Goal: Transaction & Acquisition: Purchase product/service

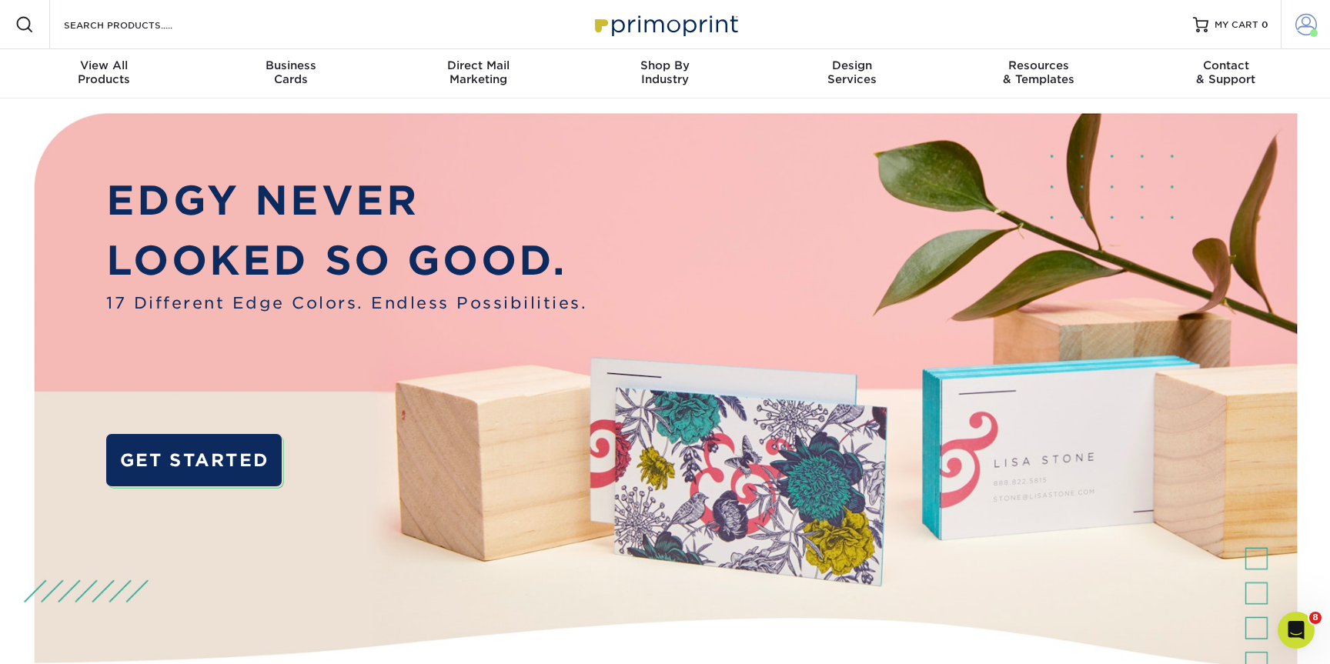
click at [1316, 18] on span at bounding box center [1306, 25] width 22 height 22
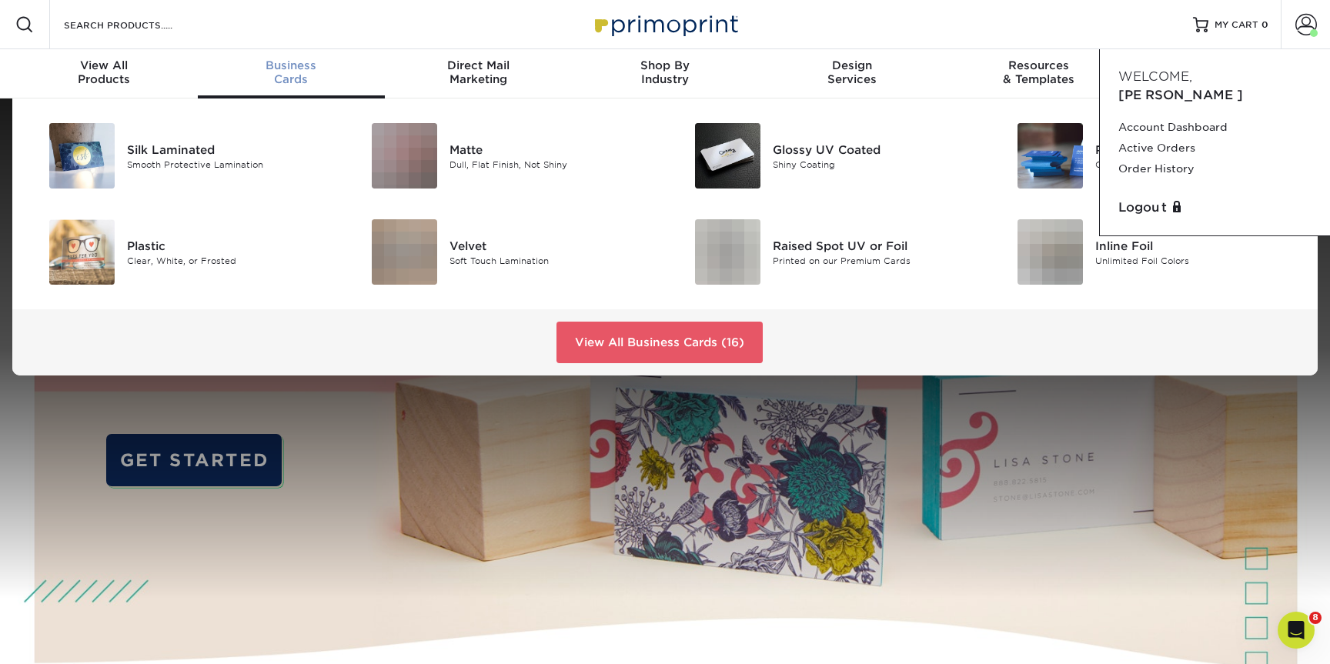
click at [289, 76] on div "Business Cards" at bounding box center [291, 72] width 187 height 28
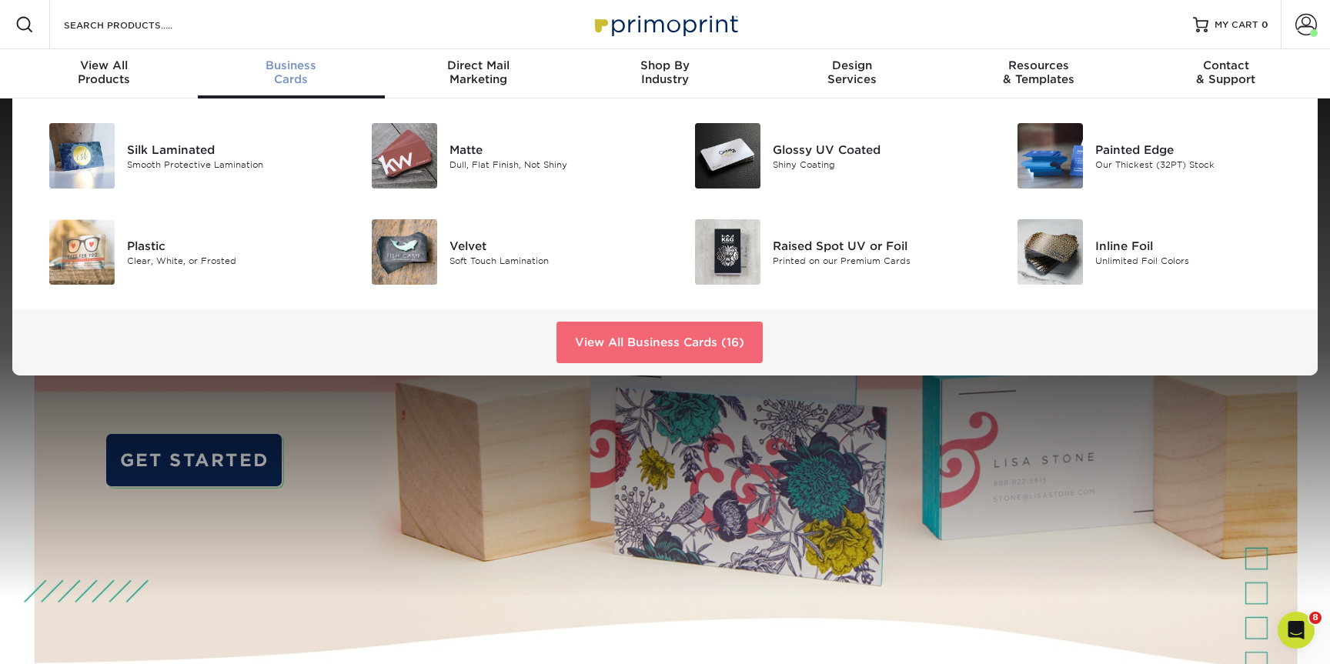
click at [636, 360] on link "View All Business Cards (16)" at bounding box center [659, 343] width 206 height 42
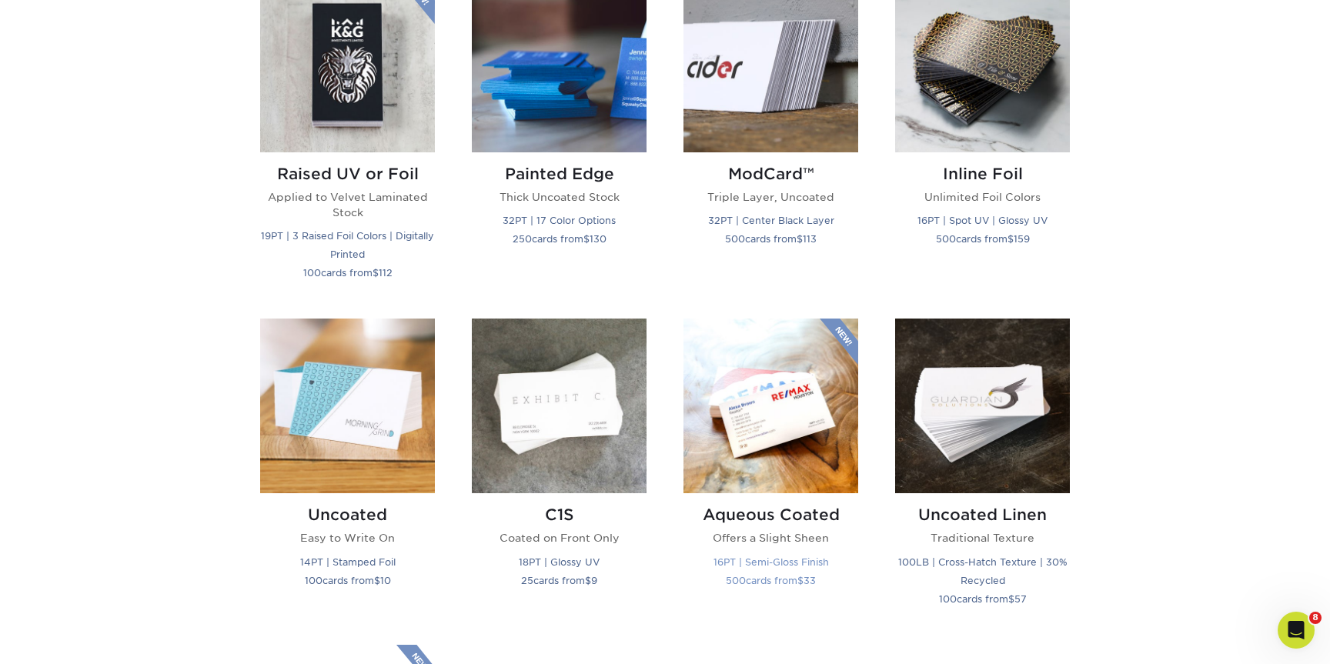
scroll to position [1111, 0]
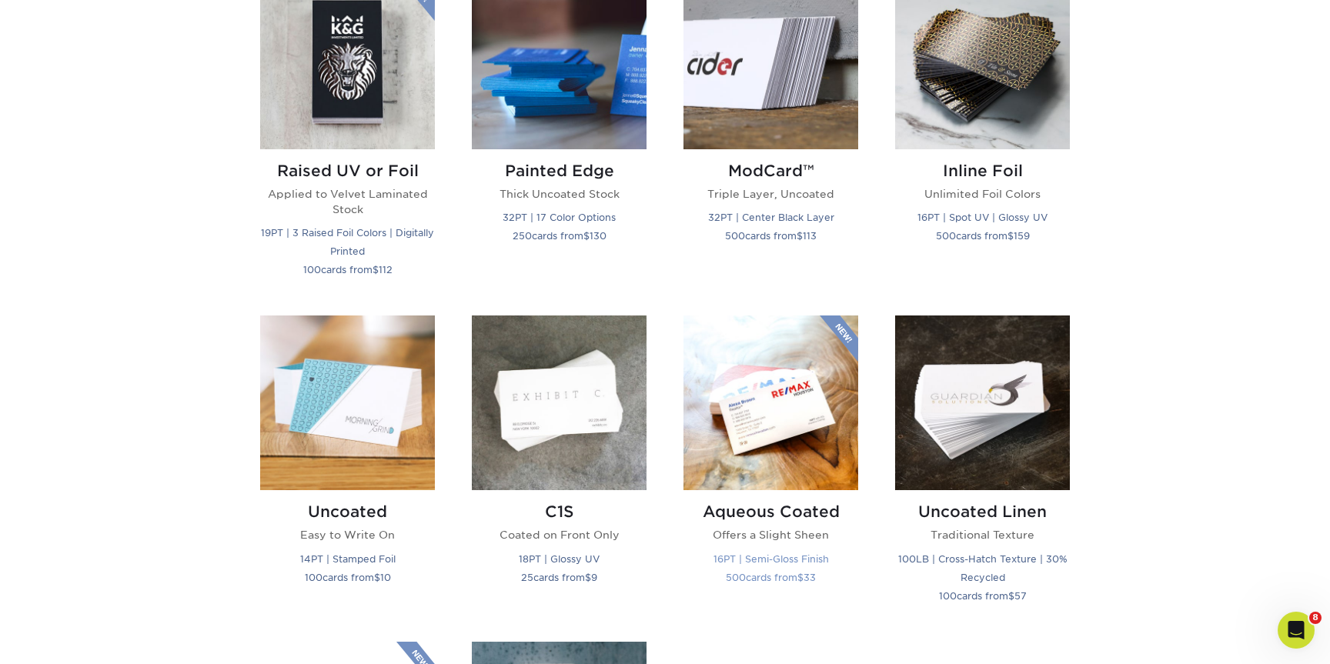
click at [796, 506] on h2 "Aqueous Coated" at bounding box center [770, 511] width 175 height 18
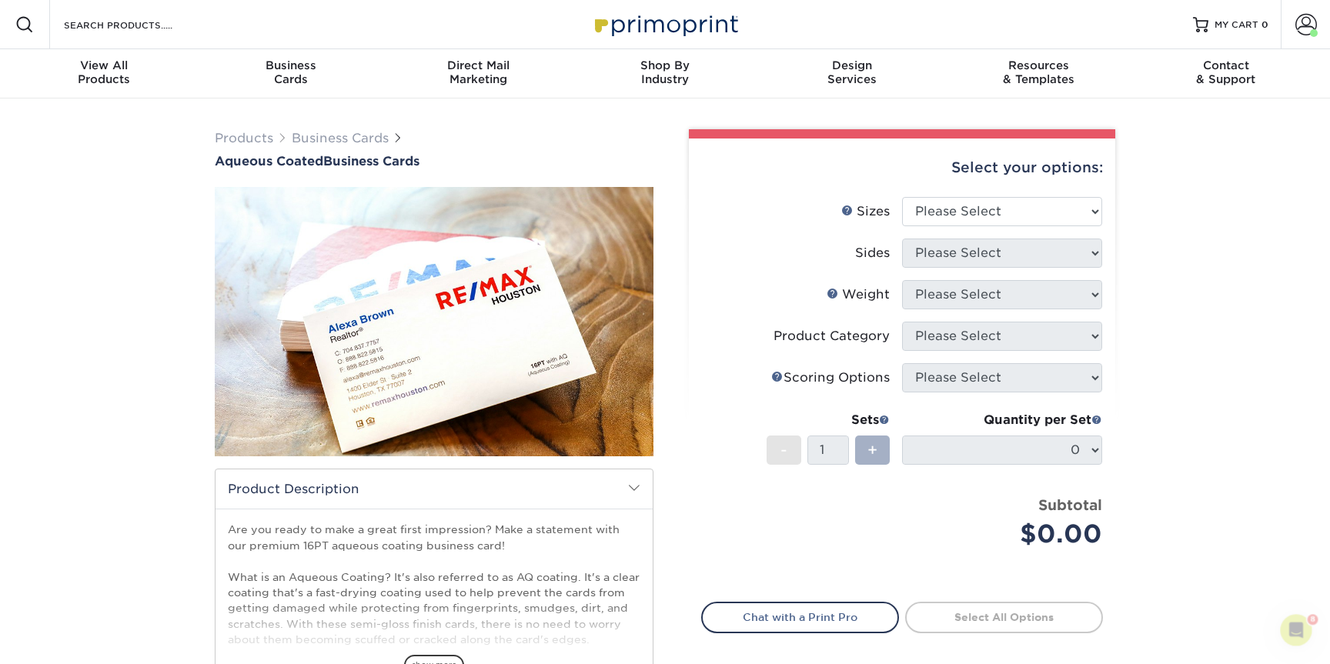
click at [879, 454] on div "+" at bounding box center [872, 450] width 35 height 29
click at [1034, 201] on select "Please Select 1.5" x 3.5" - Mini 1.75" x 3.5" - Mini 2" x 3" - Mini 2" x 3.5" -…" at bounding box center [1002, 211] width 200 height 29
select select "2.00x3.50"
click at [876, 449] on span "+" at bounding box center [872, 450] width 10 height 23
click at [1030, 242] on select "Please Select Print Both Sides Print Front Only" at bounding box center [1002, 253] width 200 height 29
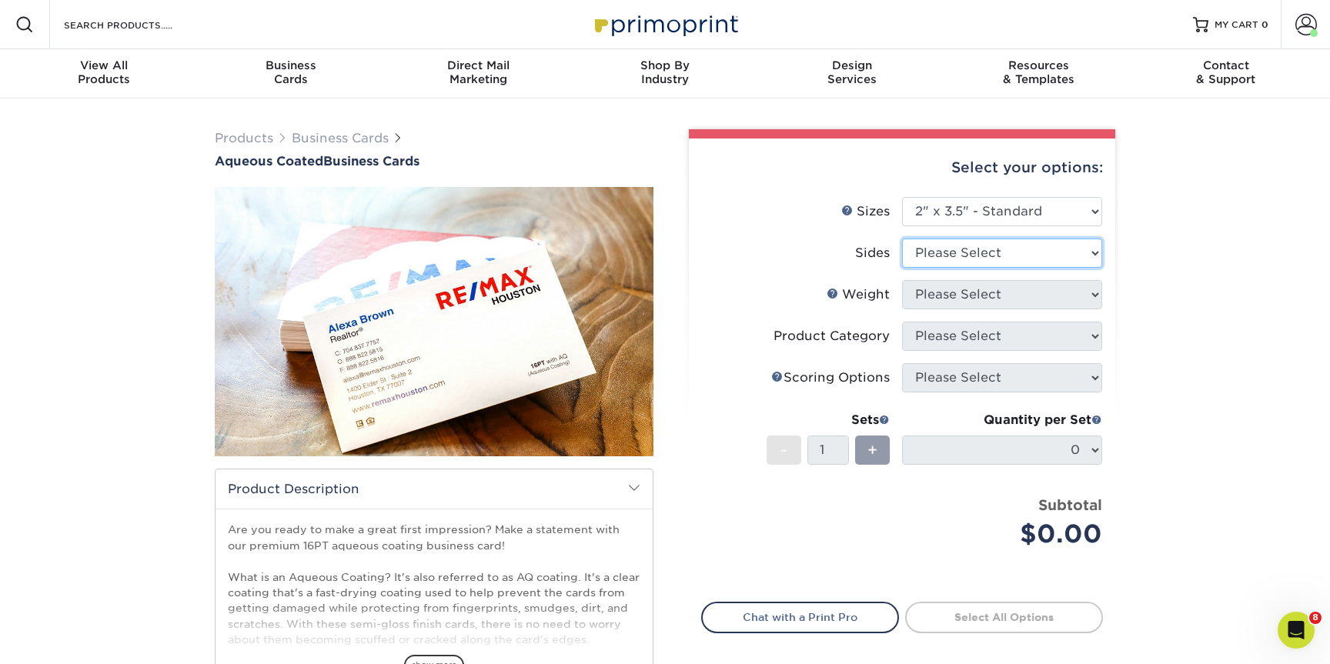
select select "13abbda7-1d64-4f25-8bb2-c179b224825d"
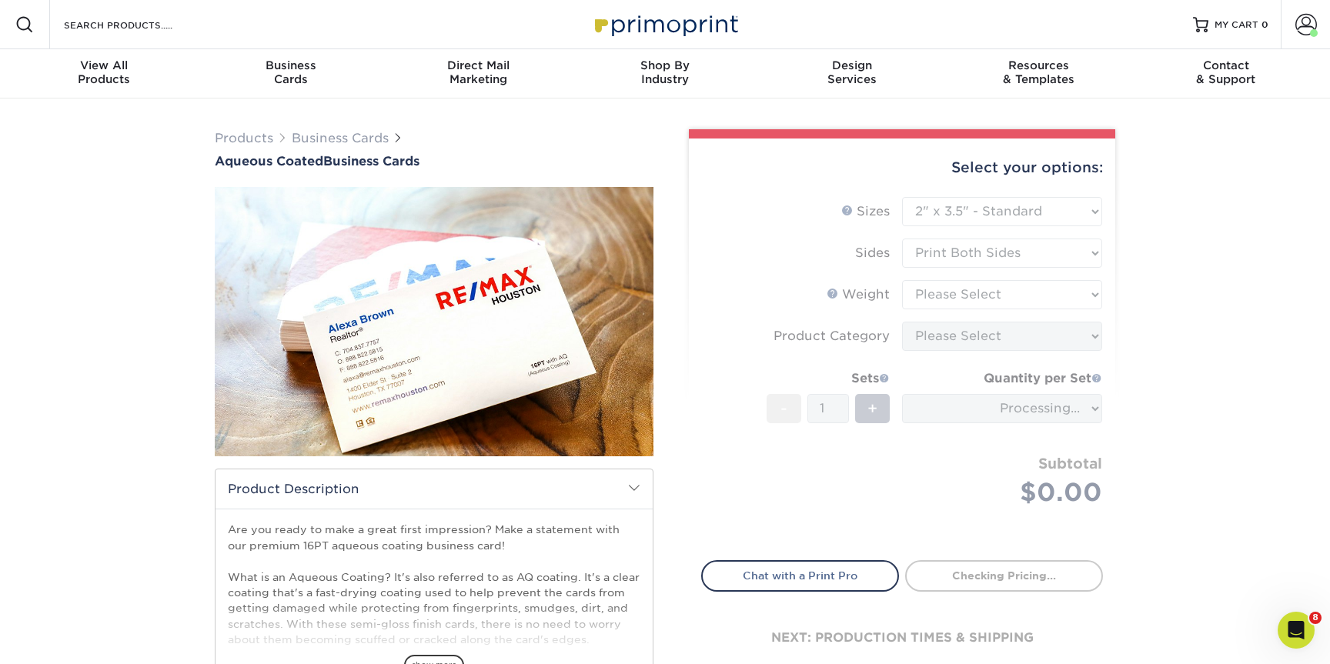
click at [959, 292] on form "Sizes Help Sizes Please Select 1.5" x 3.5" - Mini 1.75" x 3.5" - Mini 2" x 3" -…" at bounding box center [902, 369] width 402 height 345
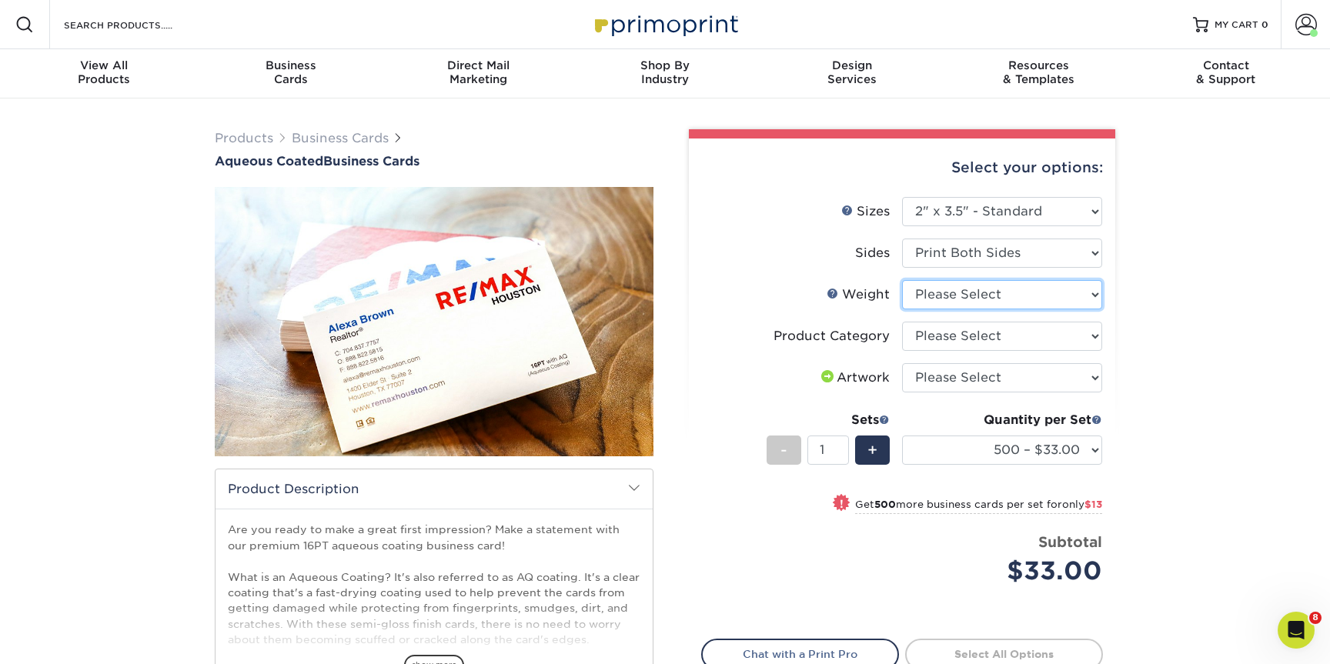
click at [1013, 286] on select "Please Select 16PT" at bounding box center [1002, 294] width 200 height 29
select select "16PT"
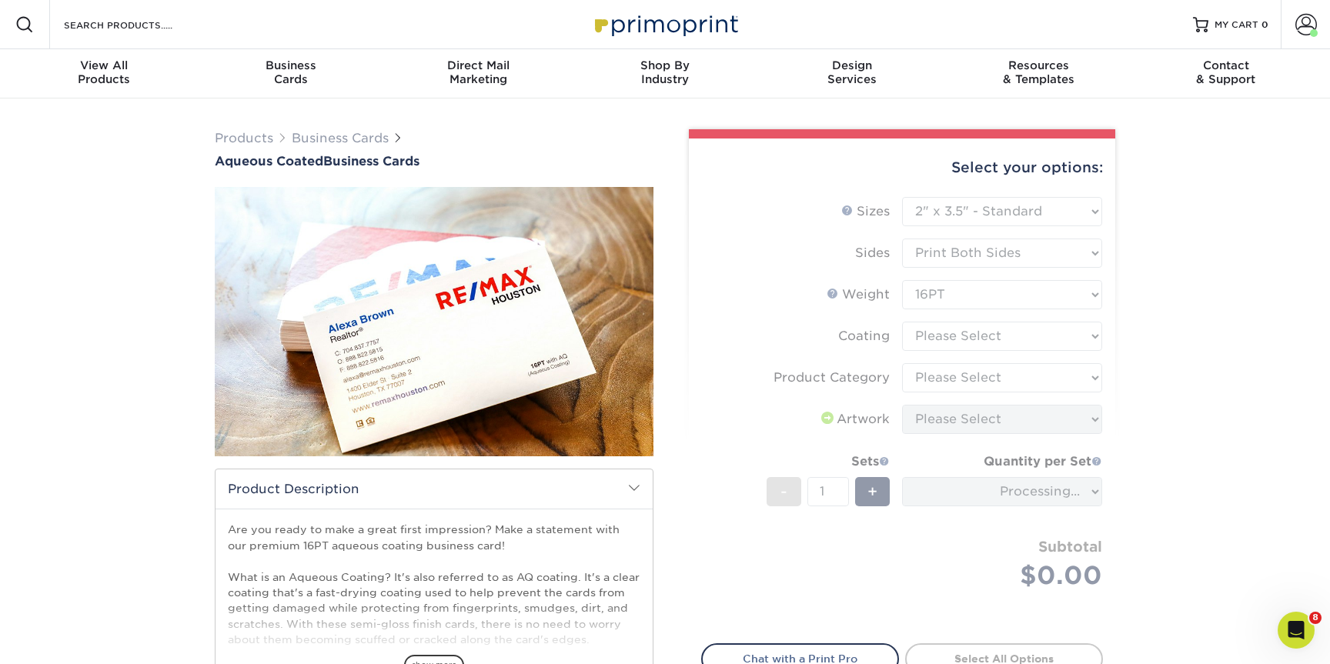
click at [953, 339] on form "Sizes Help Sizes Please Select 1.5" x 3.5" - Mini 1.75" x 3.5" - Mini 2" x 3" -…" at bounding box center [902, 411] width 402 height 429
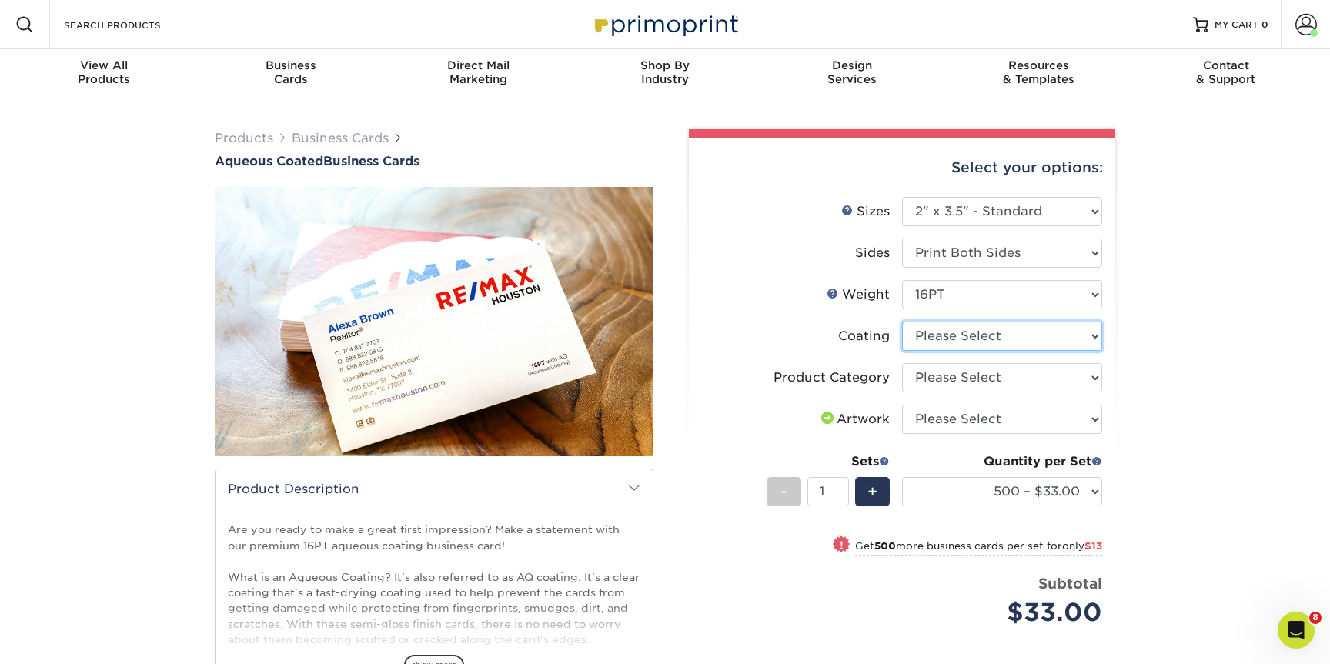
click at [1015, 333] on select at bounding box center [1002, 336] width 200 height 29
select select "d41dab50-ff65-4f4f-bb17-2afe4d36ae33"
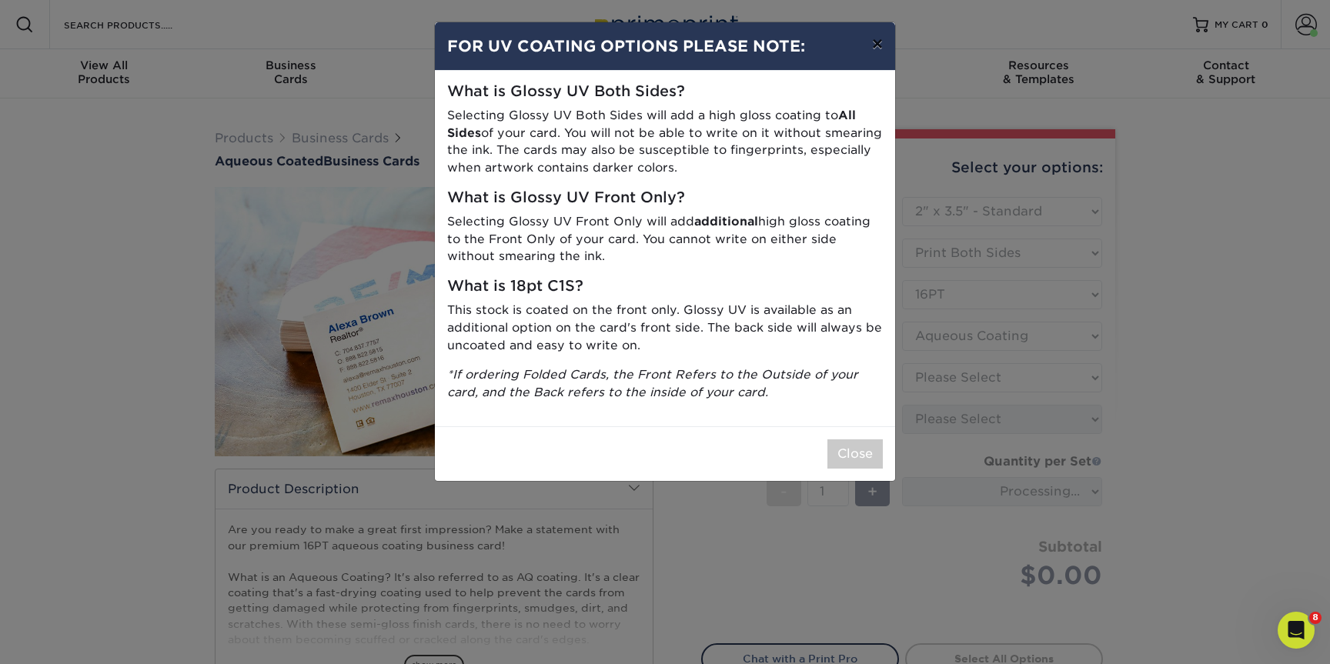
click at [882, 40] on button "×" at bounding box center [876, 43] width 35 height 43
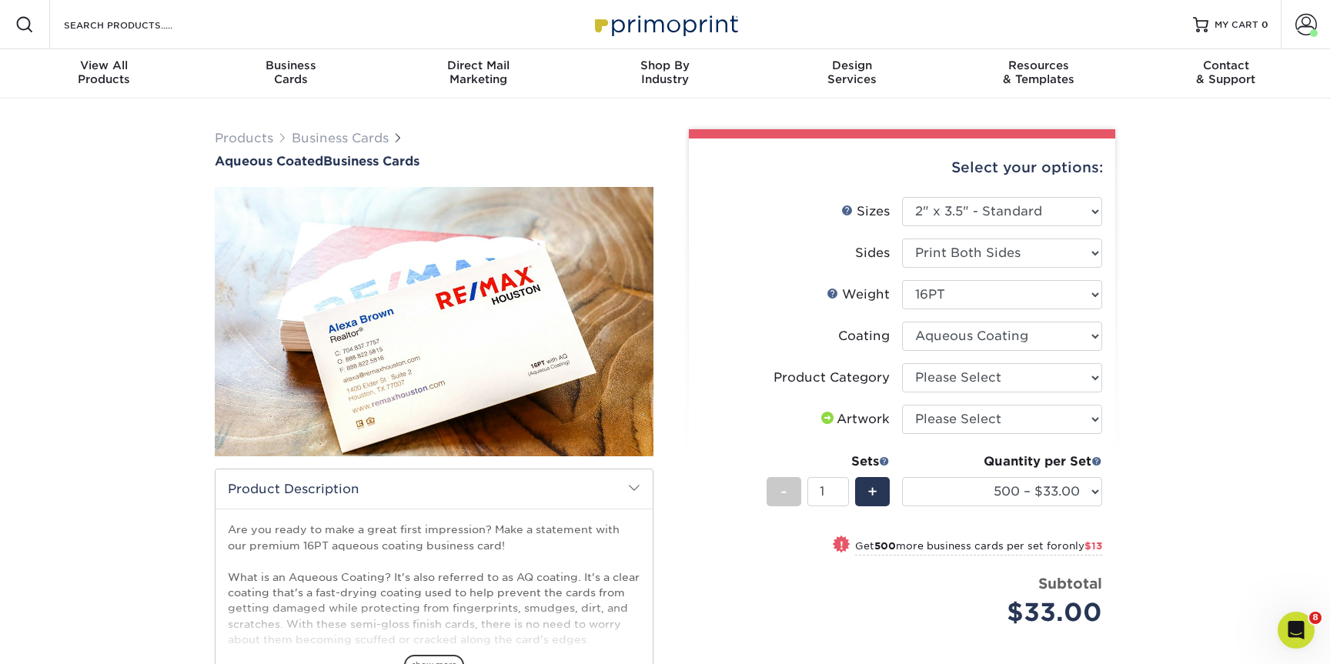
click at [966, 392] on li "Product Category Please Select Business Cards" at bounding box center [902, 384] width 400 height 42
click at [970, 377] on select "Please Select Business Cards" at bounding box center [1002, 377] width 200 height 29
select select "3b5148f1-0588-4f88-a218-97bcfdce65c1"
click at [959, 419] on select "Please Select I will upload files I need a design - $100" at bounding box center [1002, 419] width 200 height 29
select select "upload"
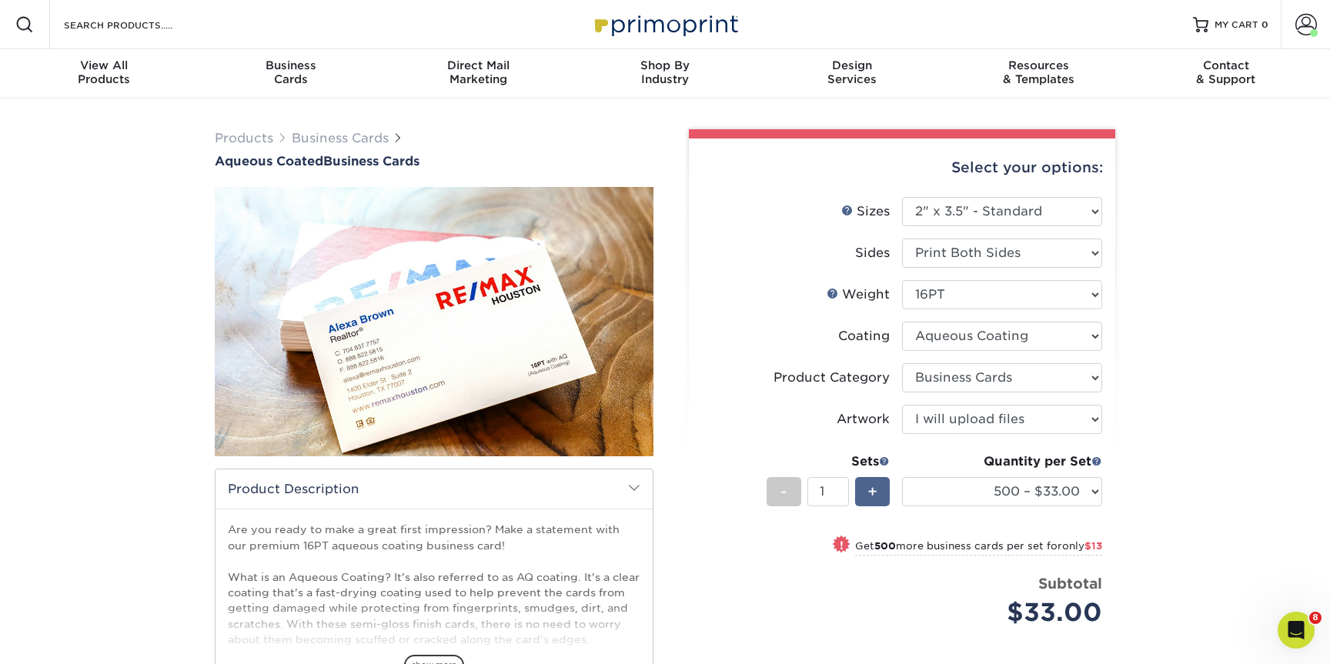
click at [878, 492] on div "+" at bounding box center [872, 491] width 35 height 29
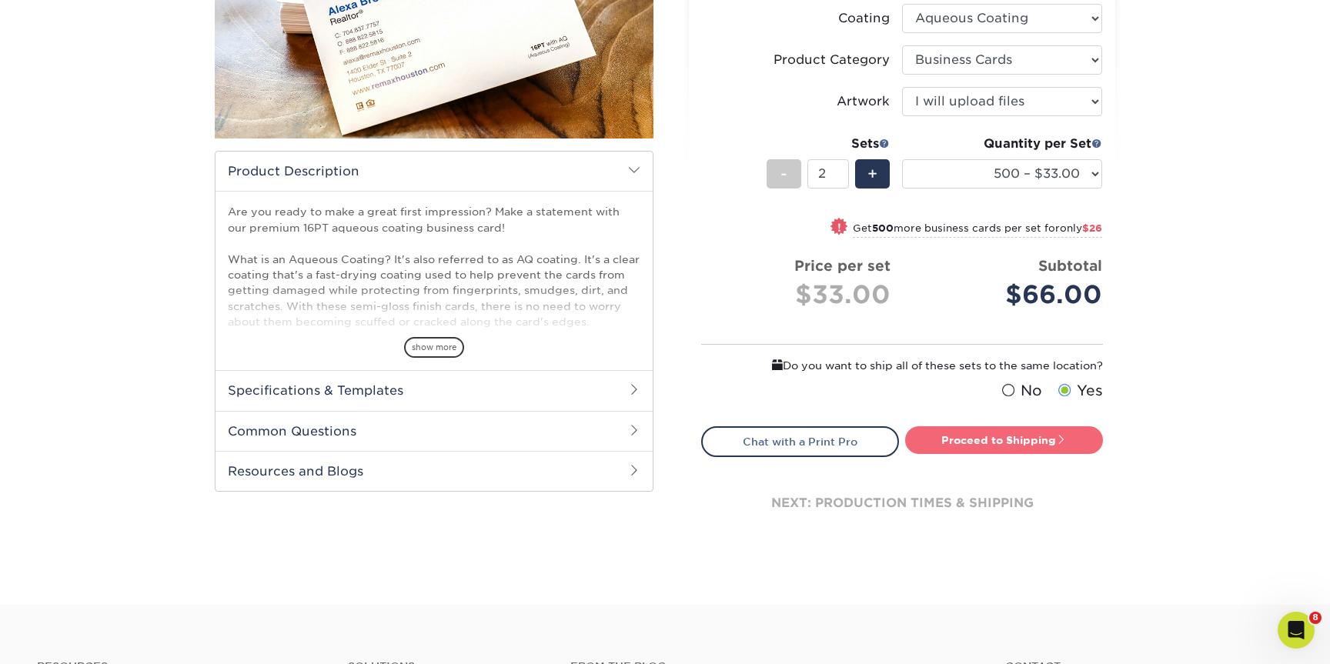
scroll to position [319, 0]
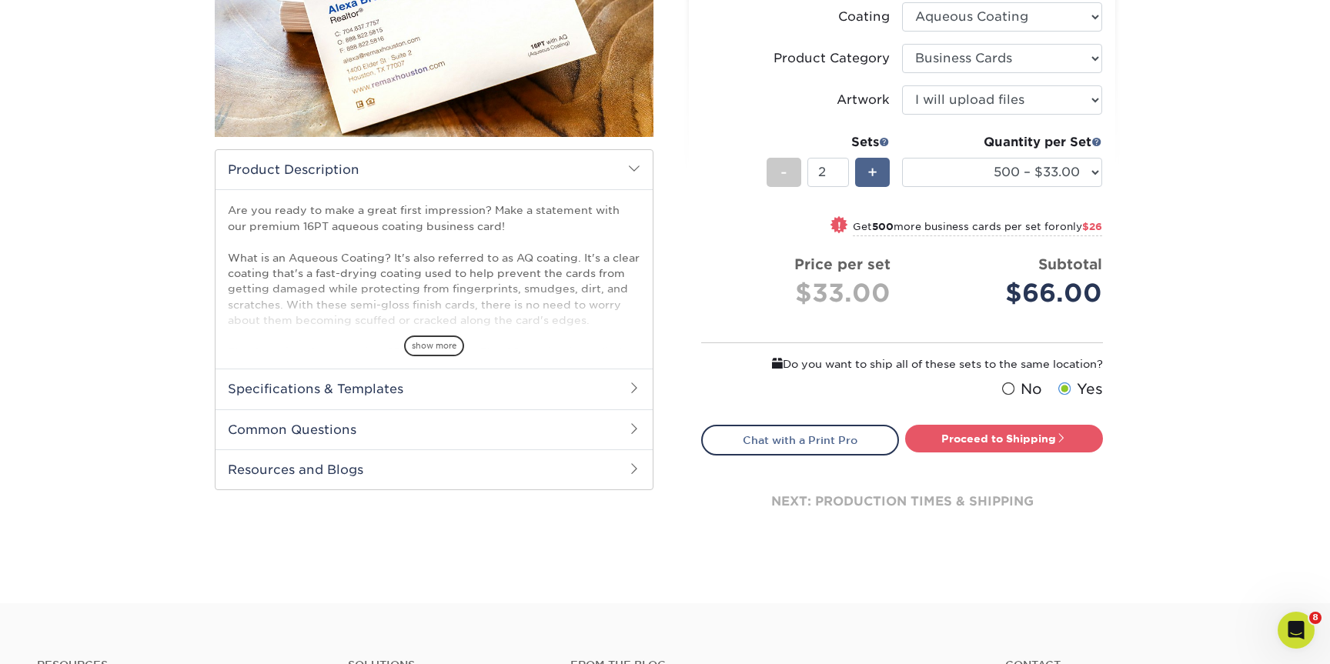
click at [877, 174] on div "+" at bounding box center [872, 172] width 35 height 29
type input "6"
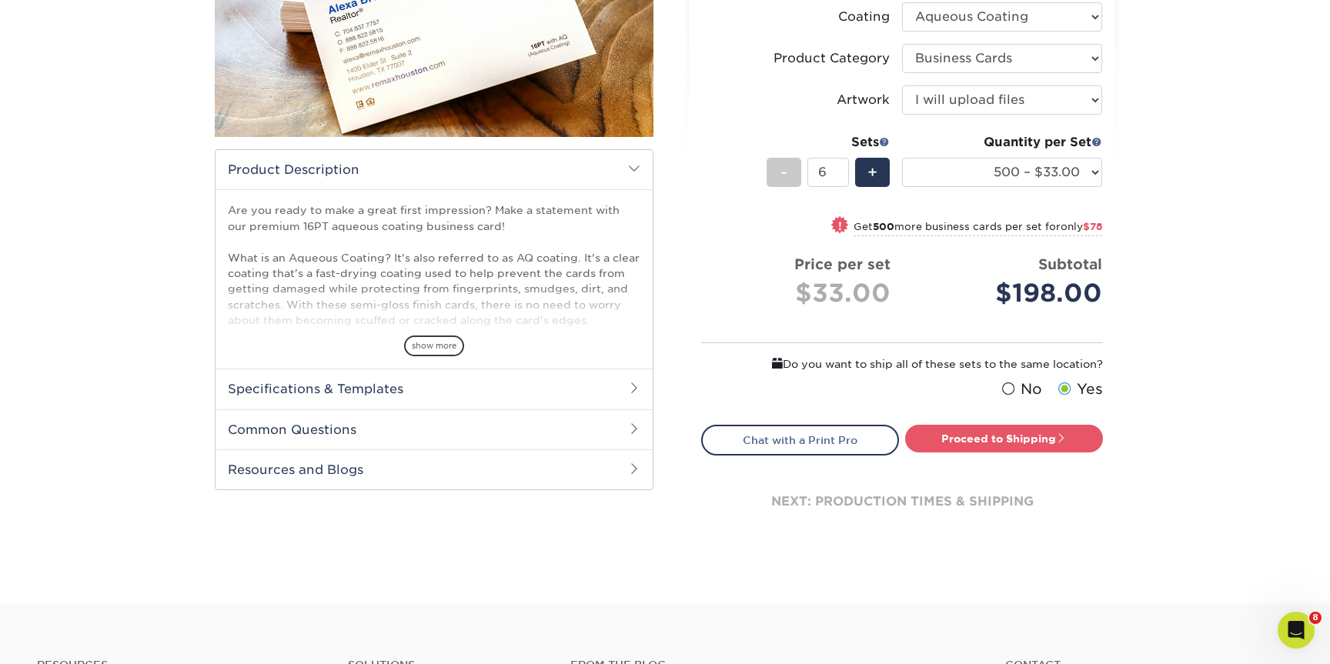
click at [1011, 383] on span at bounding box center [1007, 389] width 13 height 15
click at [0, 0] on input "No" at bounding box center [0, 0] width 0 height 0
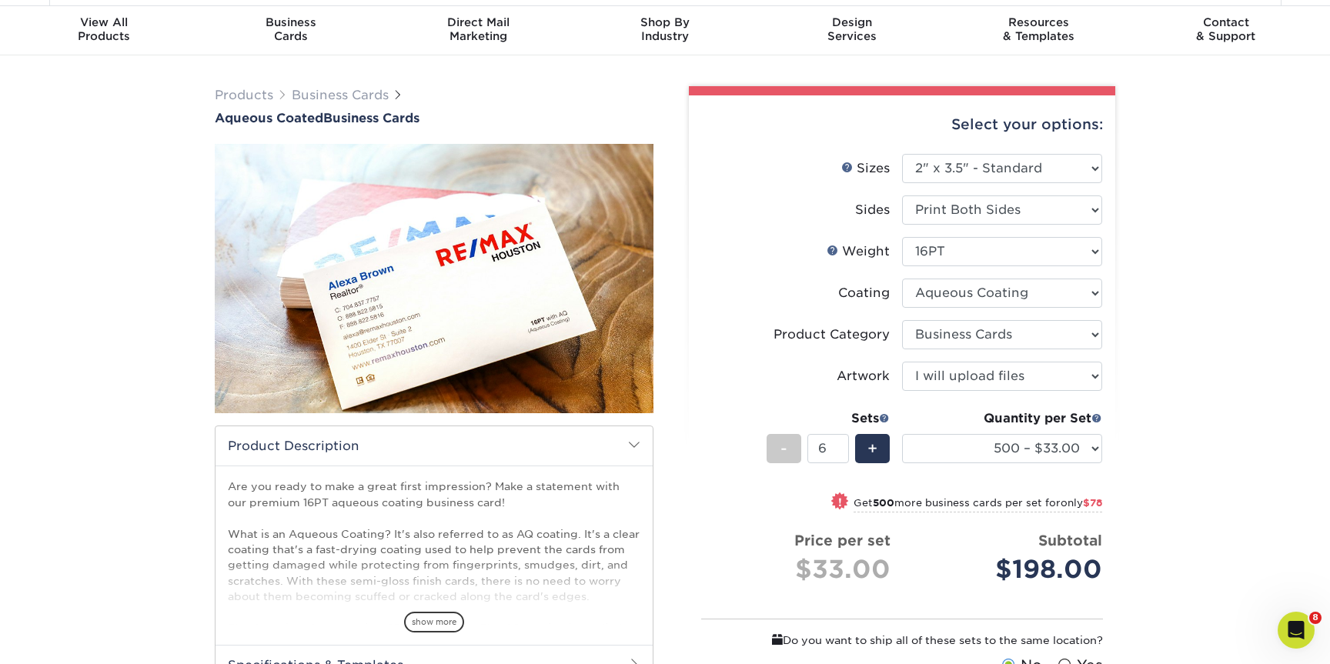
scroll to position [27, 0]
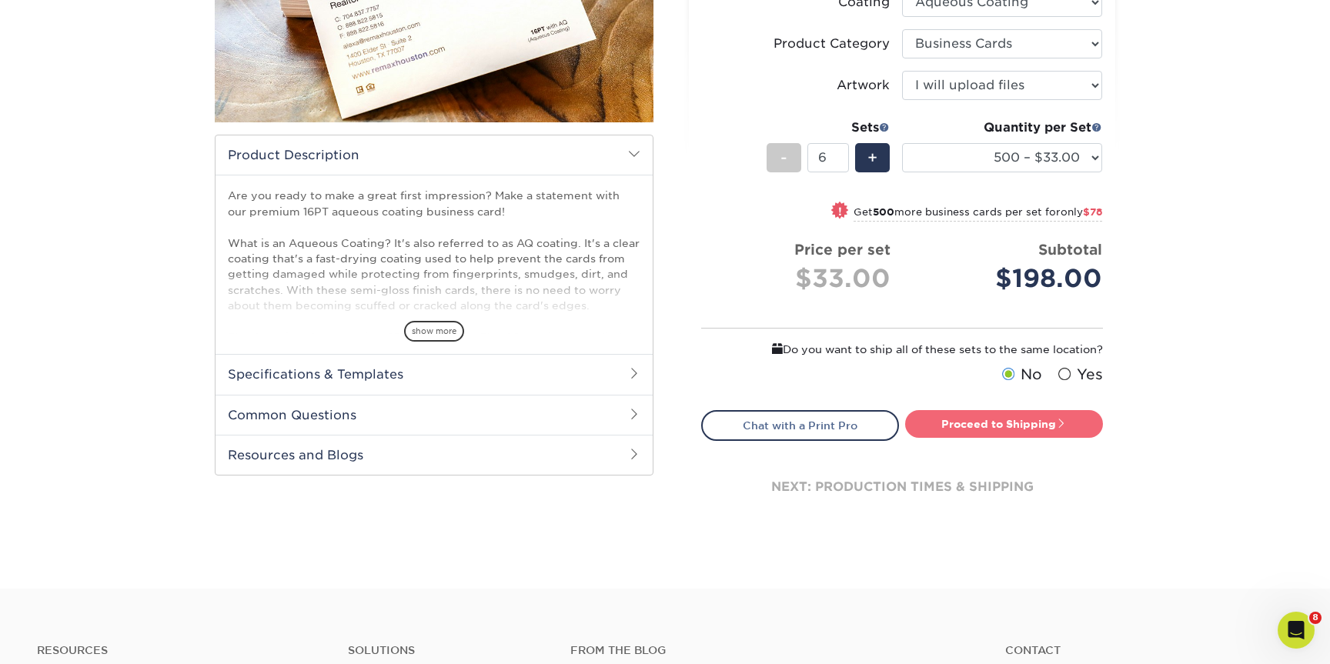
click at [1000, 424] on link "Proceed to Shipping" at bounding box center [1004, 424] width 198 height 28
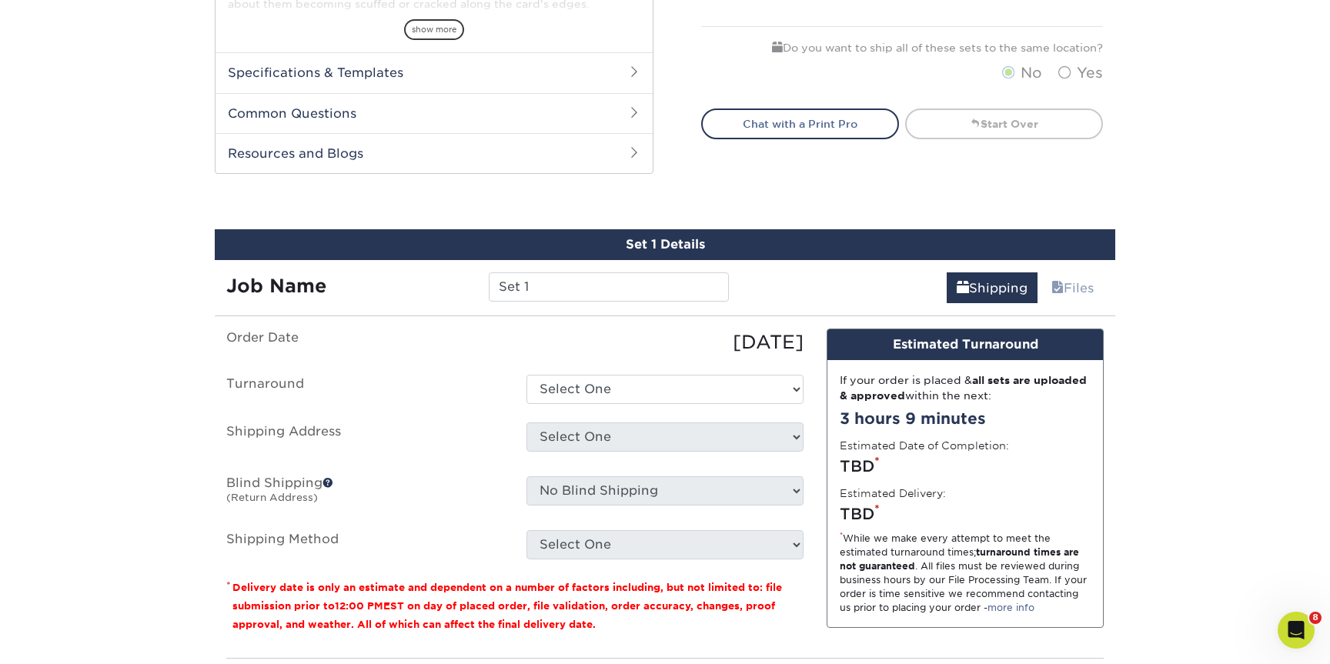
scroll to position [660, 0]
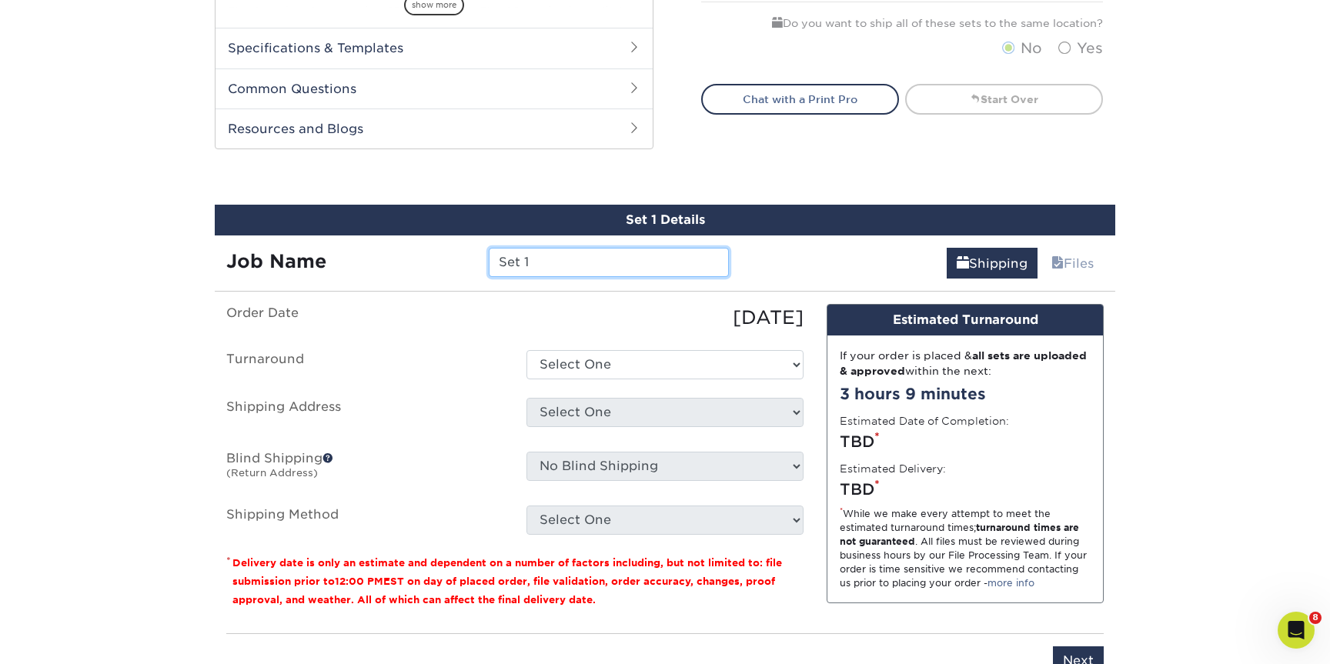
click at [677, 261] on input "Set 1" at bounding box center [608, 262] width 239 height 29
type input "[PERSON_NAME] MD"
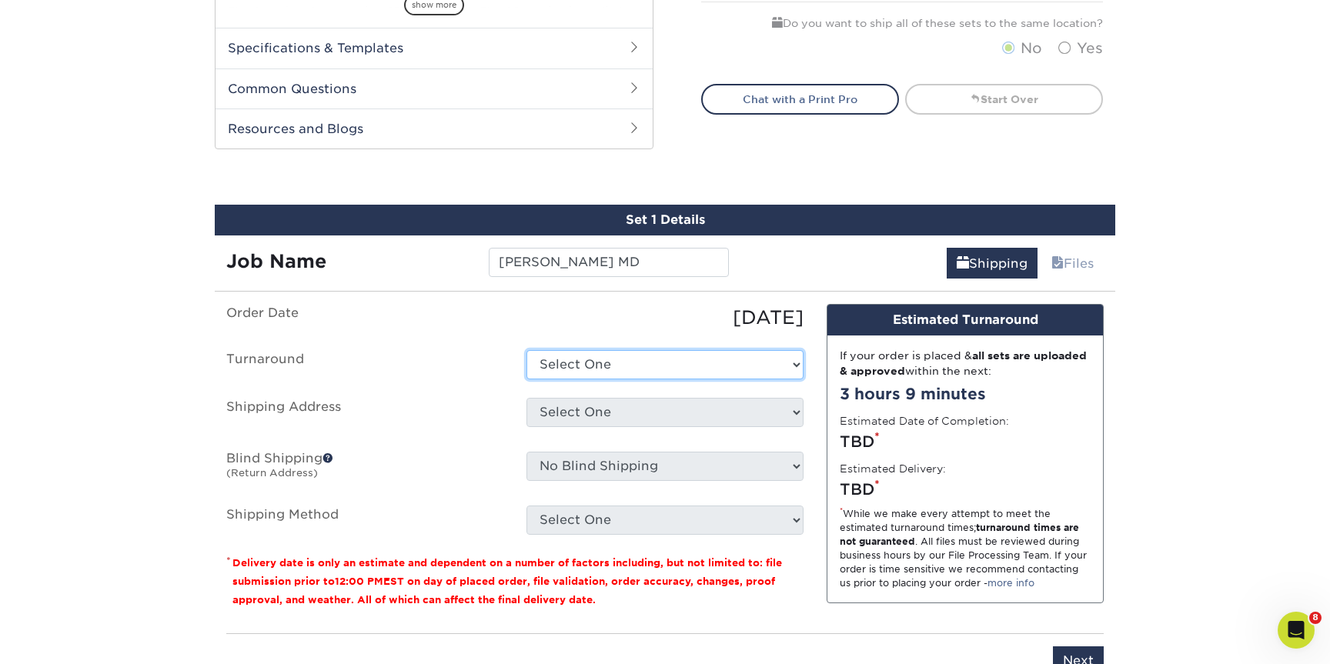
click at [596, 364] on select "Select One 2-4 Business Days 2 Day Next Business Day" at bounding box center [664, 364] width 277 height 29
select select "6247fa13-6ec4-4bd5-81ce-27fae4b5d043"
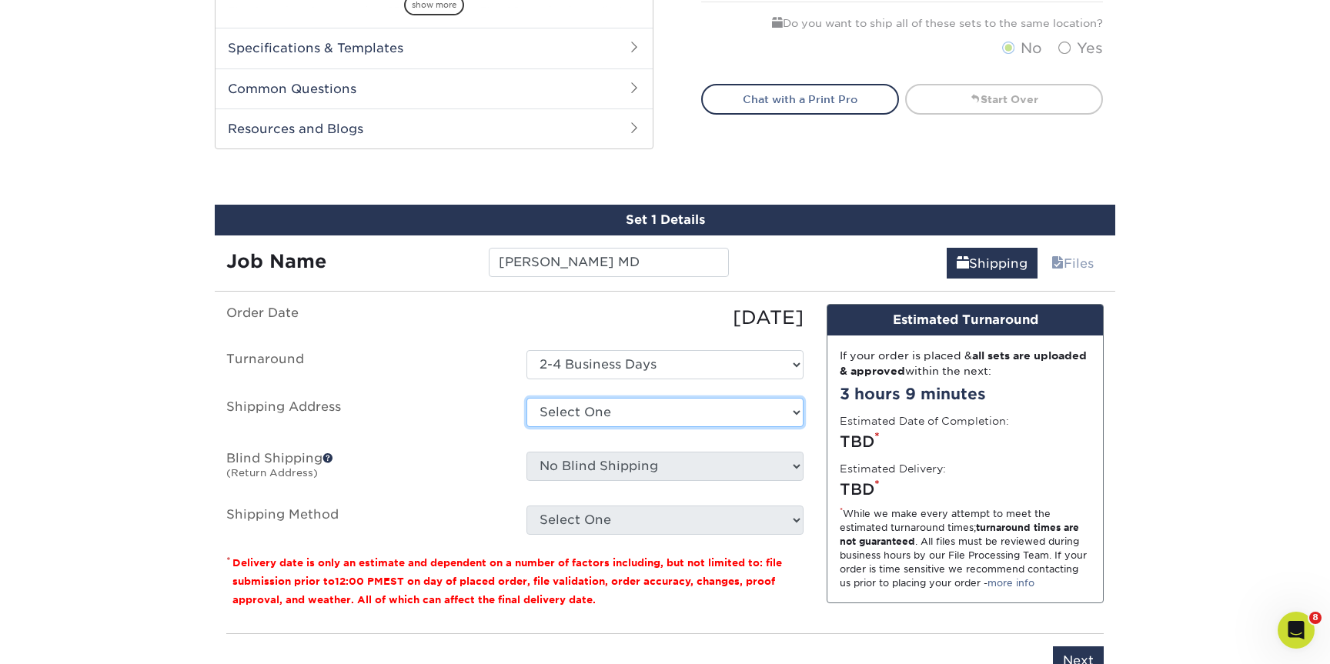
click at [582, 417] on select "Select One Annapolis Benfield Crofton Earleigh Heights Highlands Ranch Joe Zeml…" at bounding box center [664, 412] width 277 height 29
select select "230369"
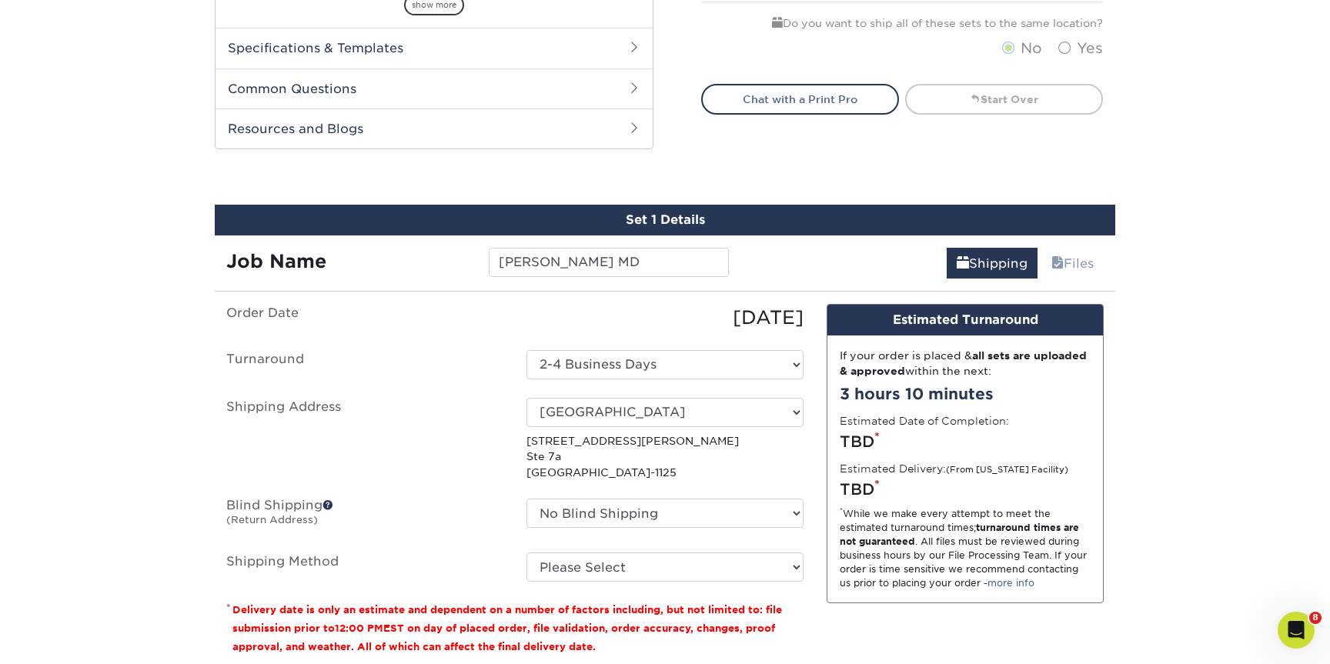
click at [618, 582] on fieldset "Order Date 08/11/2025 Turnaround Select One 2-4 Business Days 2 Day Next Busine…" at bounding box center [514, 452] width 577 height 296
click at [618, 576] on select "Please Select Ground Shipping (+$8.96) 3 Day Shipping Service (+$15.36) 2 Day A…" at bounding box center [664, 566] width 277 height 29
select select "03"
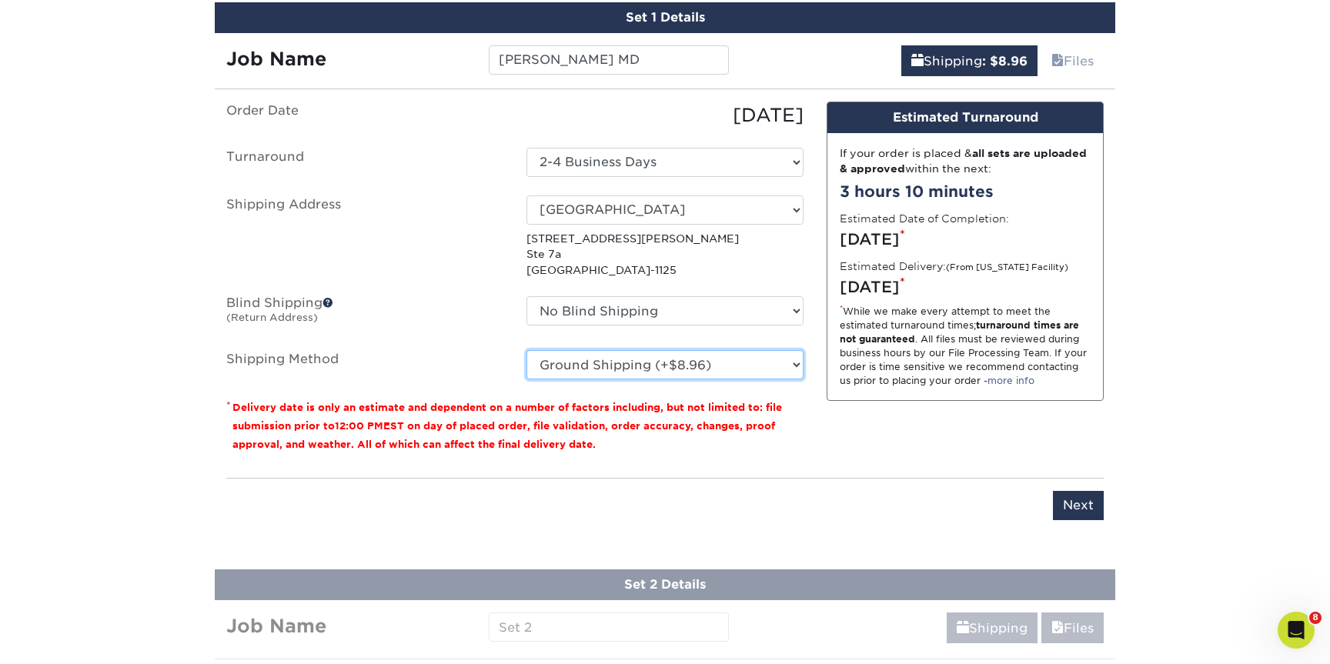
scroll to position [879, 0]
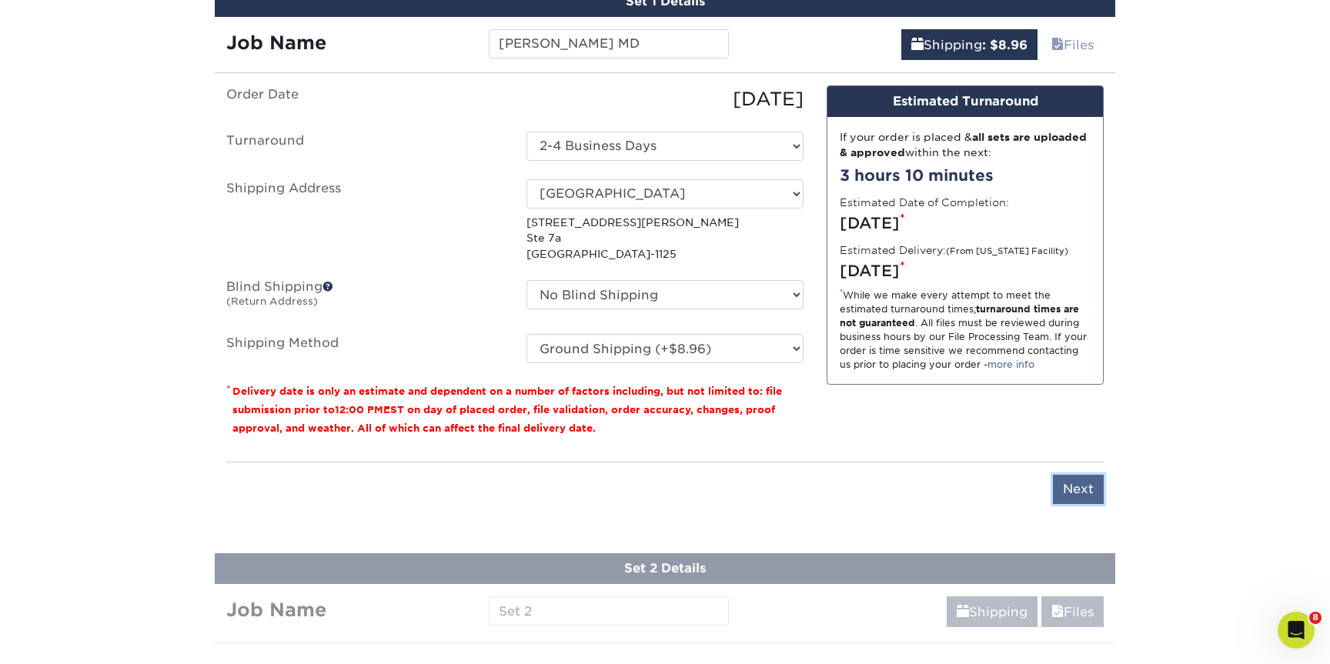
click at [1086, 485] on input "Next" at bounding box center [1078, 489] width 51 height 29
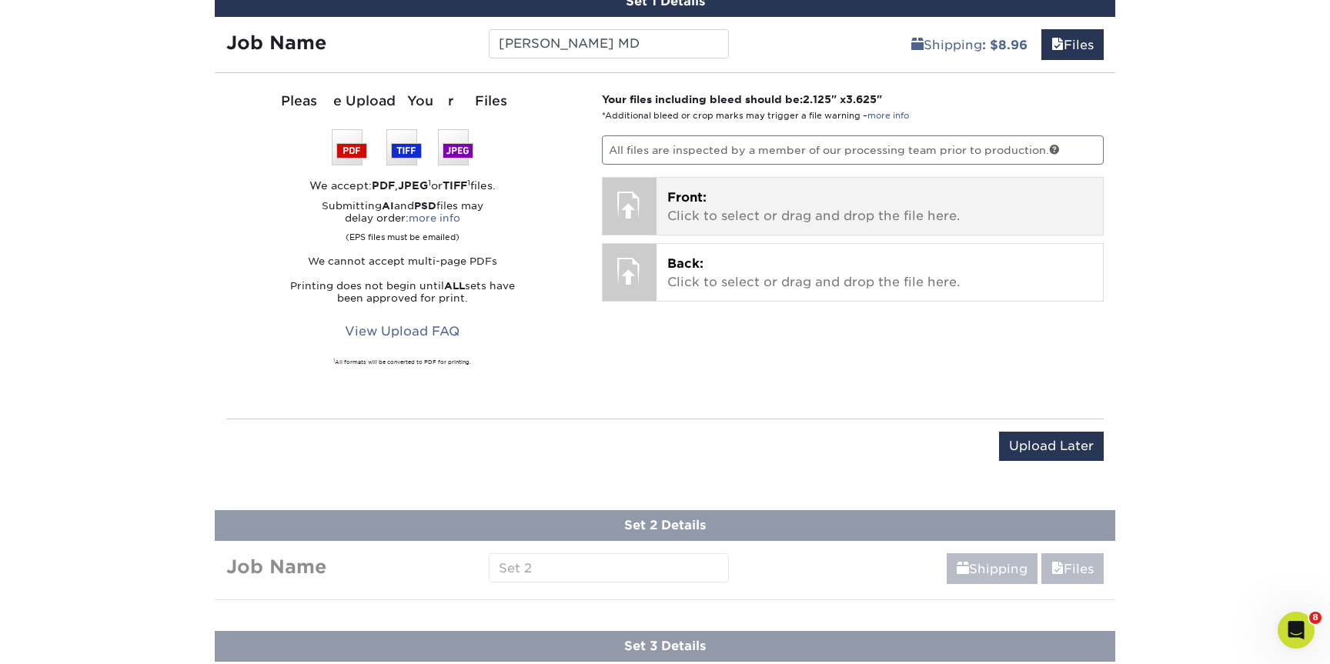
click at [669, 208] on p "Front: Click to select or drag and drop the file here." at bounding box center [880, 207] width 426 height 37
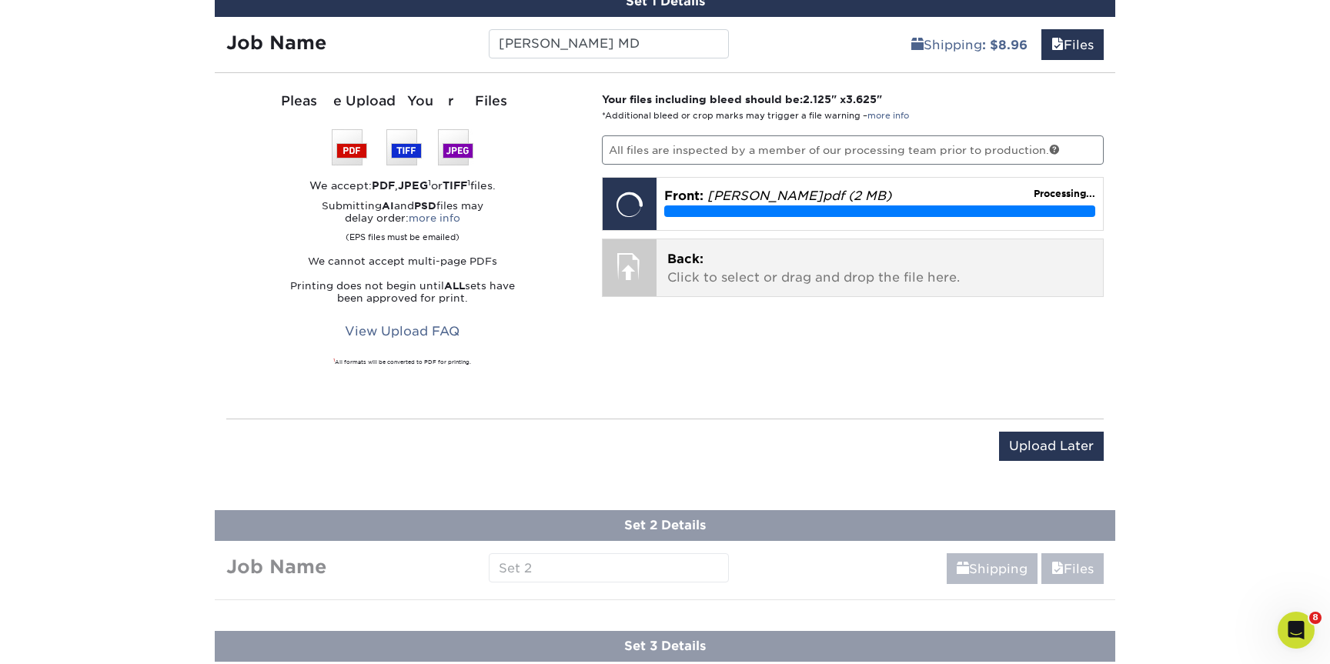
click at [893, 288] on div "Back: Click to select or drag and drop the file here. Choose file" at bounding box center [879, 267] width 447 height 57
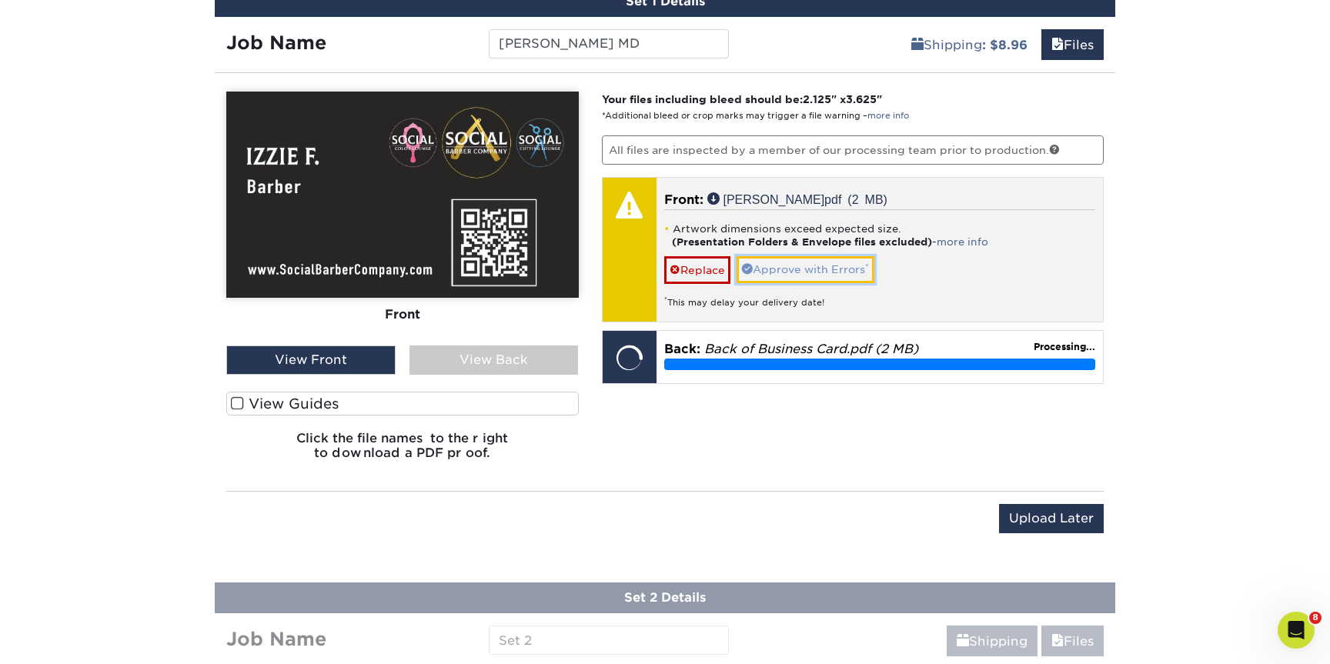
click at [777, 269] on link "Approve with Errors *" at bounding box center [805, 269] width 138 height 26
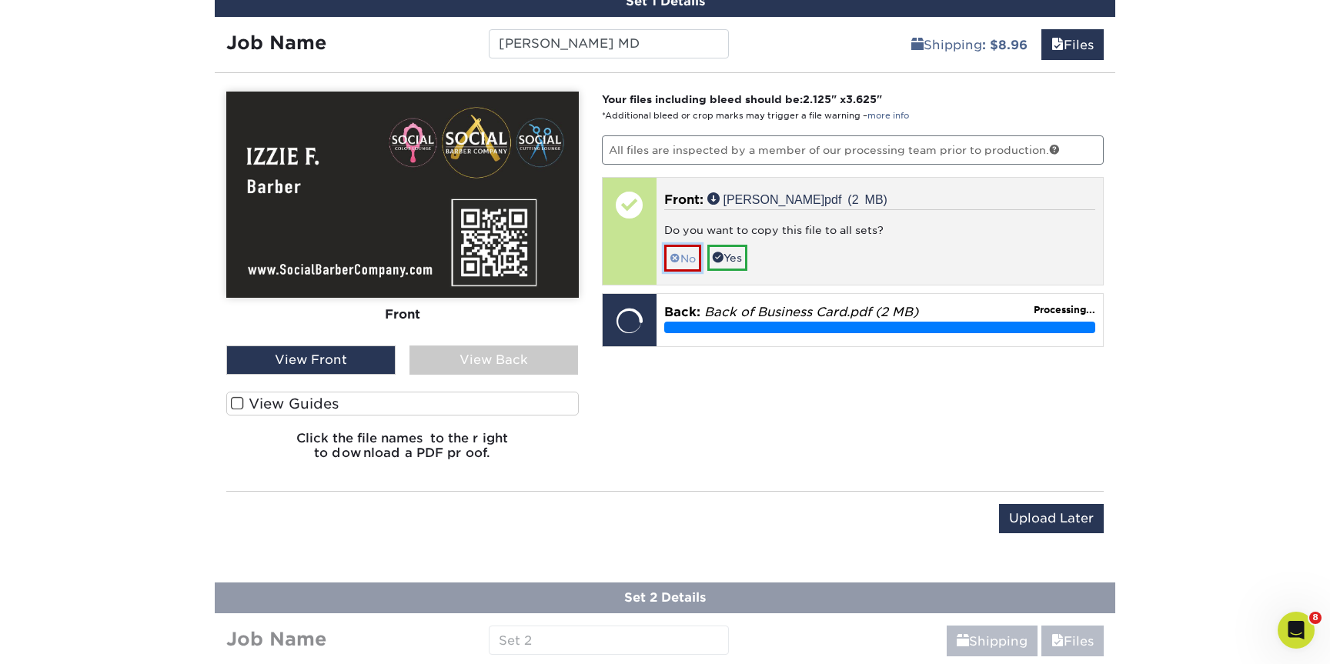
click at [689, 259] on link "No" at bounding box center [682, 258] width 37 height 27
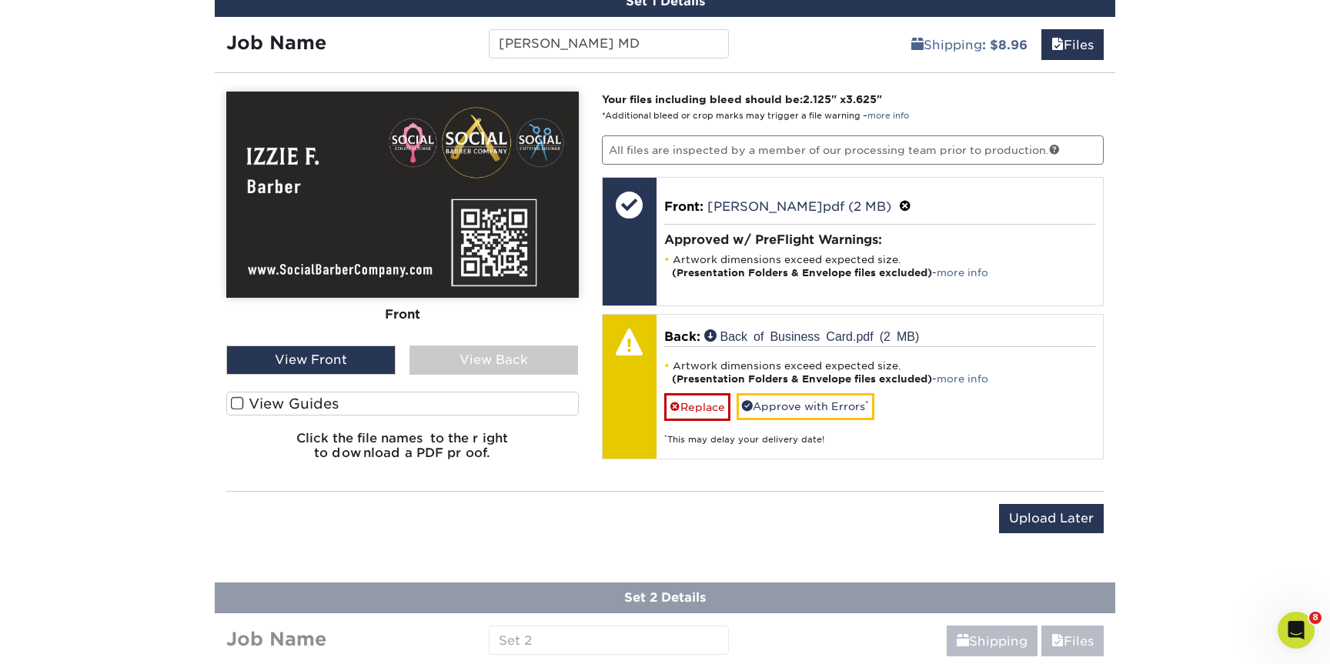
click at [473, 359] on div "View Back" at bounding box center [493, 359] width 169 height 29
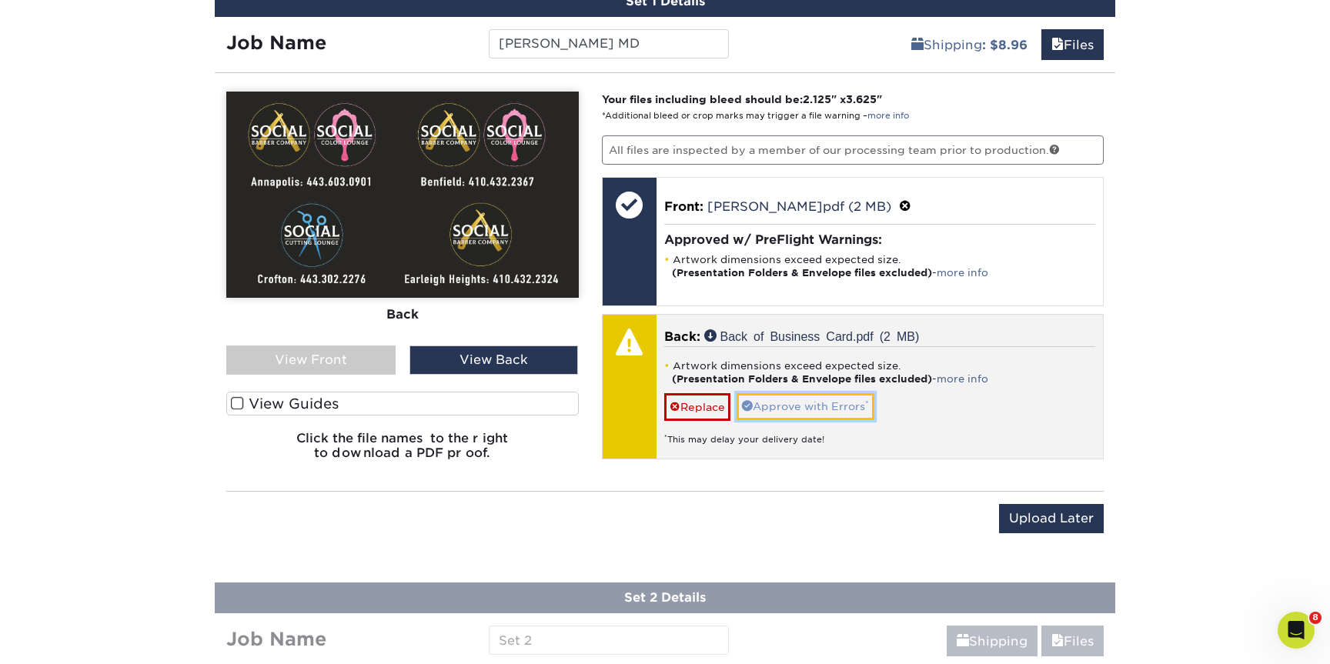
click at [785, 406] on link "Approve with Errors *" at bounding box center [805, 406] width 138 height 26
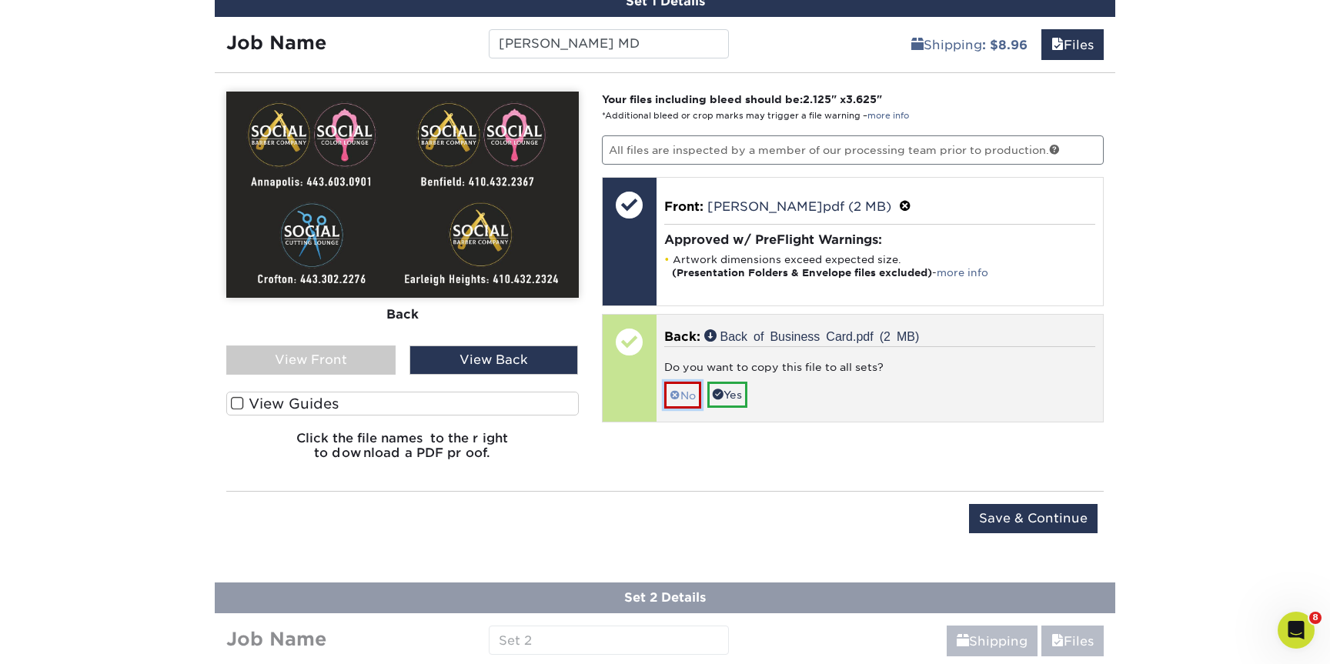
click at [683, 392] on link "No" at bounding box center [682, 395] width 37 height 27
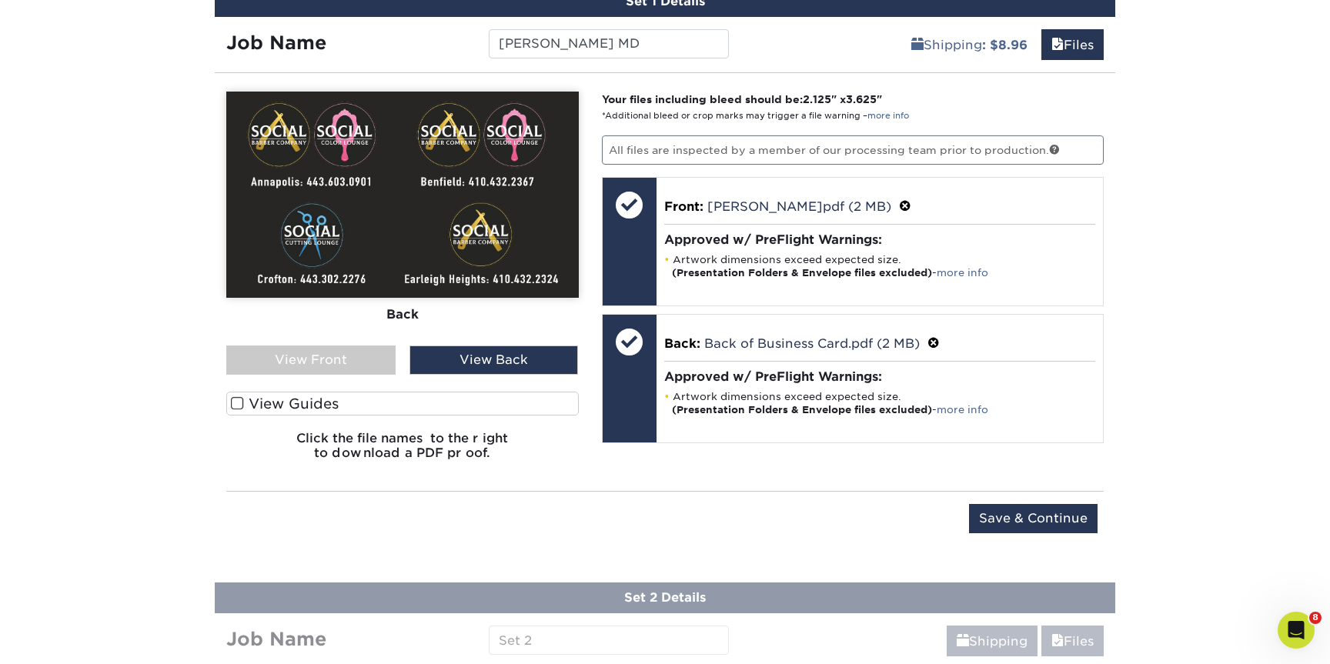
click at [365, 355] on div "View Front" at bounding box center [310, 359] width 169 height 29
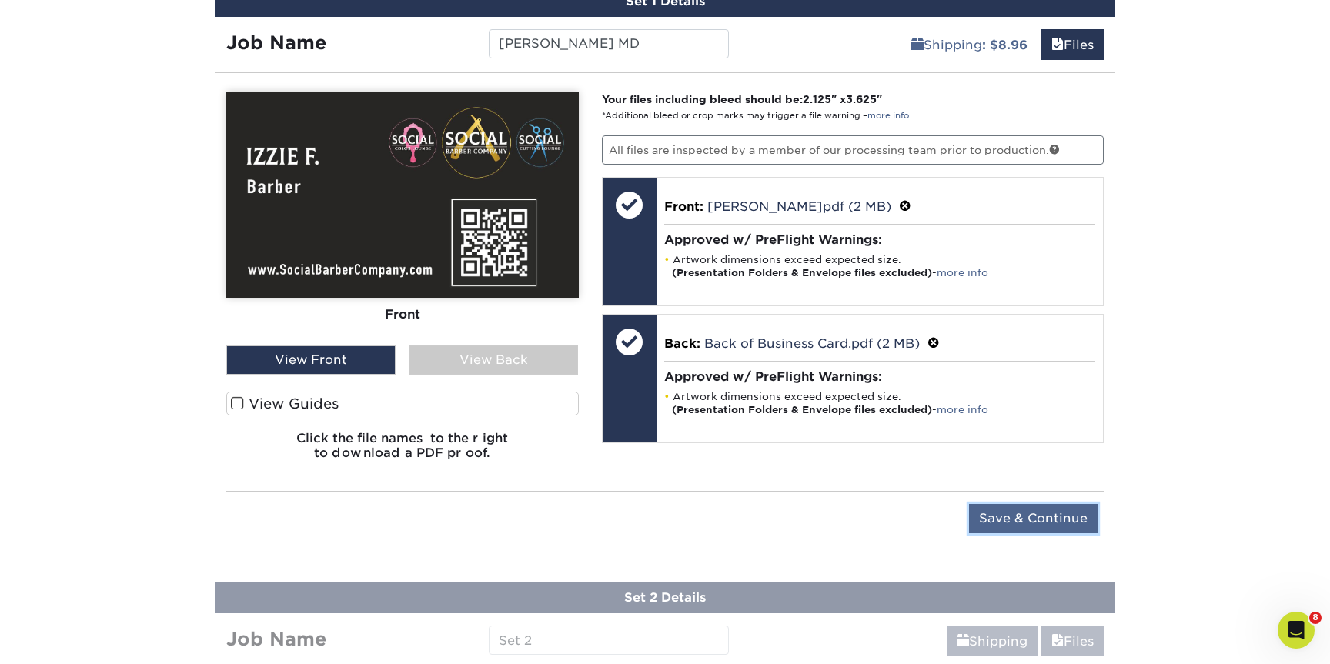
click at [989, 516] on input "Save & Continue" at bounding box center [1033, 518] width 129 height 29
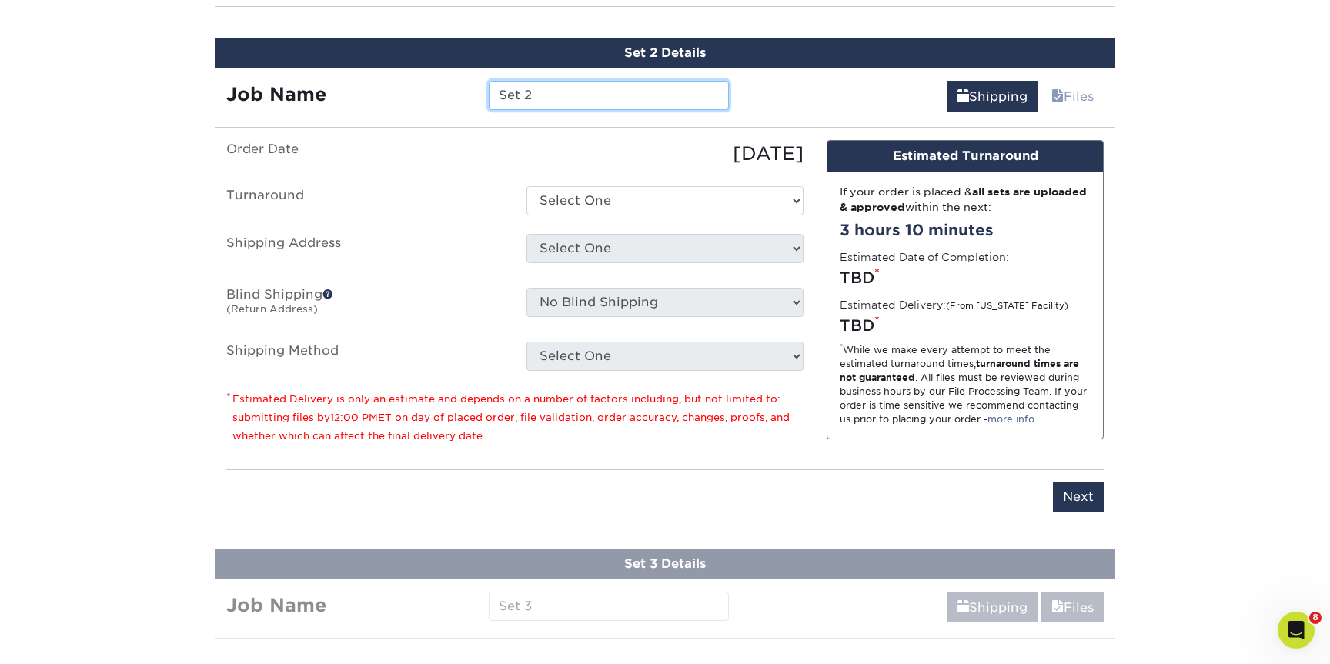
scroll to position [946, 0]
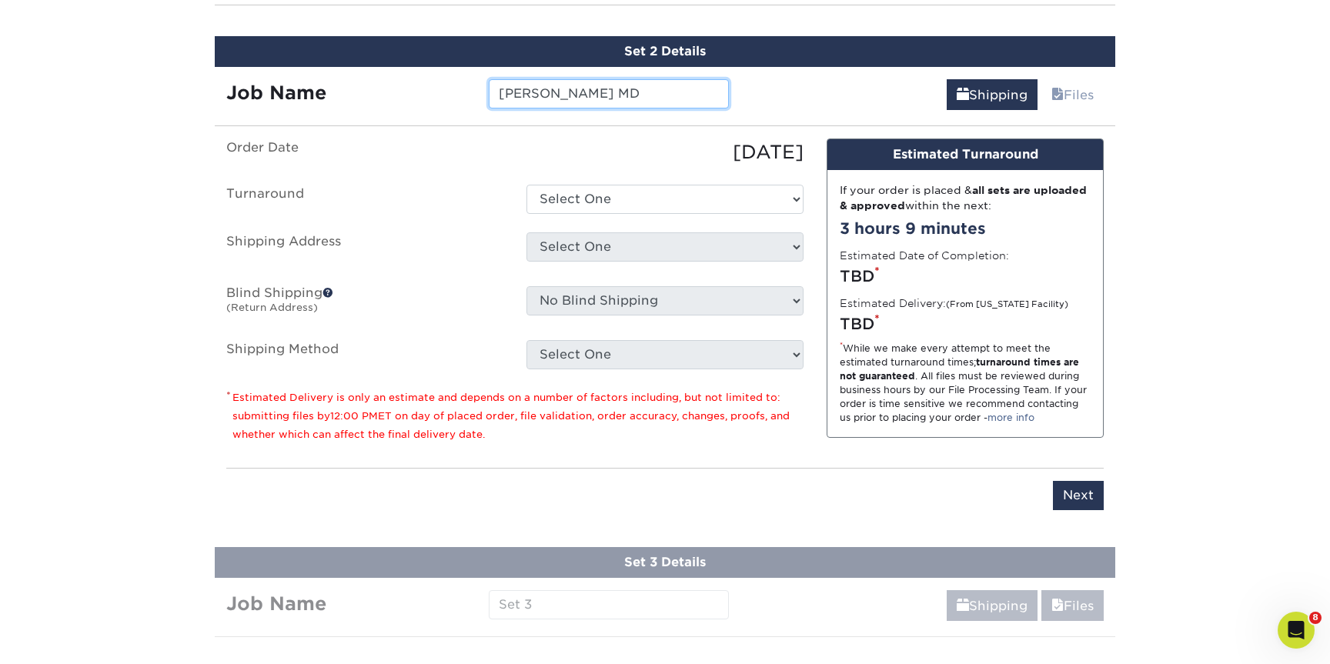
type input "[PERSON_NAME] MD"
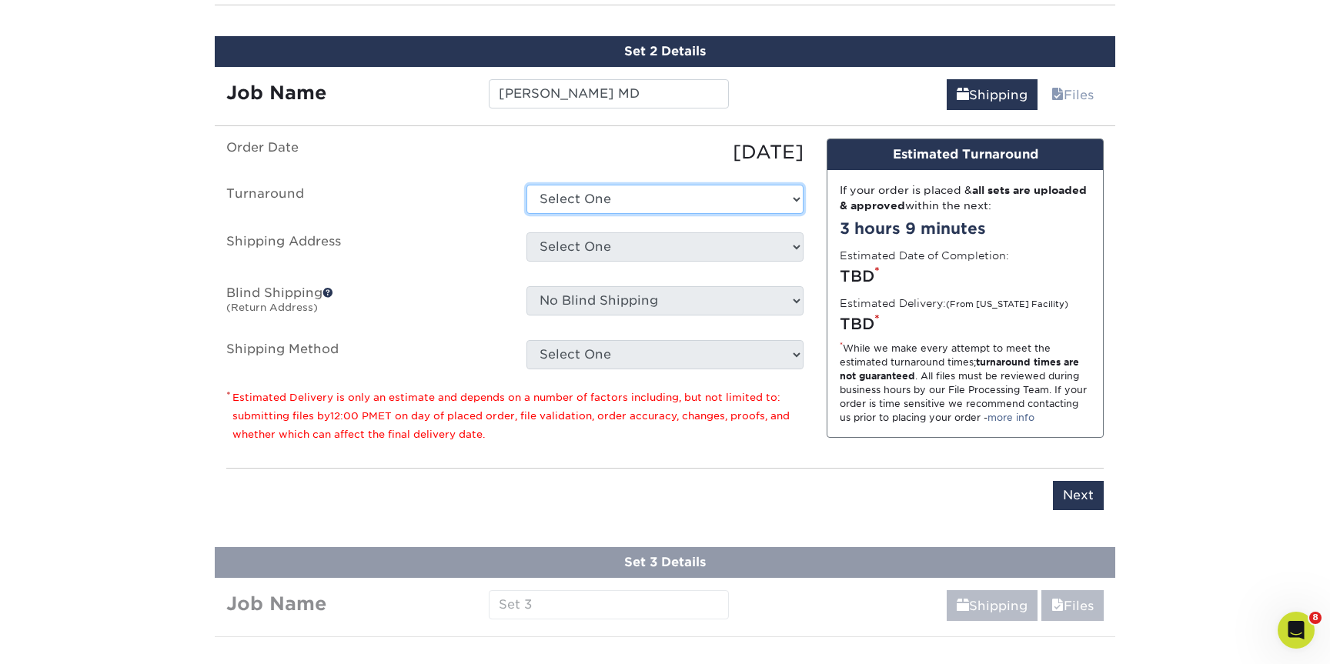
click at [683, 193] on select "Select One 2-4 Business Days 2 Day Next Business Day" at bounding box center [664, 199] width 277 height 29
select select "6247fa13-6ec4-4bd5-81ce-27fae4b5d043"
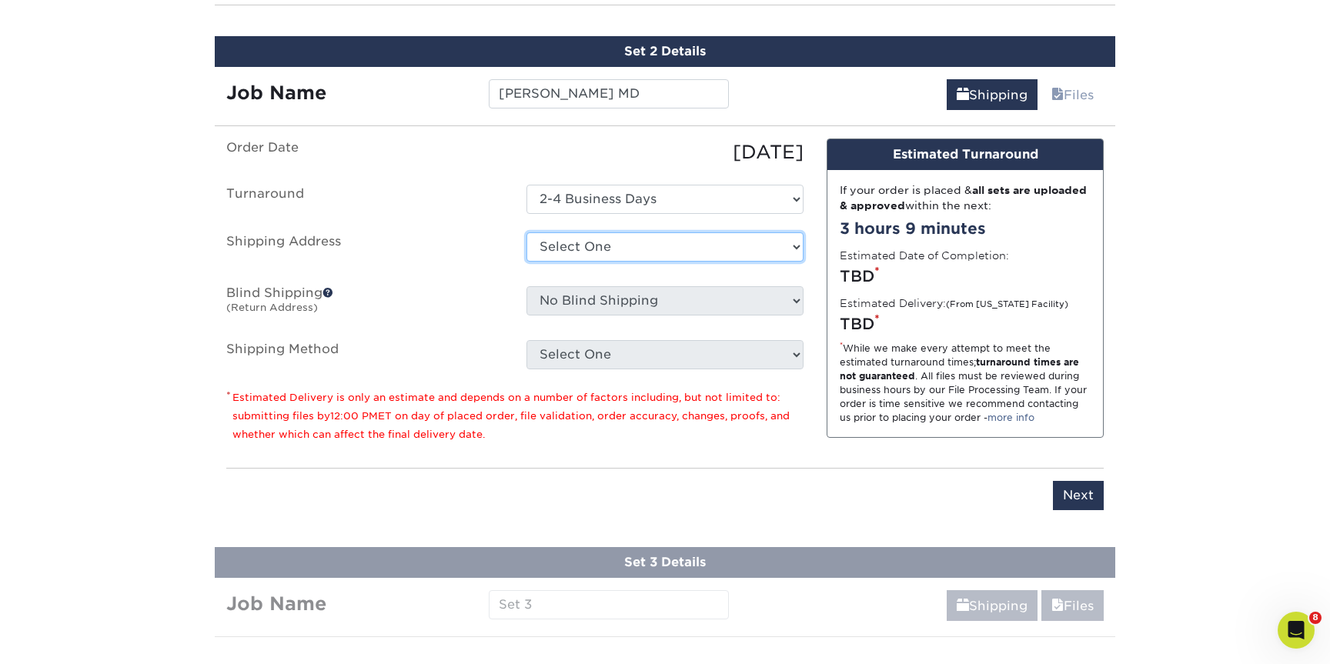
click at [633, 247] on select "Select One Annapolis Benfield Crofton Earleigh Heights Highlands Ranch Joe Zeml…" at bounding box center [664, 246] width 277 height 29
select select "230369"
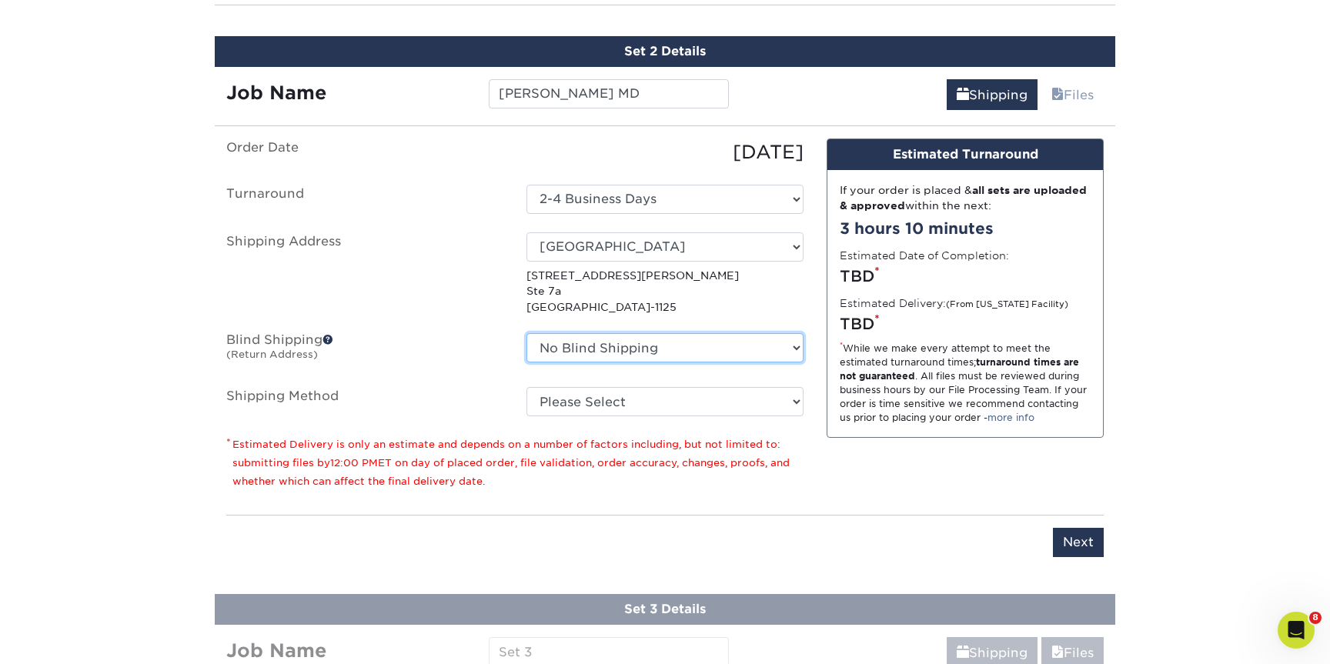
click at [591, 347] on select "No Blind Shipping Annapolis Benfield Crofton Earleigh Heights Highlands Ranch J…" at bounding box center [664, 347] width 277 height 29
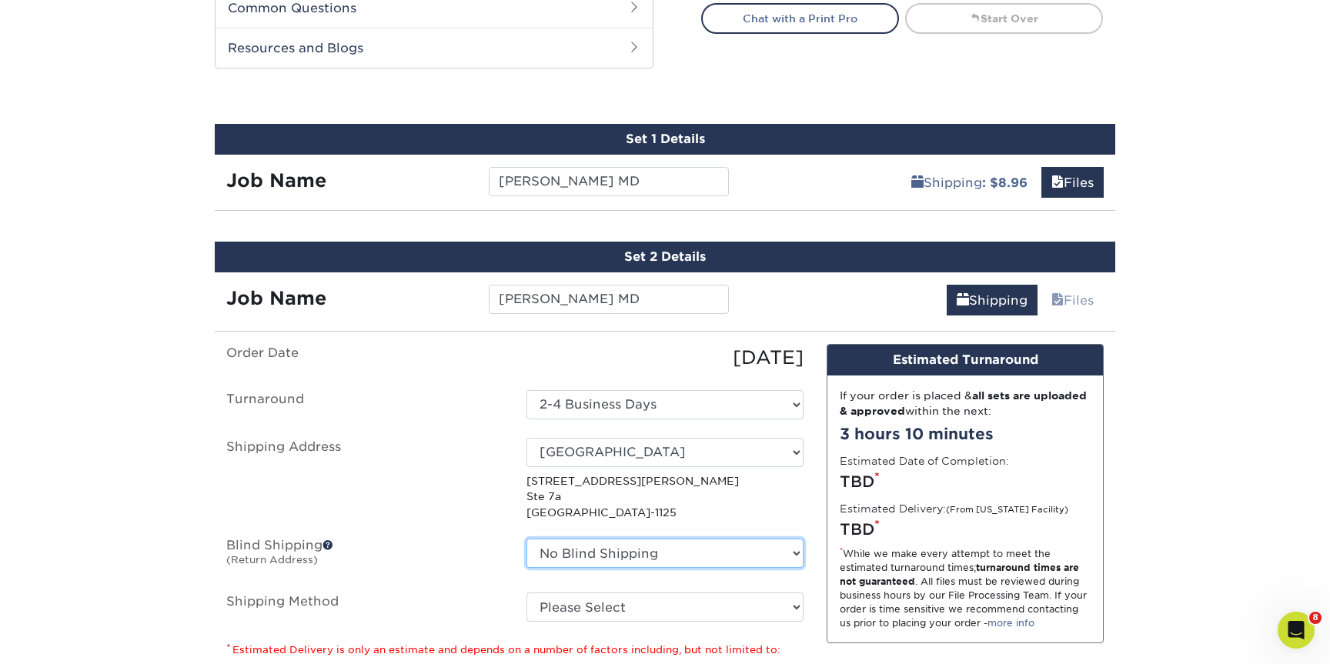
scroll to position [742, 0]
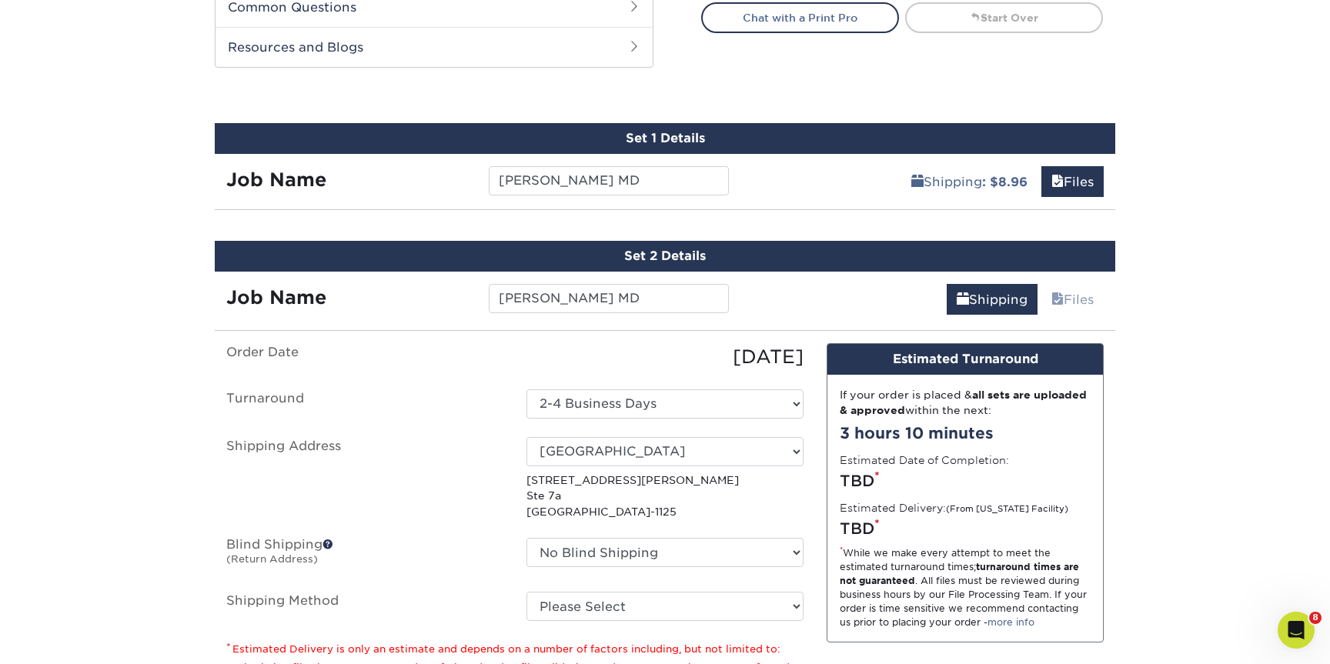
click at [836, 174] on div "Shipping : $8.96 Files" at bounding box center [927, 175] width 375 height 43
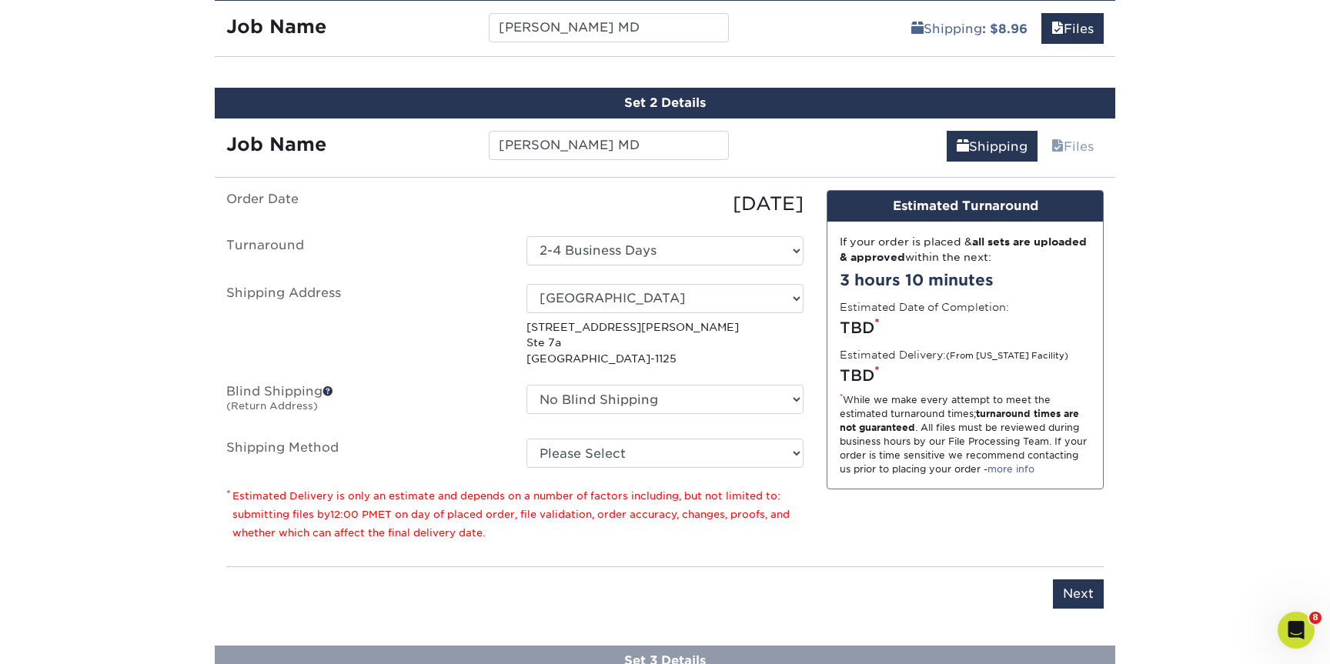
scroll to position [921, 0]
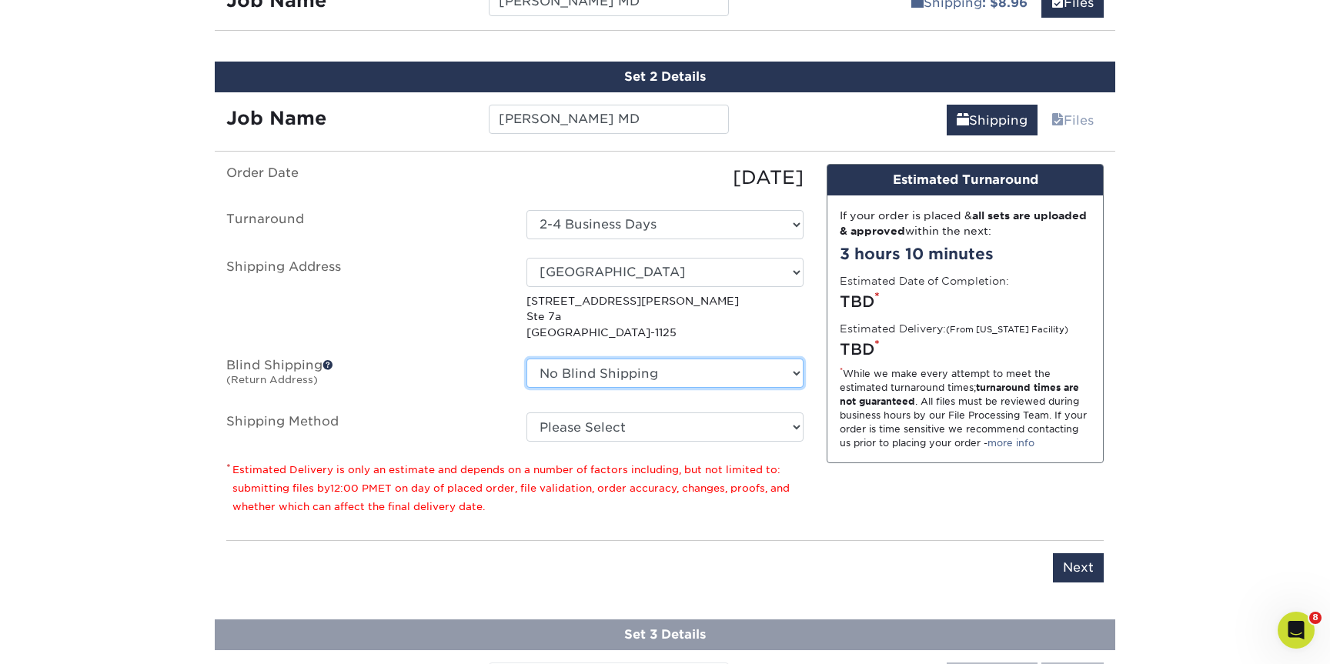
click at [716, 364] on select "No Blind Shipping Annapolis Benfield Crofton Earleigh Heights Highlands Ranch J…" at bounding box center [664, 373] width 277 height 29
select select "252374"
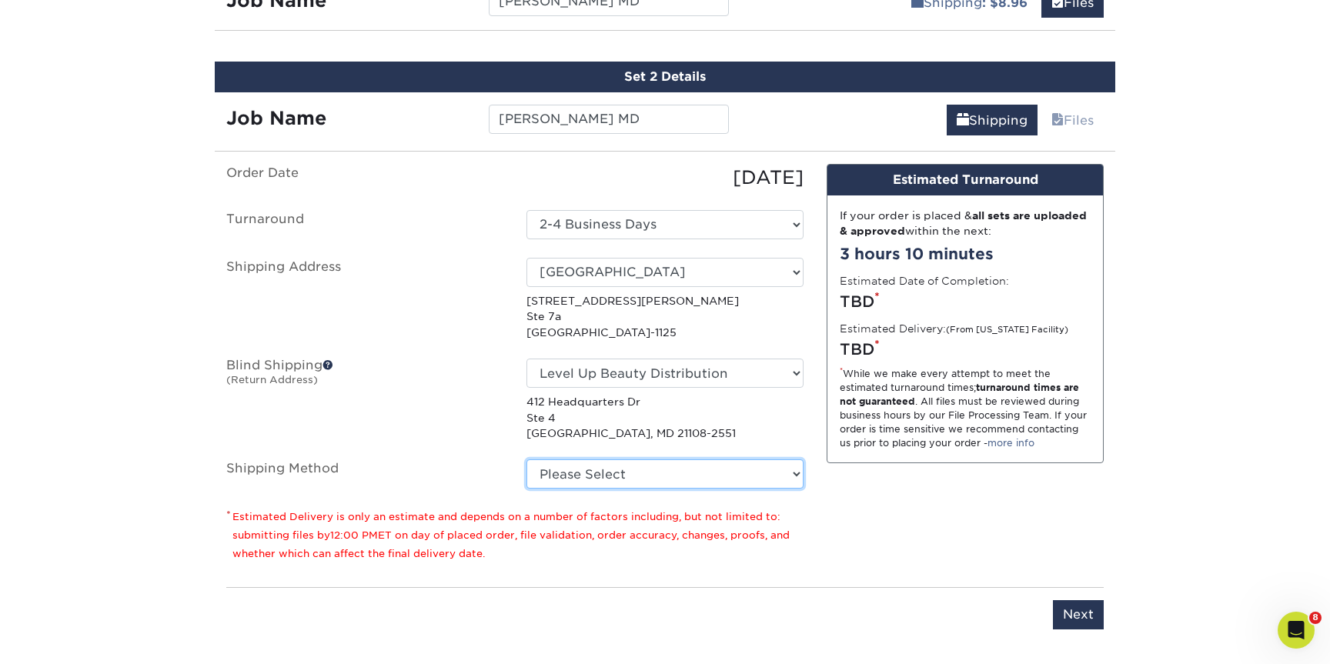
click at [642, 474] on select "Please Select Ground Shipping (+$8.96) 3 Day Shipping Service (+$15.36) 2 Day A…" at bounding box center [664, 473] width 277 height 29
select select "03"
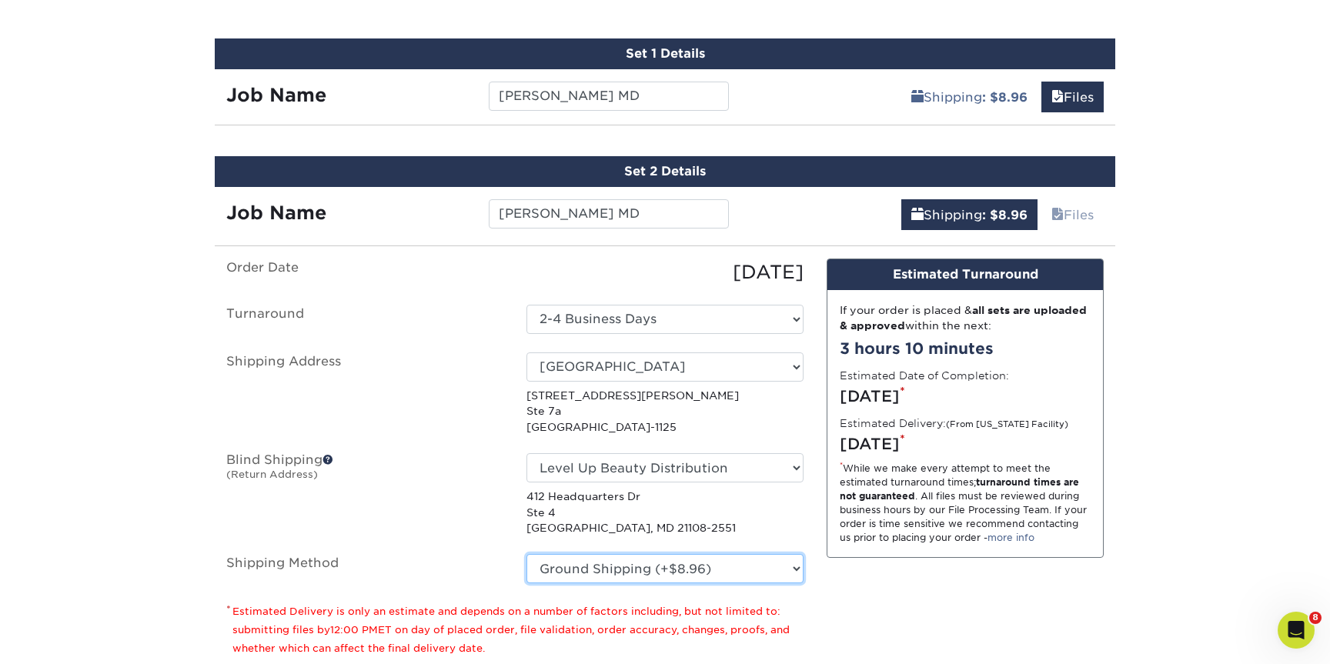
scroll to position [821, 0]
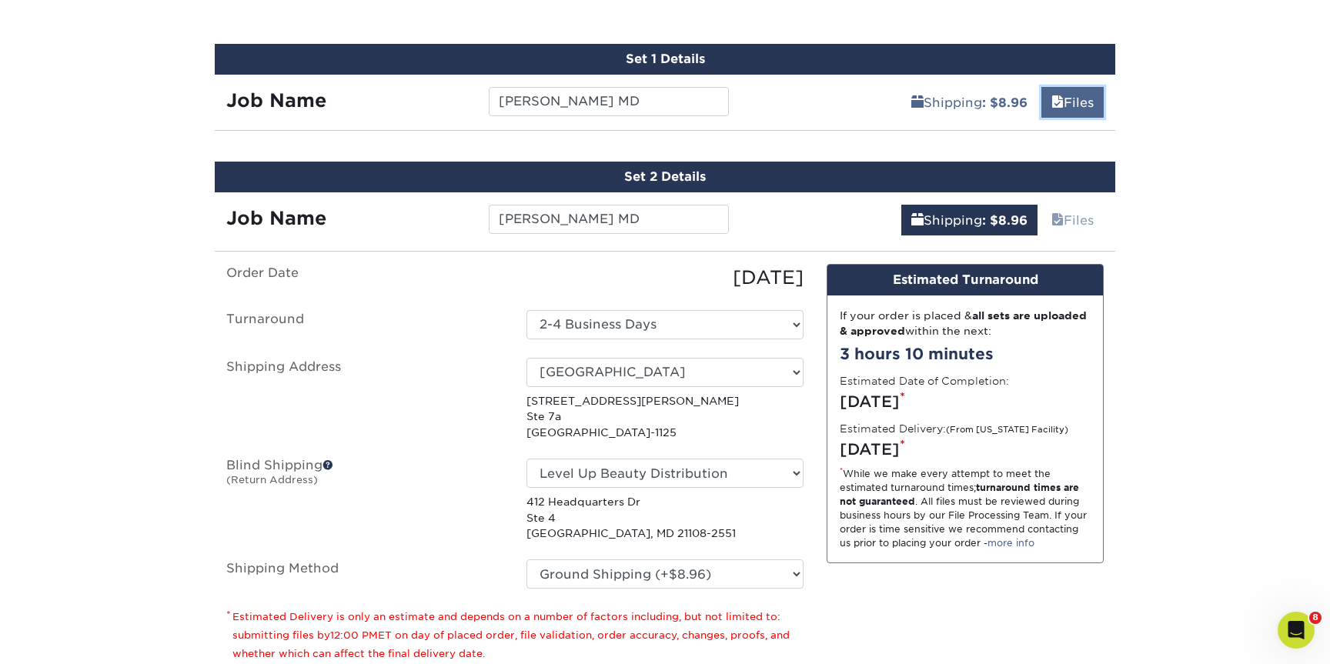
click at [1074, 104] on link "Files" at bounding box center [1072, 102] width 62 height 31
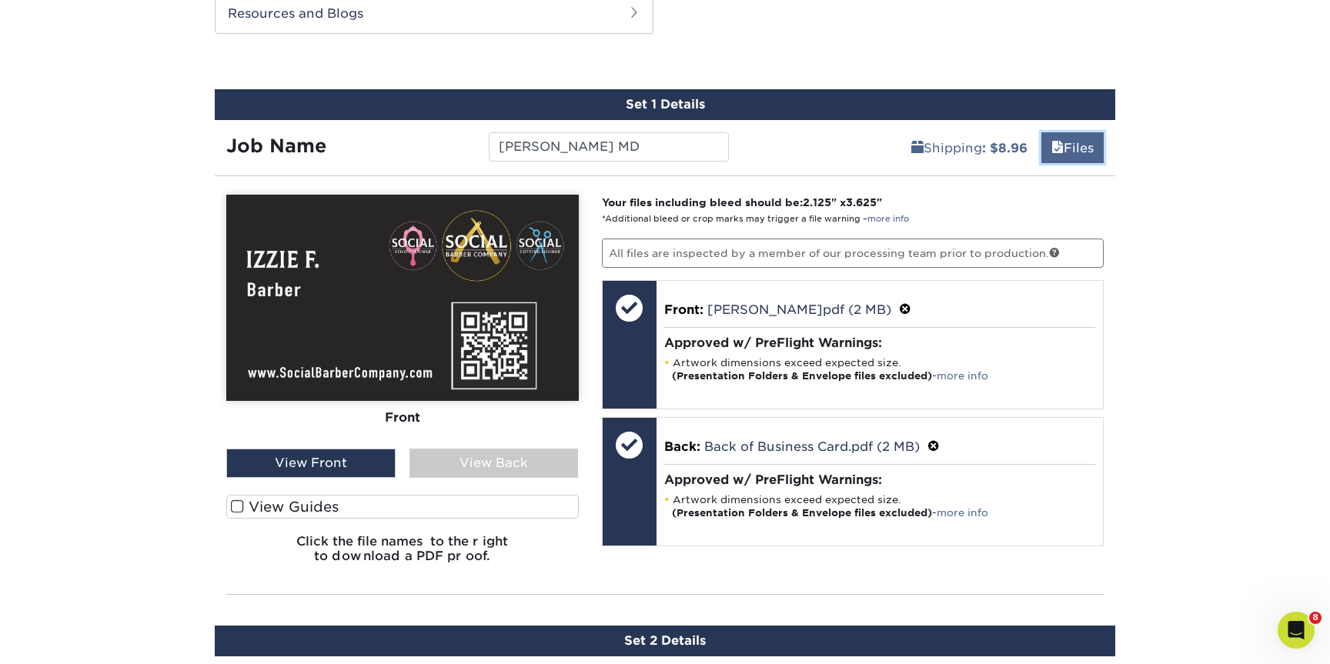
scroll to position [766, 0]
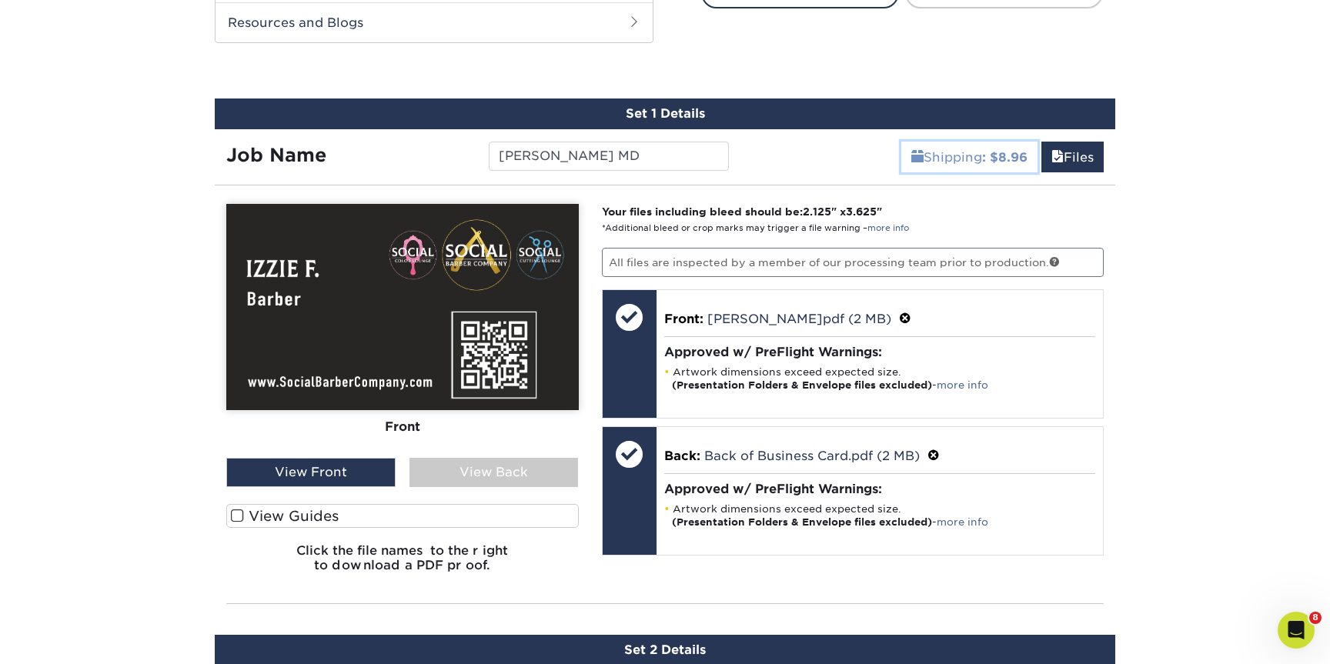
click at [966, 158] on link "Shipping : $8.96" at bounding box center [969, 157] width 136 height 31
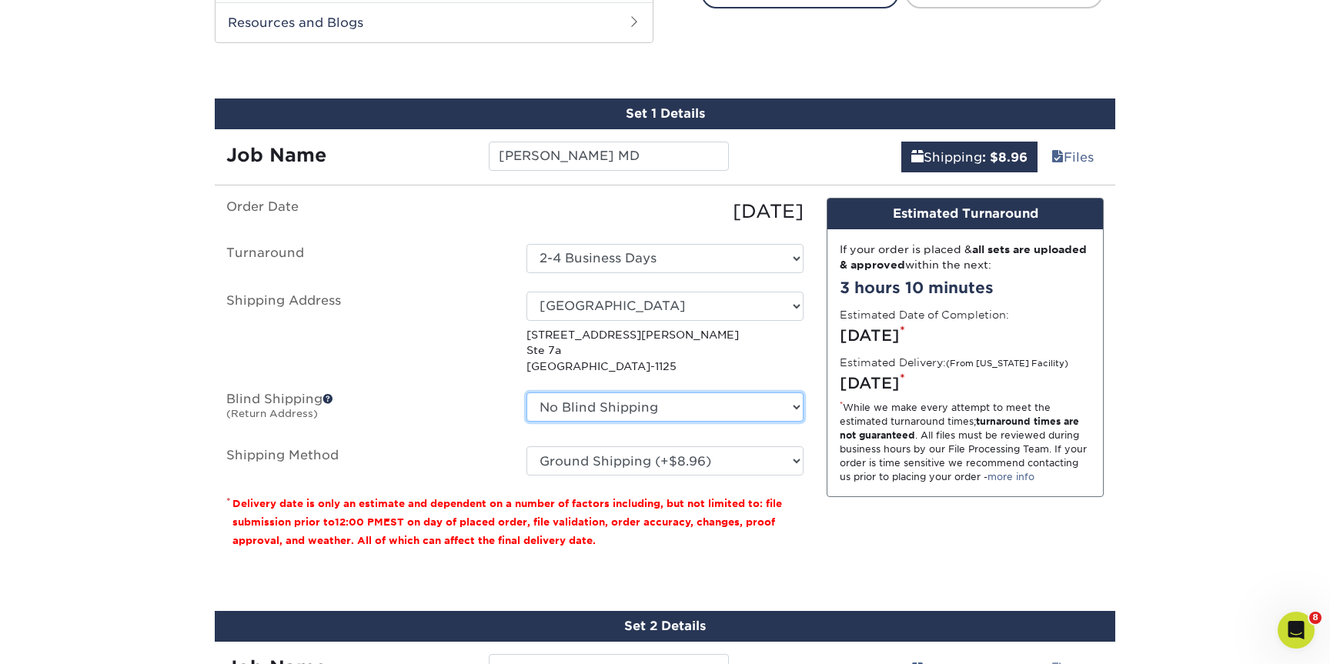
click at [655, 392] on select "No Blind Shipping Annapolis Benfield Crofton Earleigh Heights Highlands Ranch J…" at bounding box center [664, 406] width 277 height 29
select select "252374"
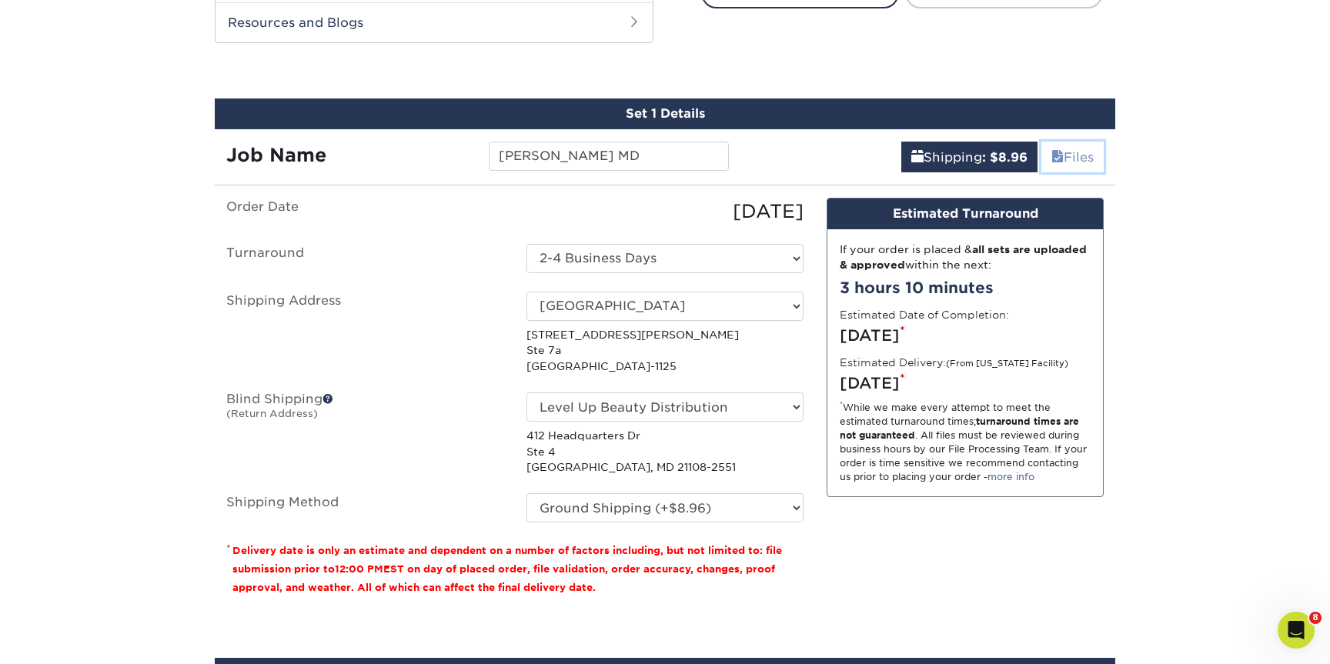
click at [1076, 154] on link "Files" at bounding box center [1072, 157] width 62 height 31
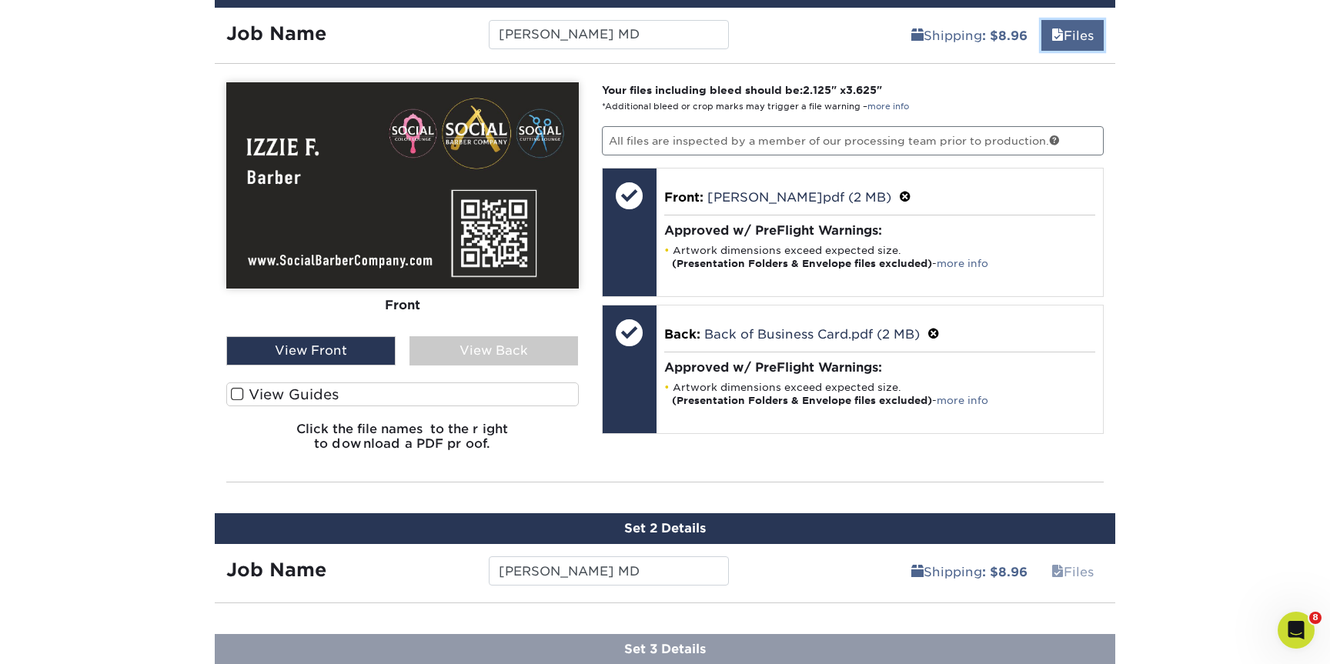
scroll to position [1121, 0]
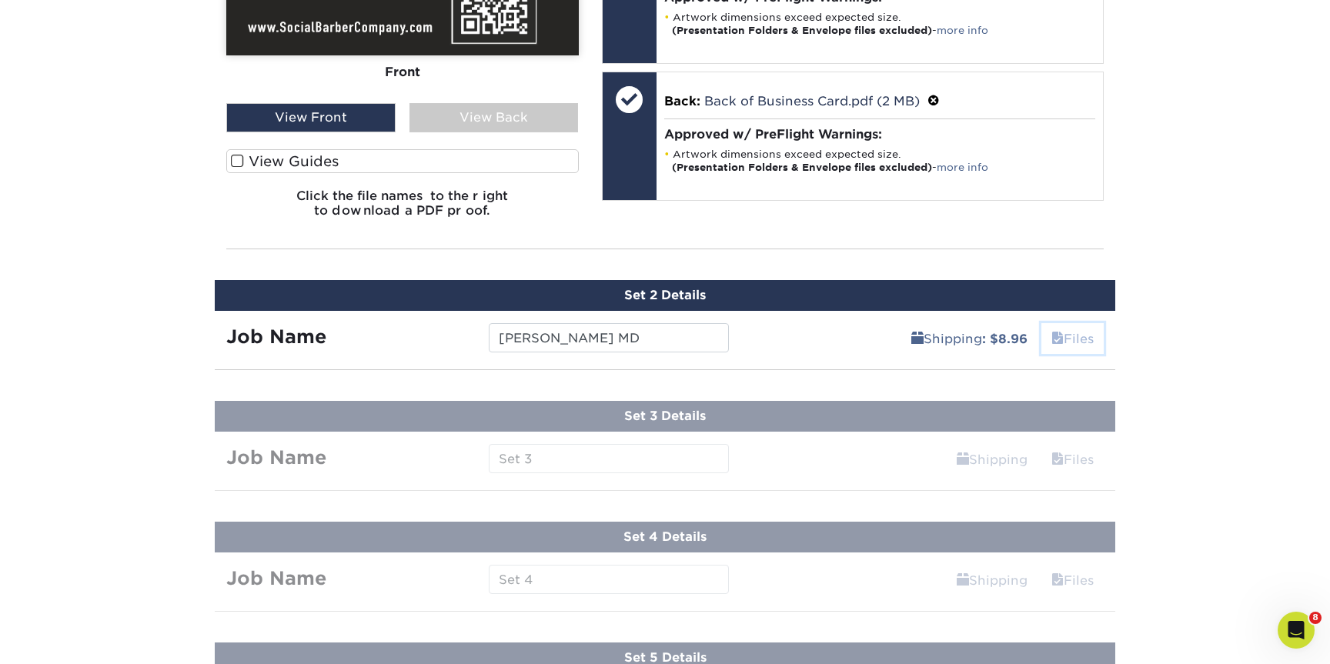
click at [1076, 339] on link "Files" at bounding box center [1072, 338] width 62 height 31
click at [983, 332] on b ": $8.96" at bounding box center [1004, 339] width 45 height 15
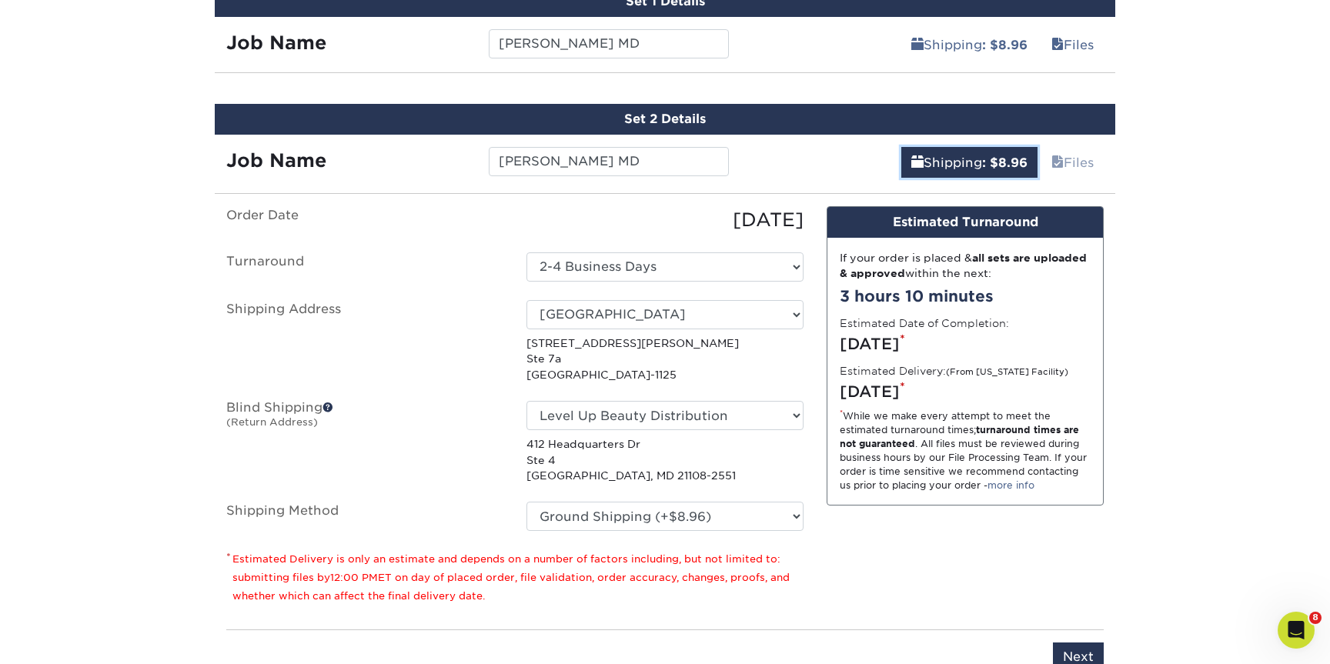
scroll to position [886, 0]
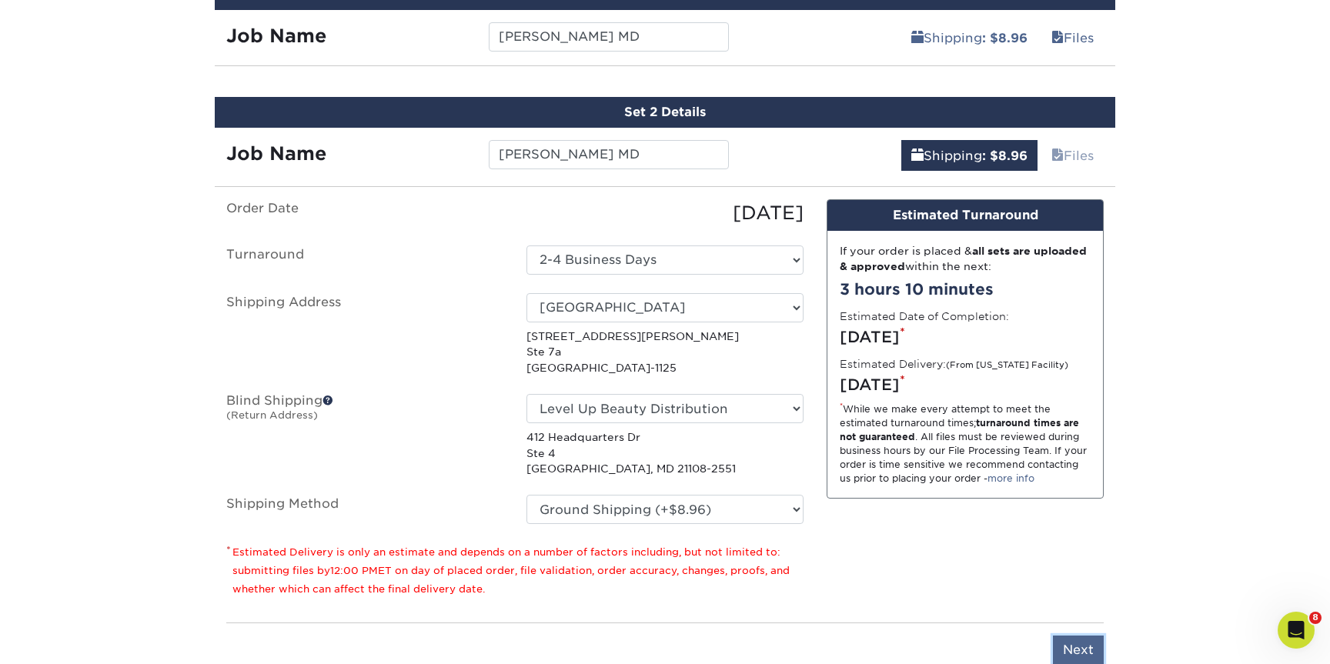
click at [1080, 650] on input "Next" at bounding box center [1078, 650] width 51 height 29
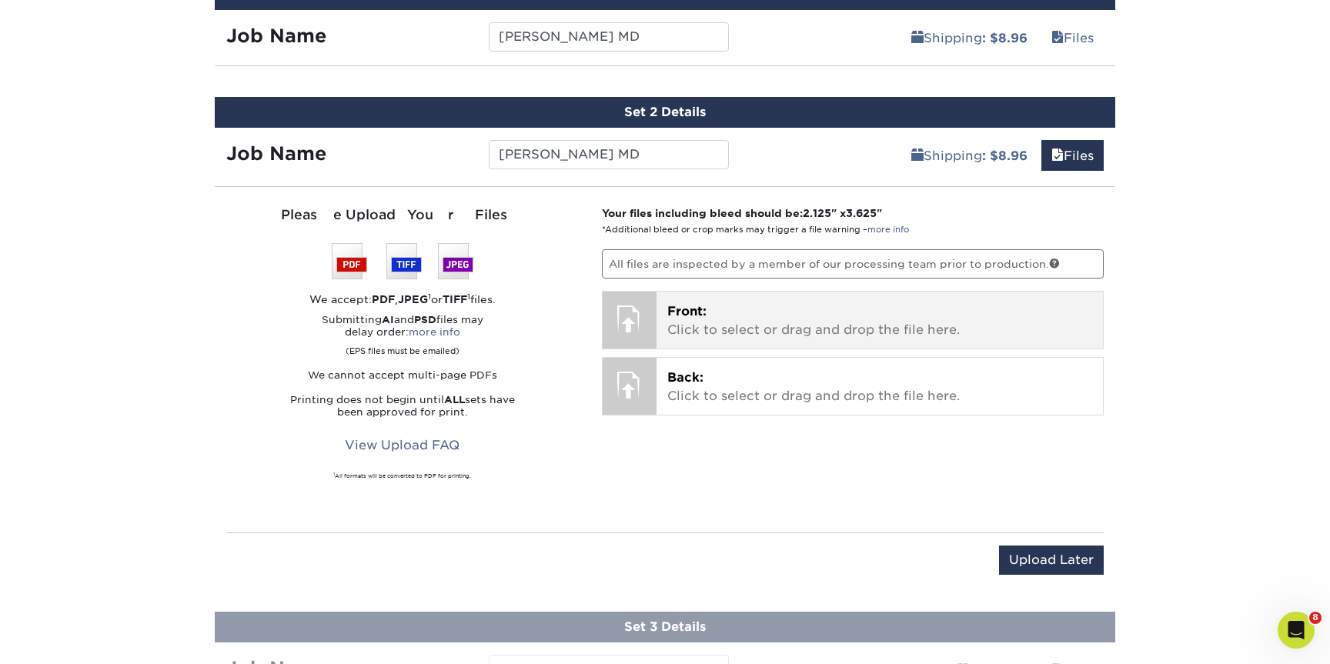
click at [832, 317] on p "Front: Click to select or drag and drop the file here." at bounding box center [880, 320] width 426 height 37
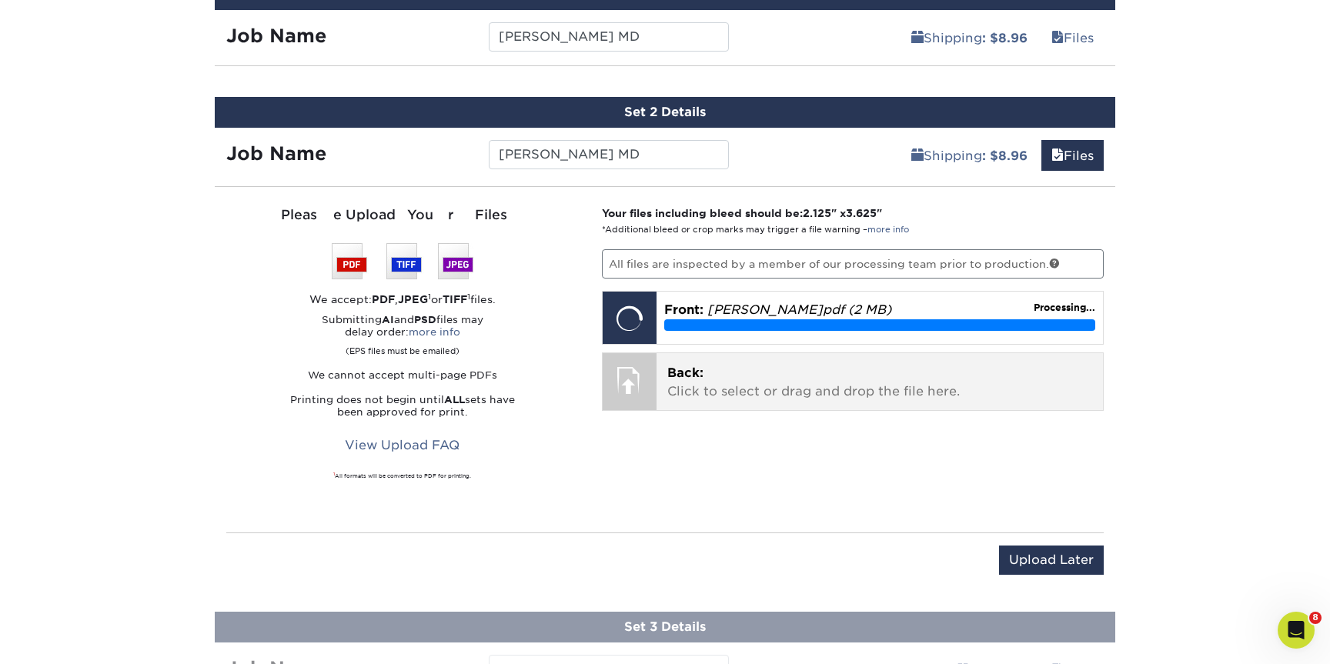
click at [809, 399] on p "Back: Click to select or drag and drop the file here." at bounding box center [880, 382] width 426 height 37
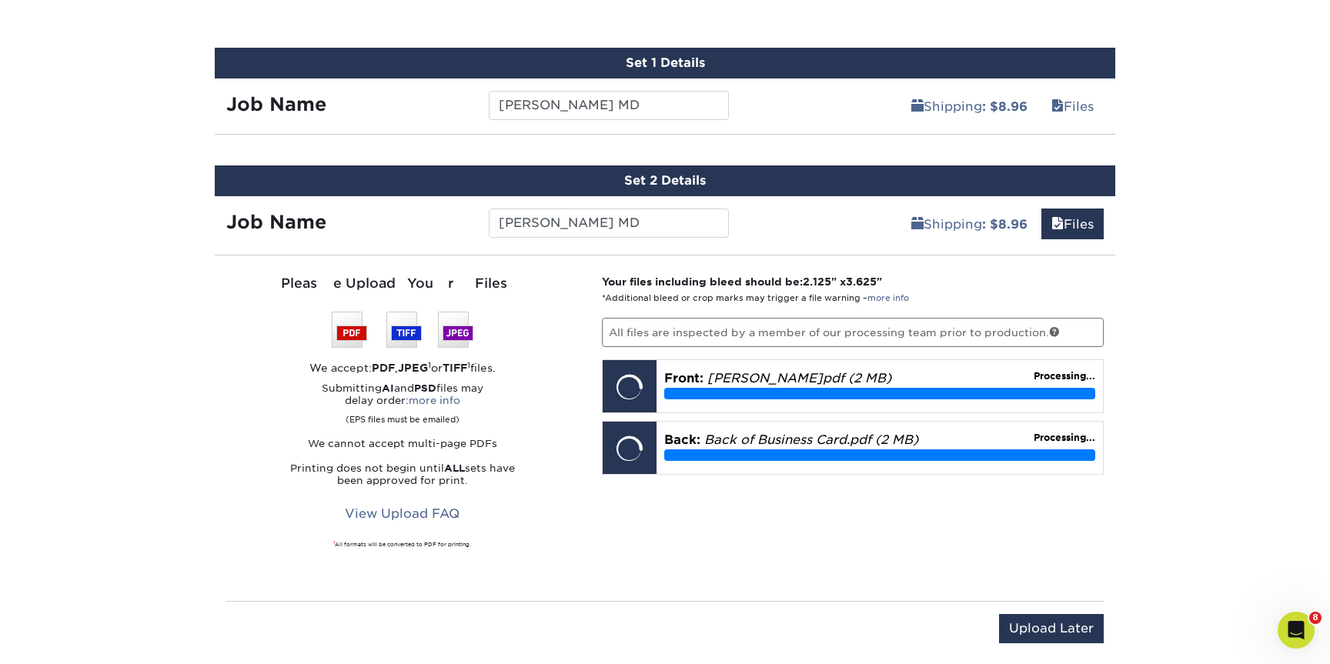
scroll to position [808, 0]
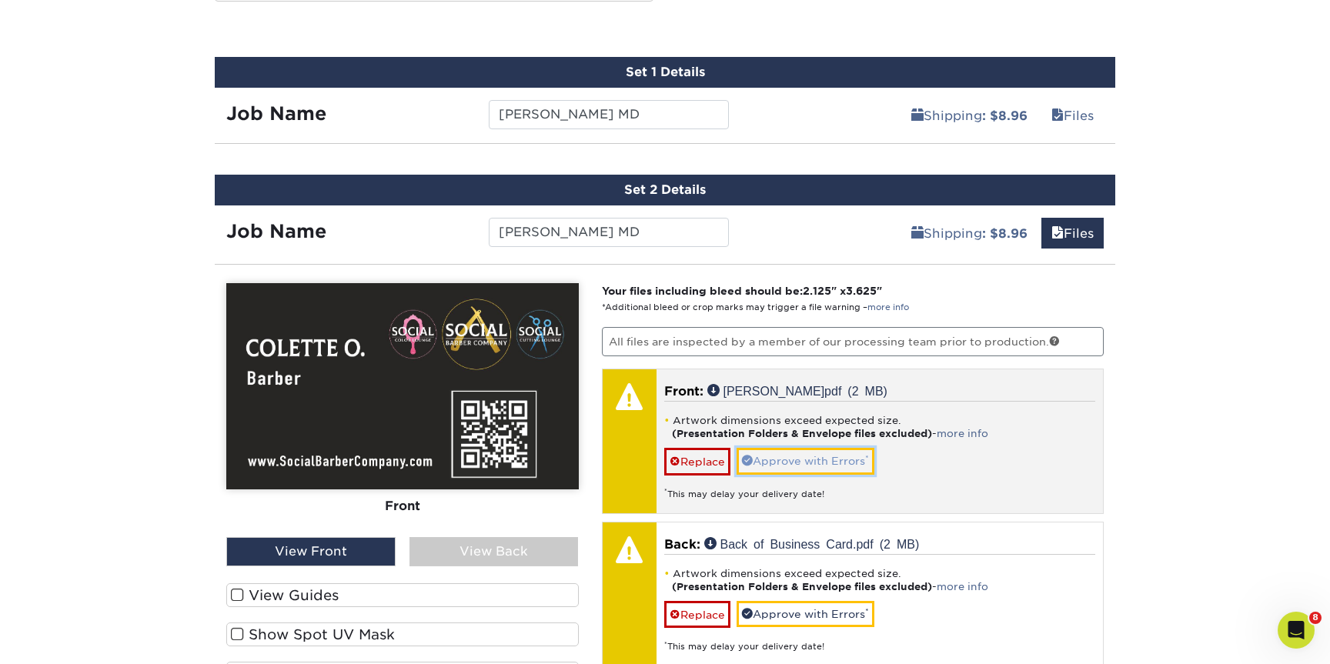
click at [802, 455] on link "Approve with Errors *" at bounding box center [805, 461] width 138 height 26
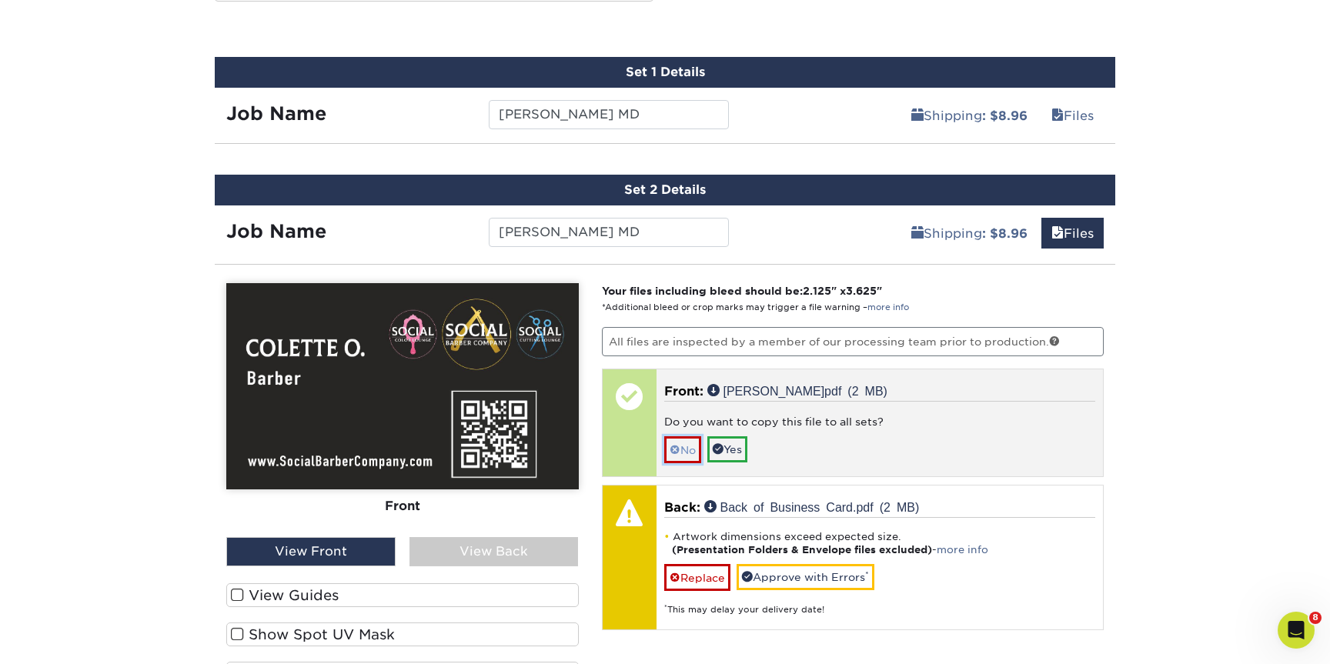
click at [674, 452] on span at bounding box center [674, 450] width 11 height 12
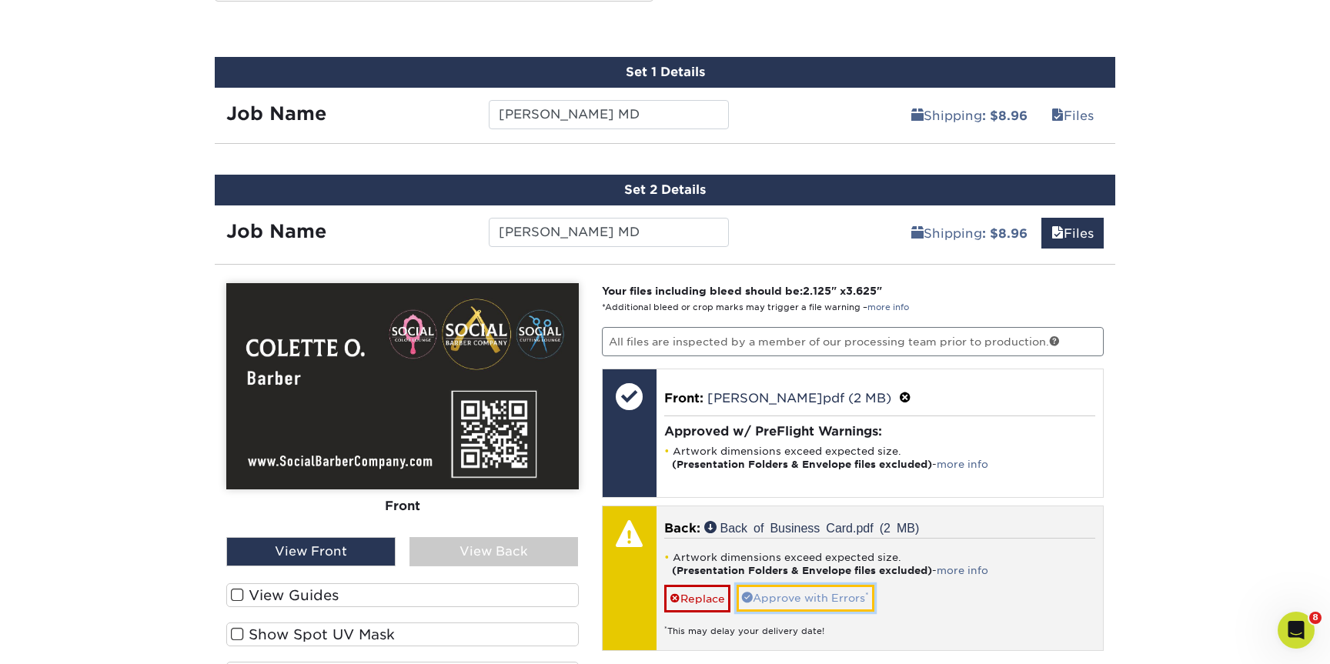
click at [777, 594] on link "Approve with Errors *" at bounding box center [805, 598] width 138 height 26
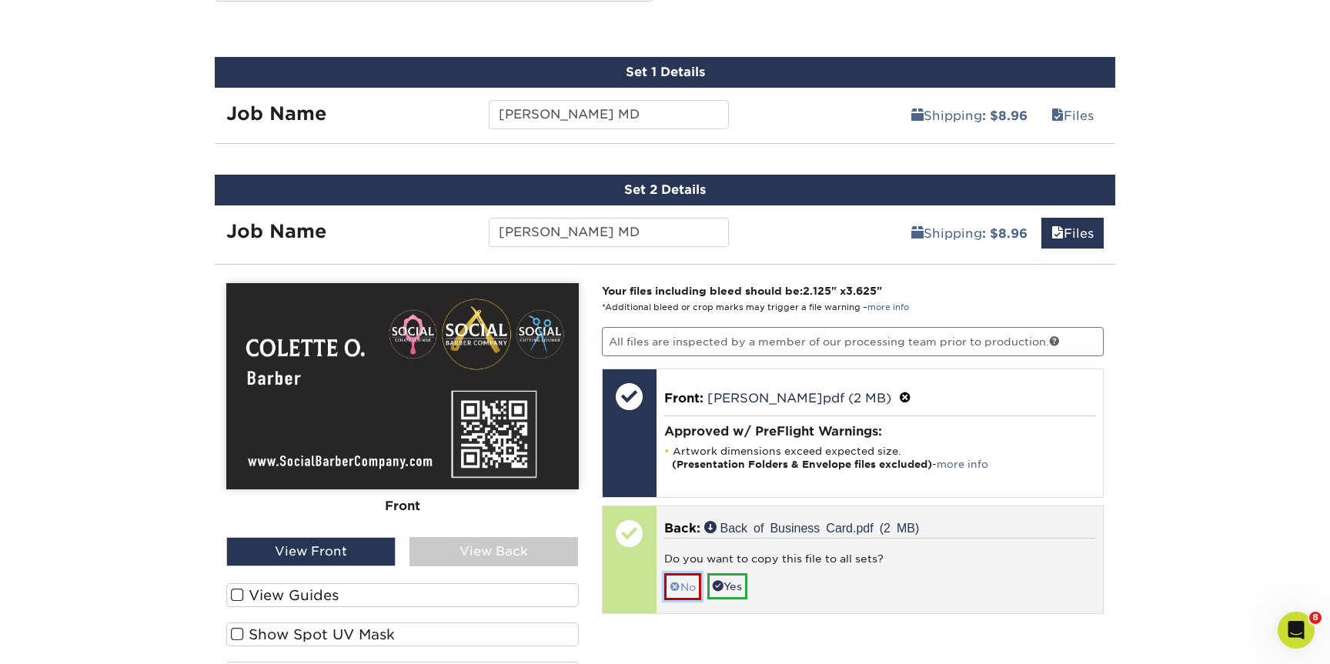
click at [676, 582] on span at bounding box center [674, 587] width 11 height 12
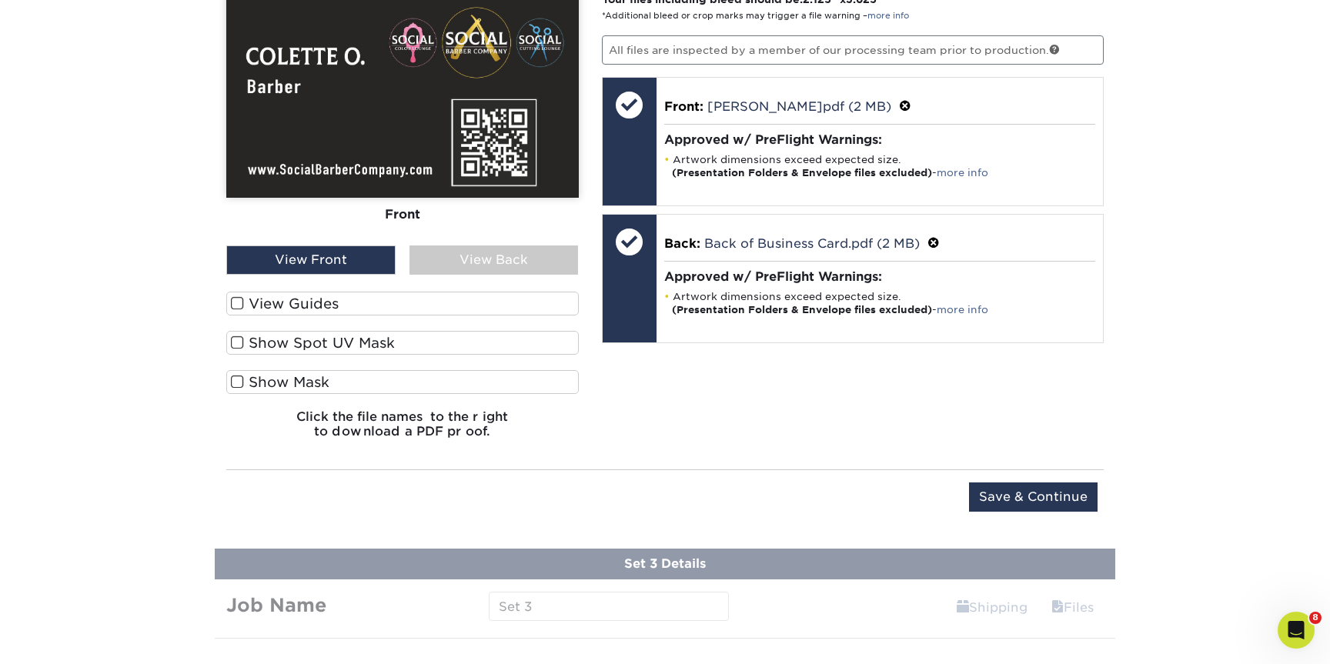
scroll to position [1102, 0]
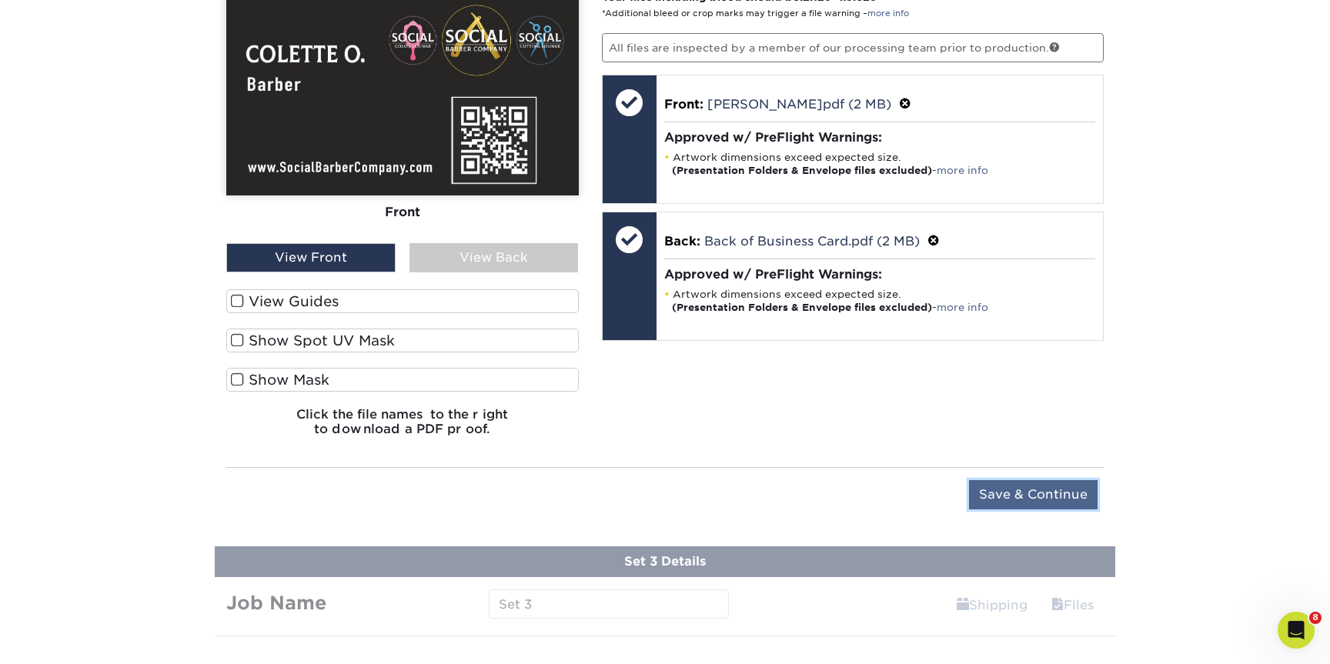
click at [1047, 489] on input "Save & Continue" at bounding box center [1033, 494] width 129 height 29
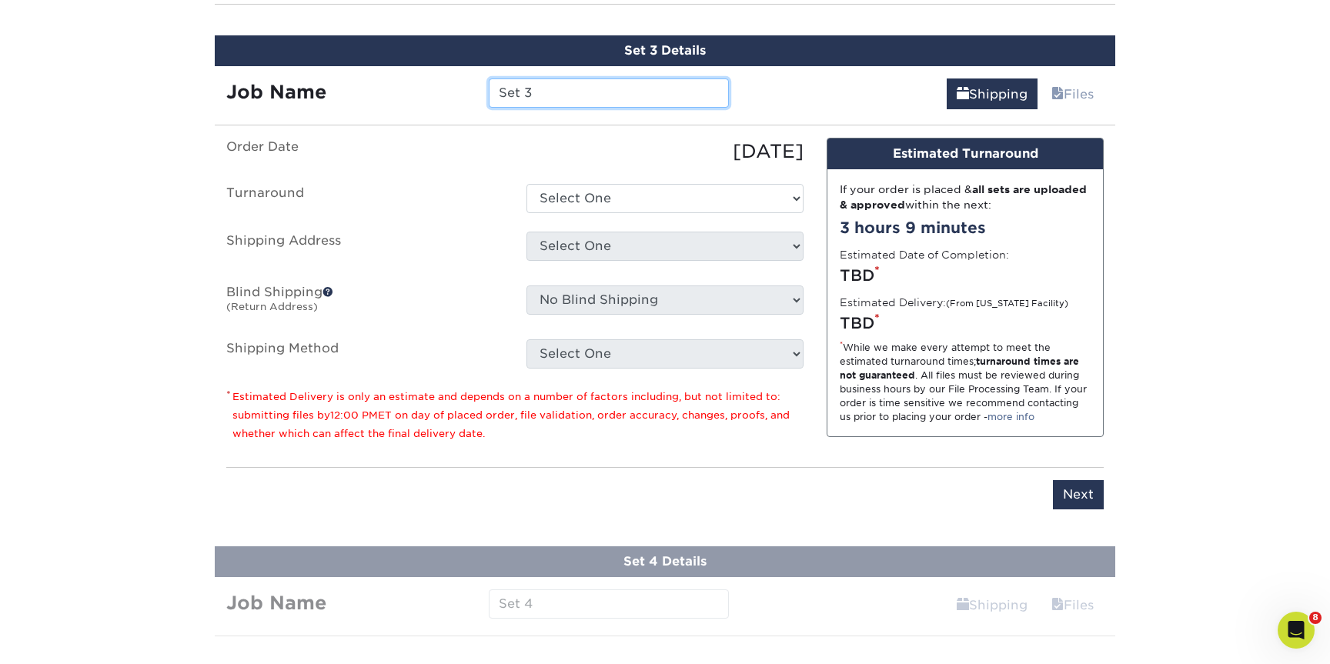
scroll to position [1067, 0]
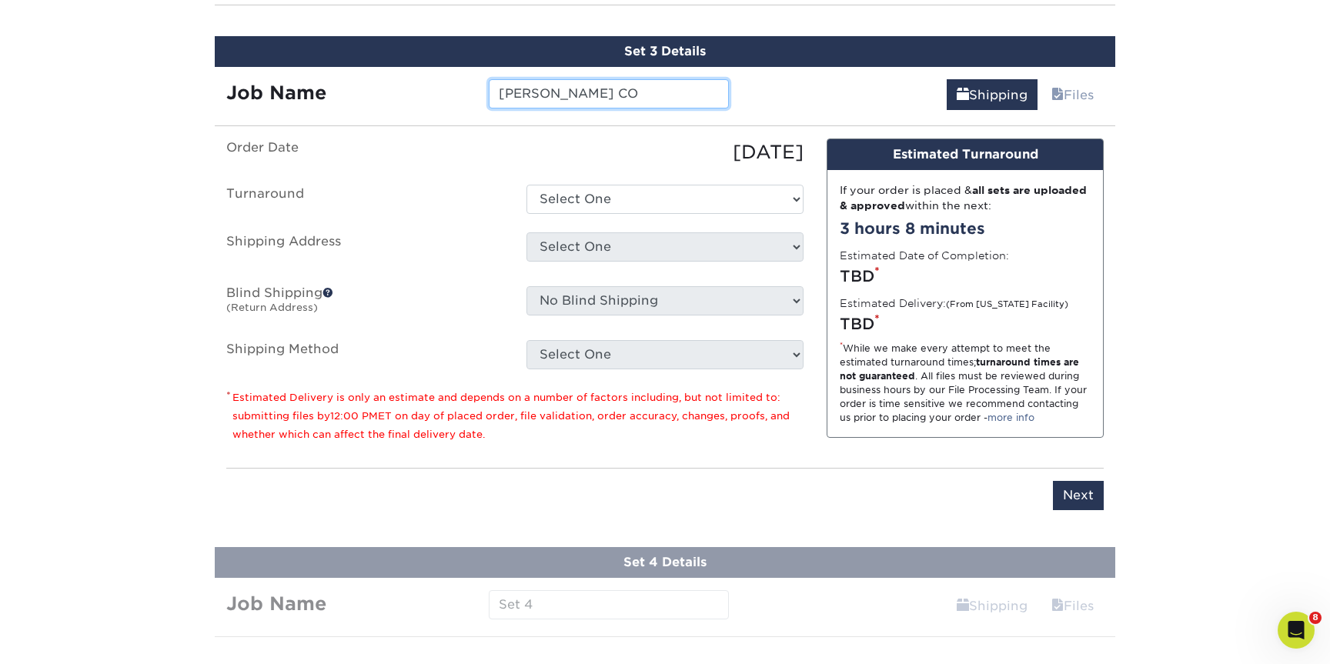
type input "[PERSON_NAME] CO"
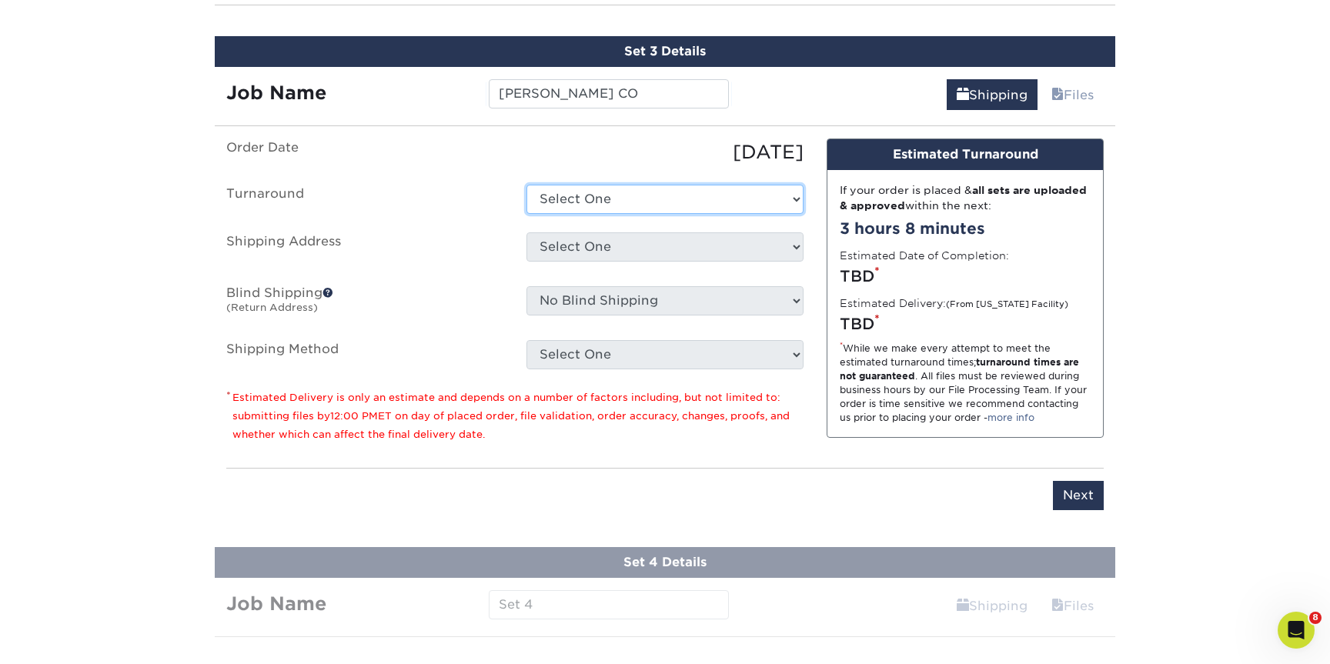
click at [649, 191] on select "Select One 2-4 Business Days 2 Day Next Business Day" at bounding box center [664, 199] width 277 height 29
select select "6247fa13-6ec4-4bd5-81ce-27fae4b5d043"
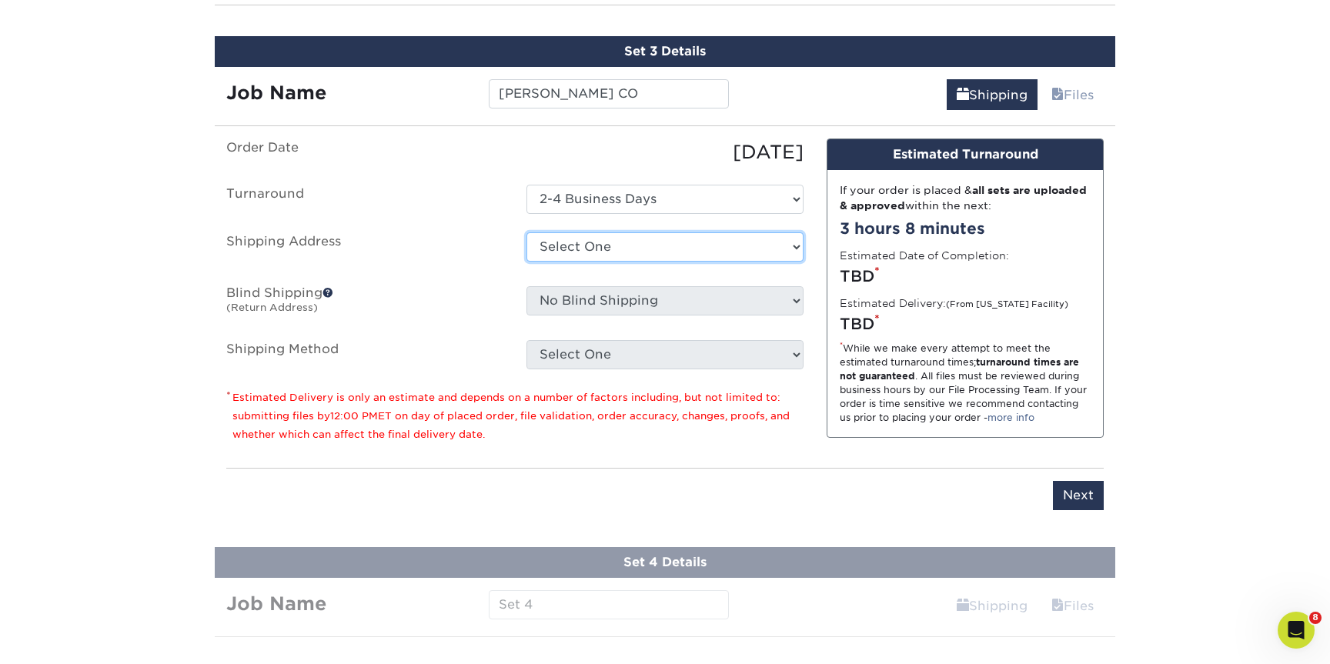
click at [614, 252] on select "Select One Annapolis Benfield Crofton Earleigh Heights Highlands Ranch Joe Zeml…" at bounding box center [664, 246] width 277 height 29
select select "259399"
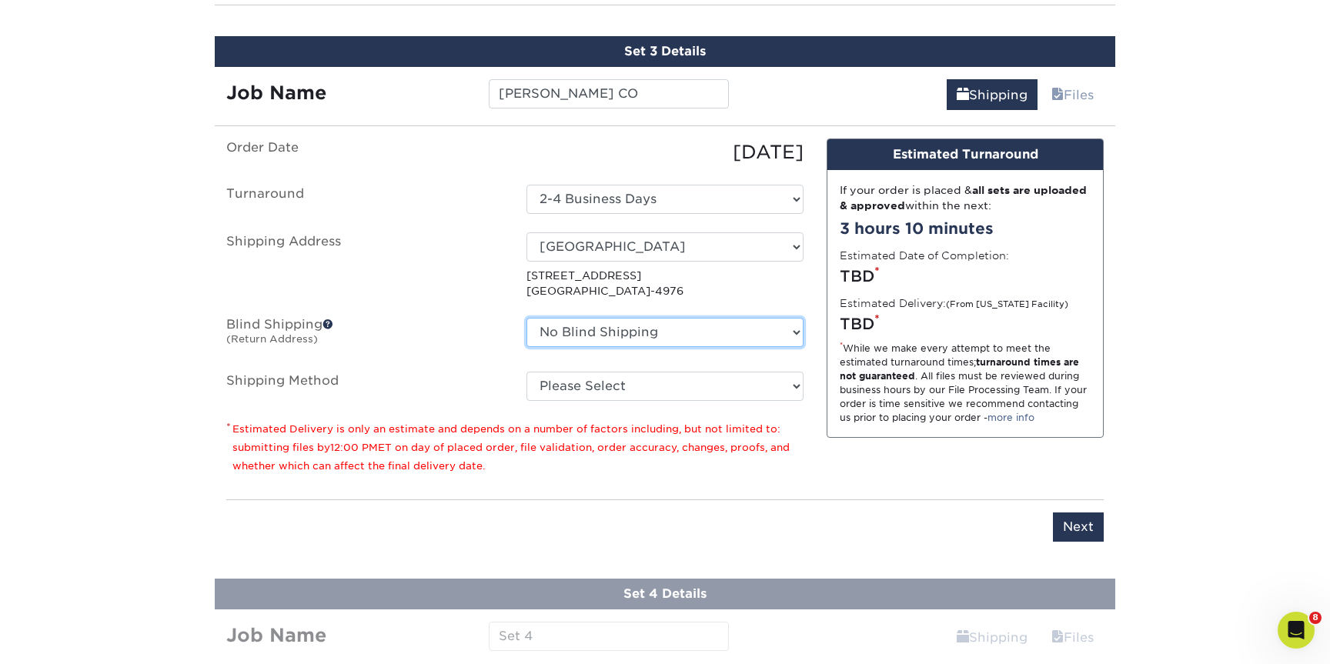
click at [710, 343] on select "No Blind Shipping Annapolis Benfield Crofton Earleigh Heights Highlands Ranch J…" at bounding box center [664, 332] width 277 height 29
select select "252374"
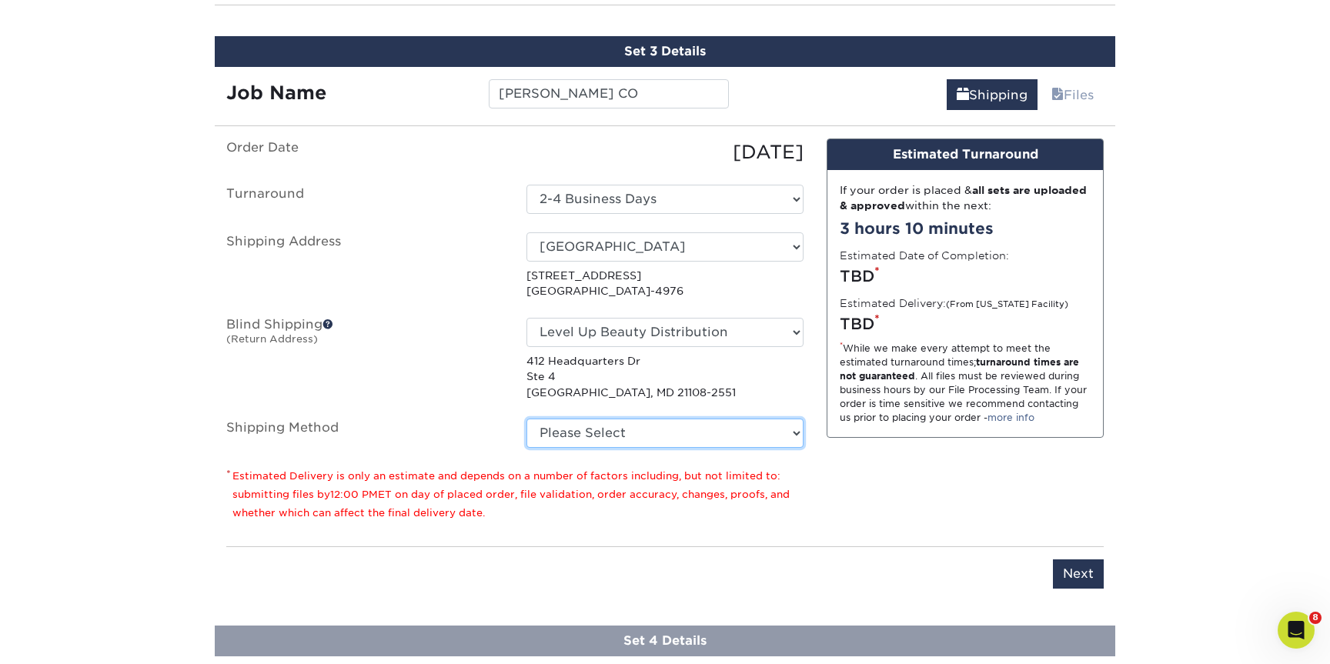
click at [648, 429] on select "Please Select Ground Shipping (+$8.96) 3 Day Shipping Service (+$15.38) 2 Day A…" at bounding box center [664, 433] width 277 height 29
select select "03"
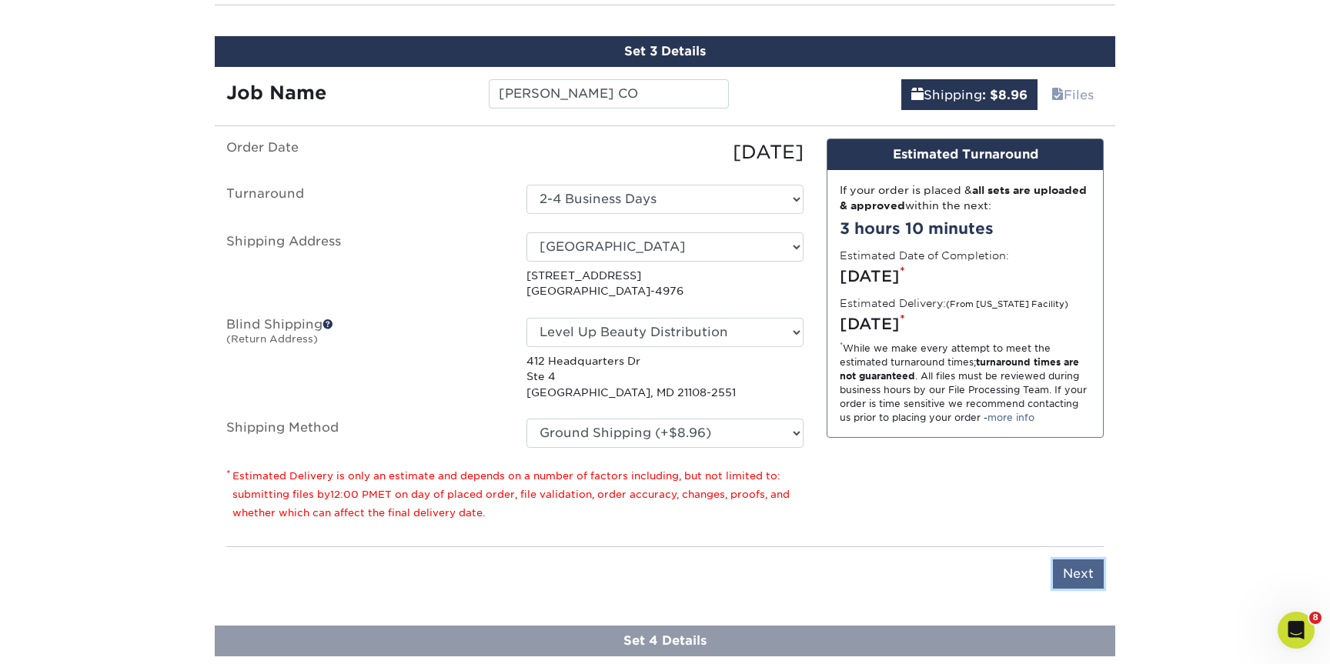
click at [1091, 576] on input "Next" at bounding box center [1078, 573] width 51 height 29
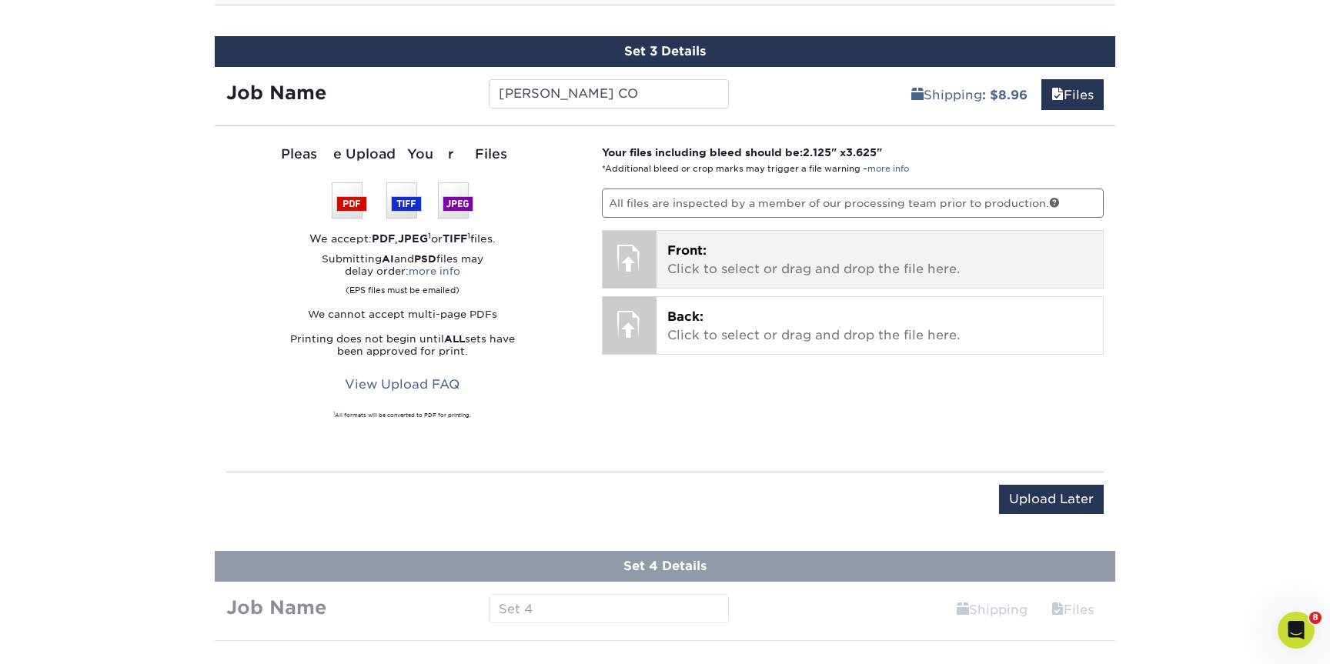
click at [812, 247] on p "Front: Click to select or drag and drop the file here." at bounding box center [880, 260] width 426 height 37
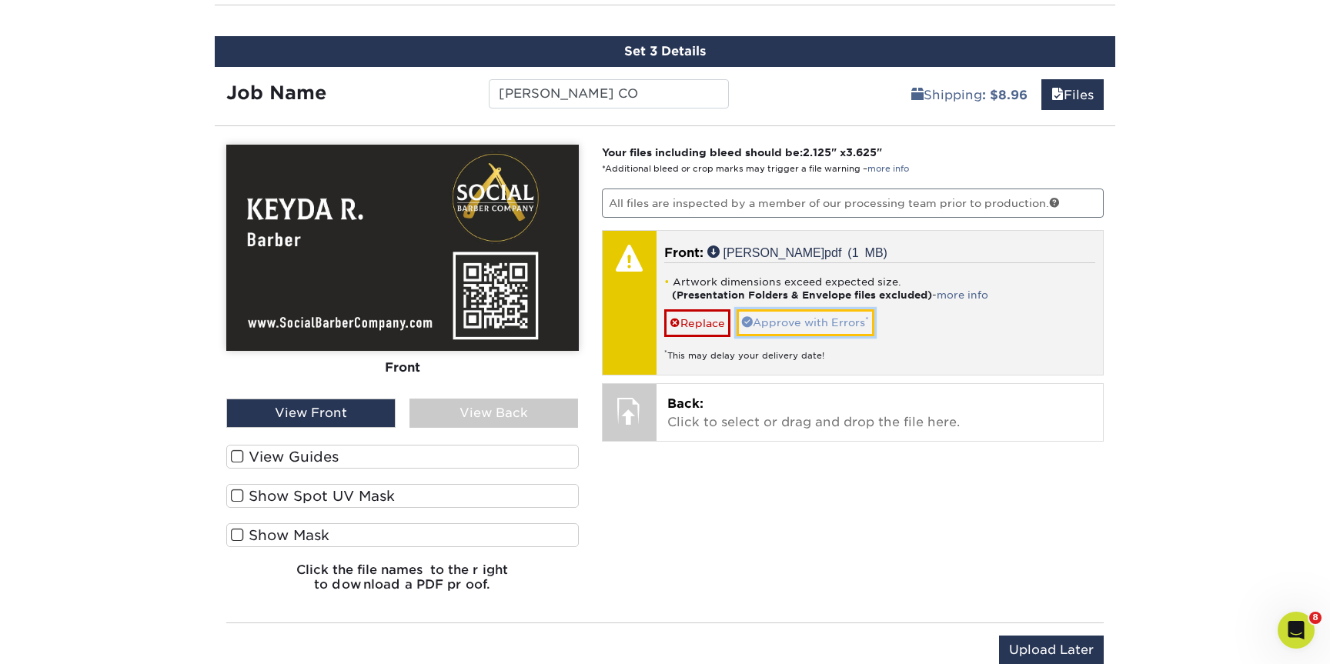
click at [814, 329] on link "Approve with Errors *" at bounding box center [805, 322] width 138 height 26
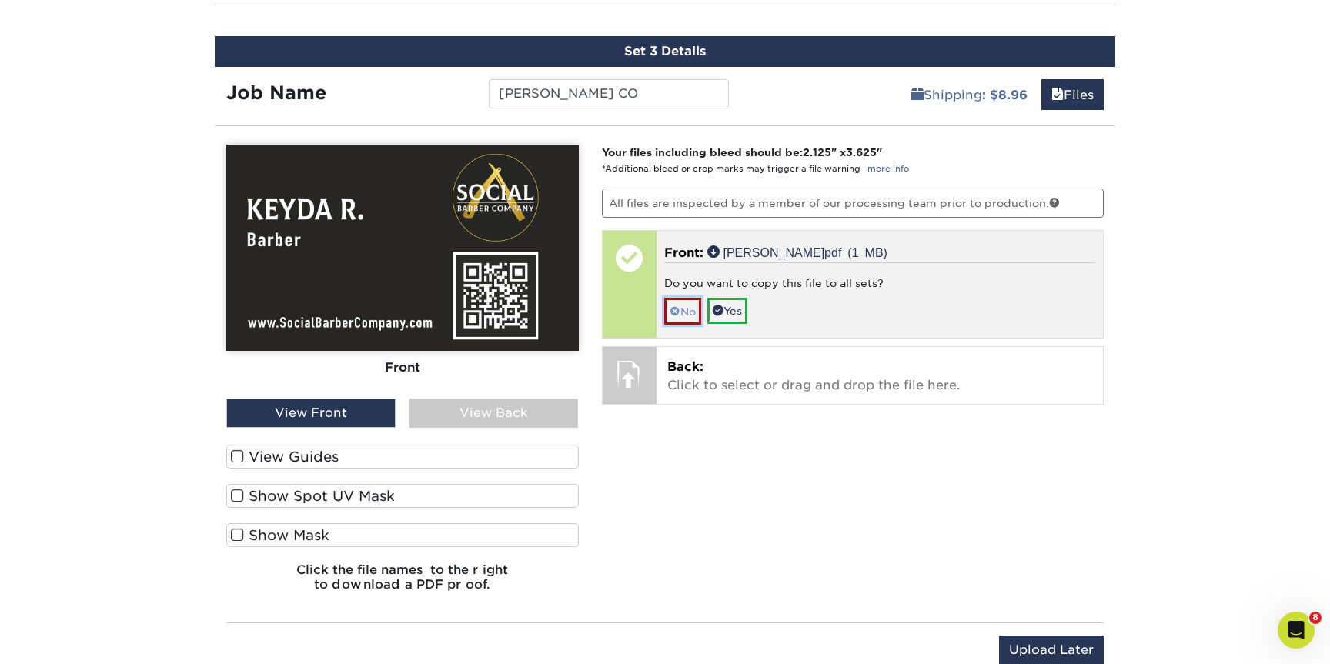
click at [685, 319] on link "No" at bounding box center [682, 311] width 37 height 27
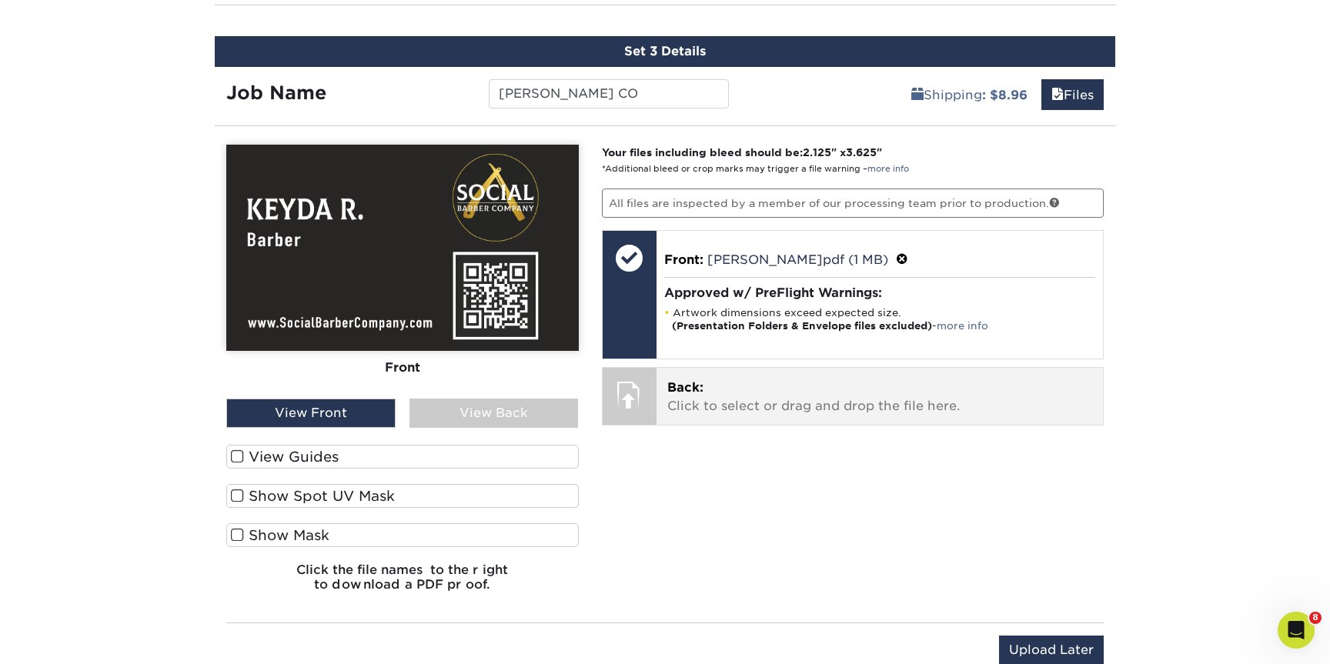
click at [718, 402] on p "Back: Click to select or drag and drop the file here." at bounding box center [880, 397] width 426 height 37
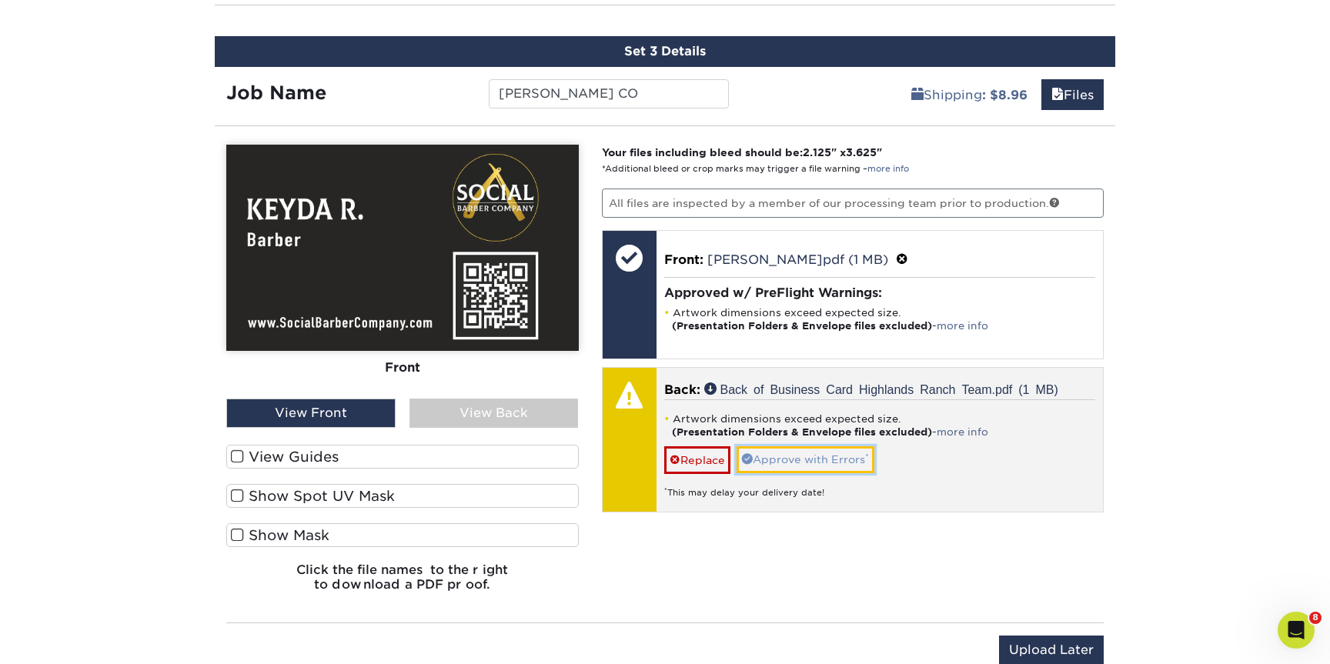
click at [840, 467] on link "Approve with Errors *" at bounding box center [805, 459] width 138 height 26
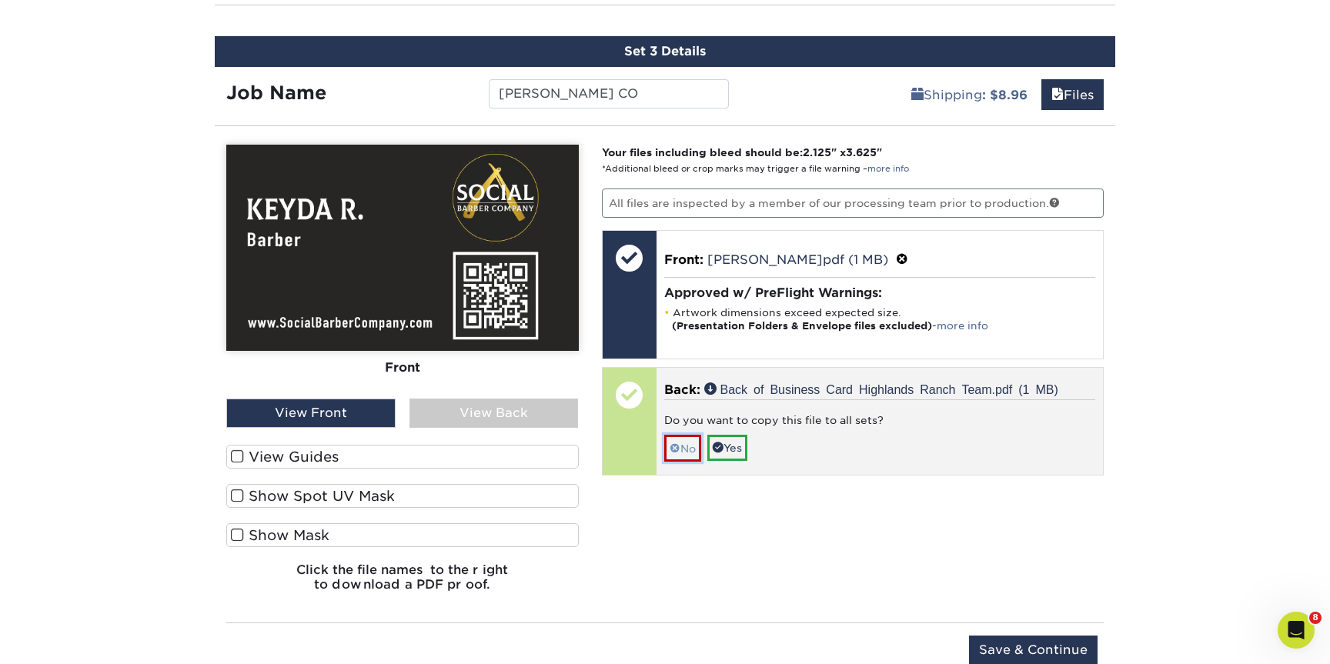
click at [692, 445] on link "No" at bounding box center [682, 448] width 37 height 27
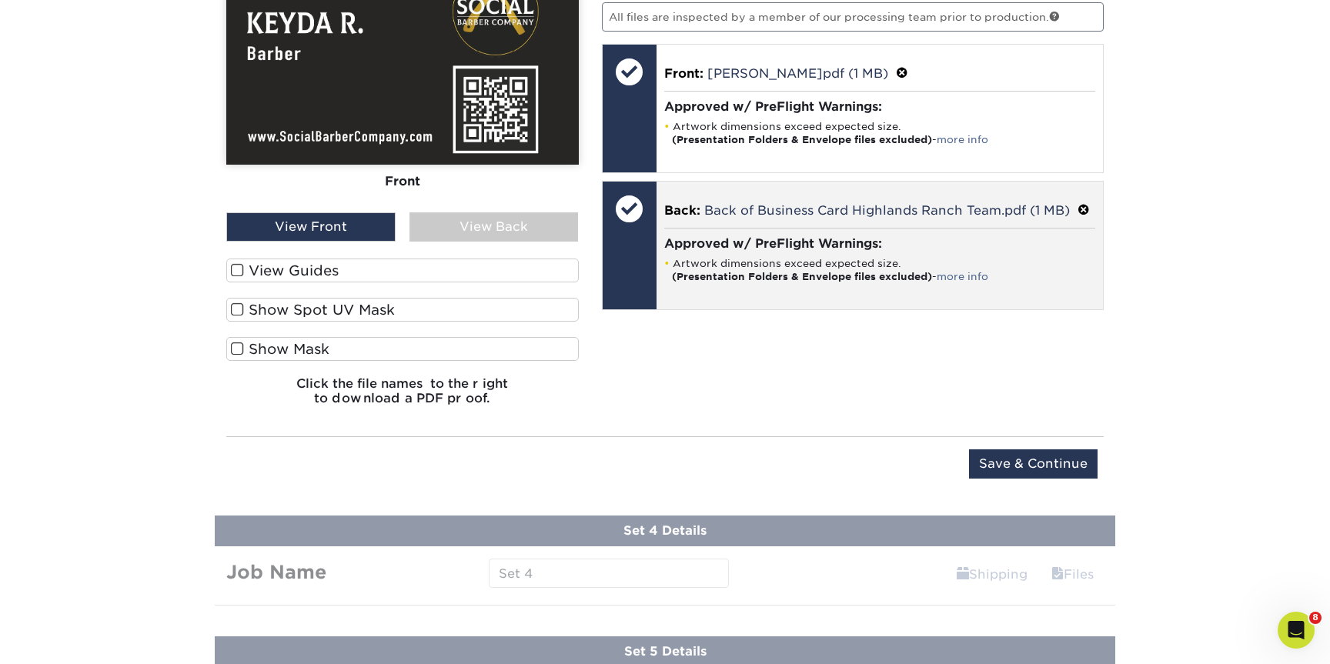
scroll to position [1259, 0]
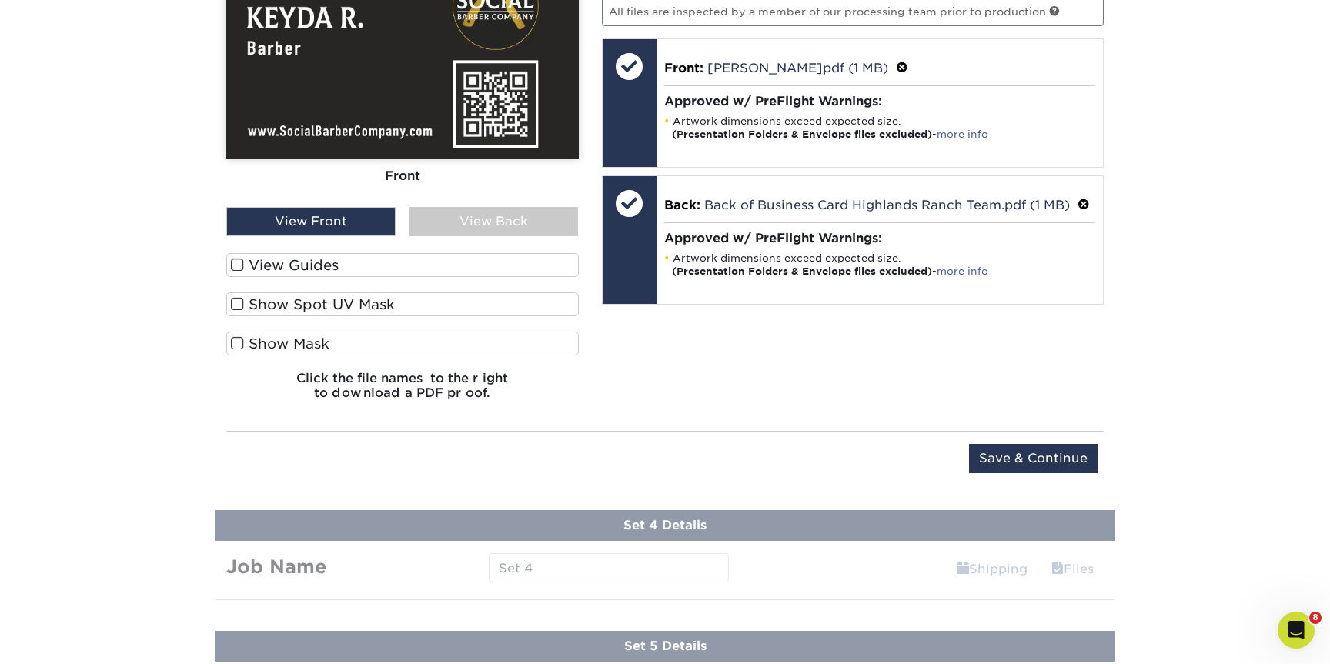
click at [542, 229] on div "View Back" at bounding box center [493, 221] width 169 height 29
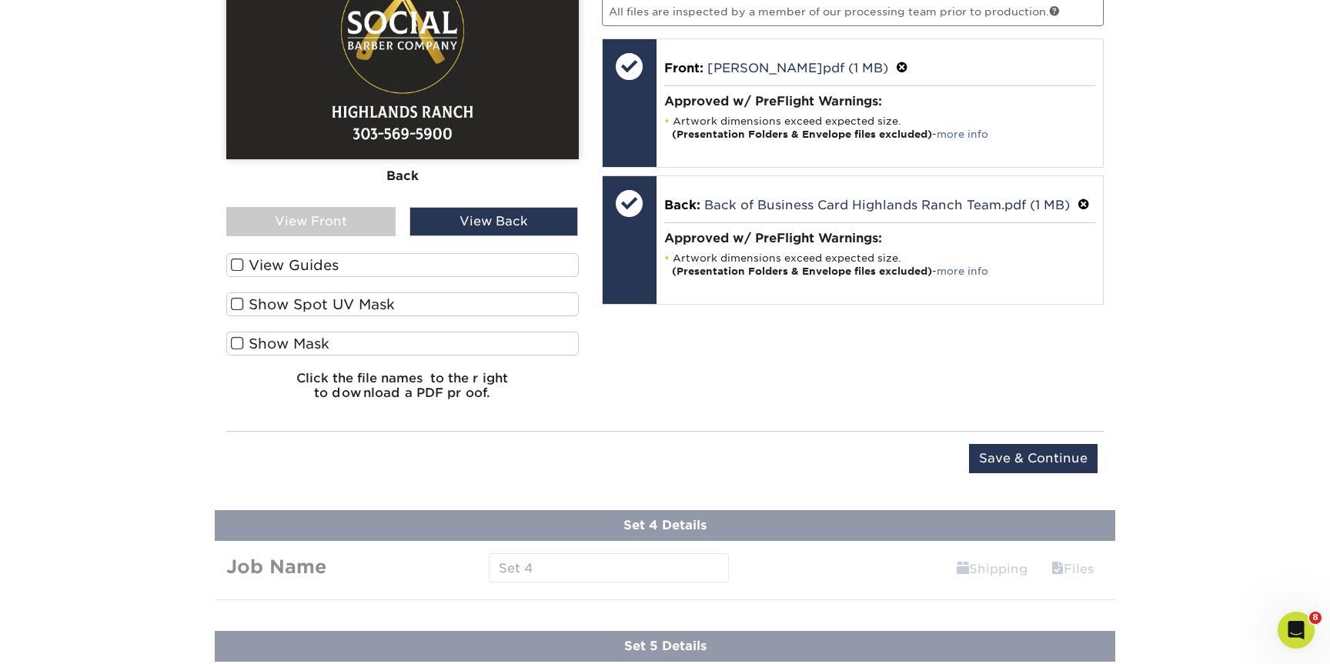
click at [367, 216] on div "View Front" at bounding box center [310, 221] width 169 height 29
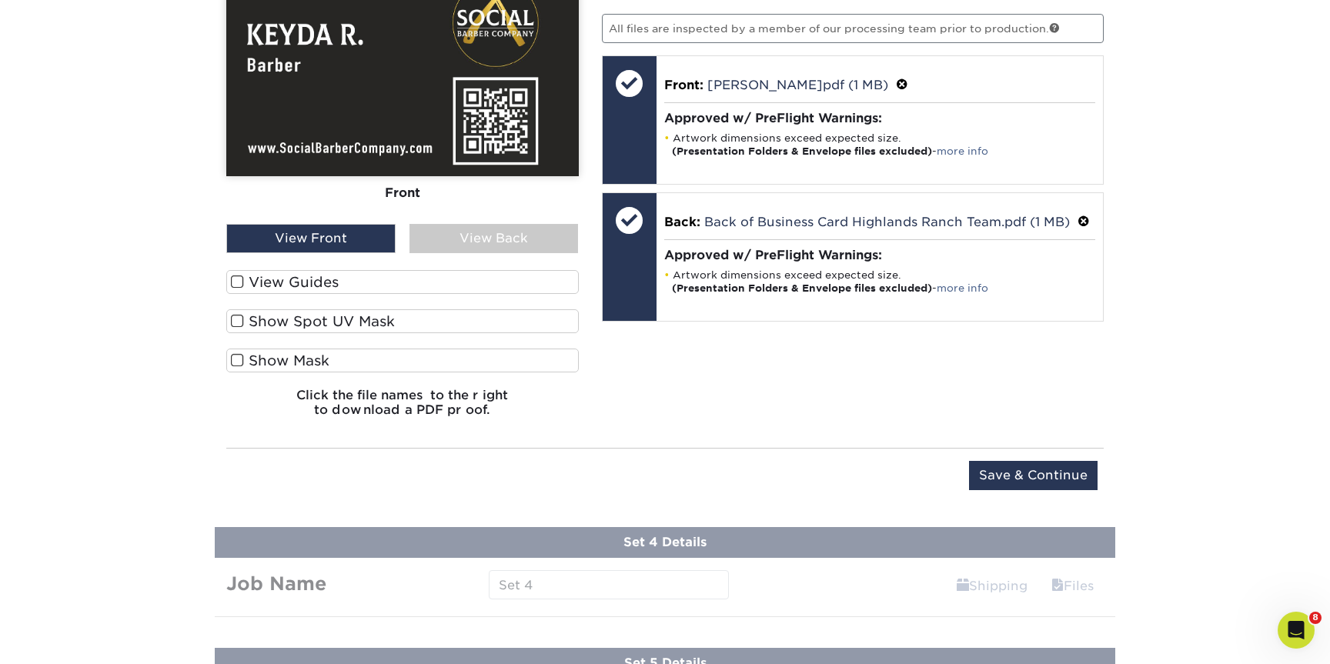
scroll to position [1209, 0]
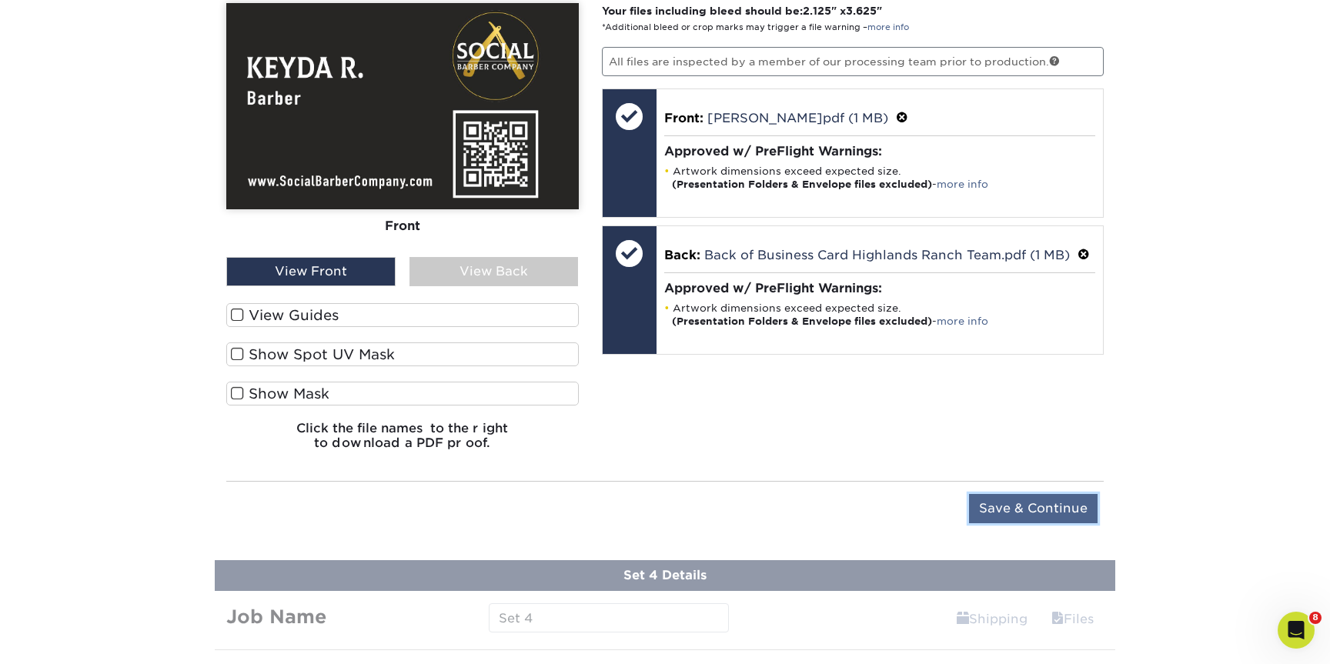
click at [1020, 506] on input "Save & Continue" at bounding box center [1033, 508] width 129 height 29
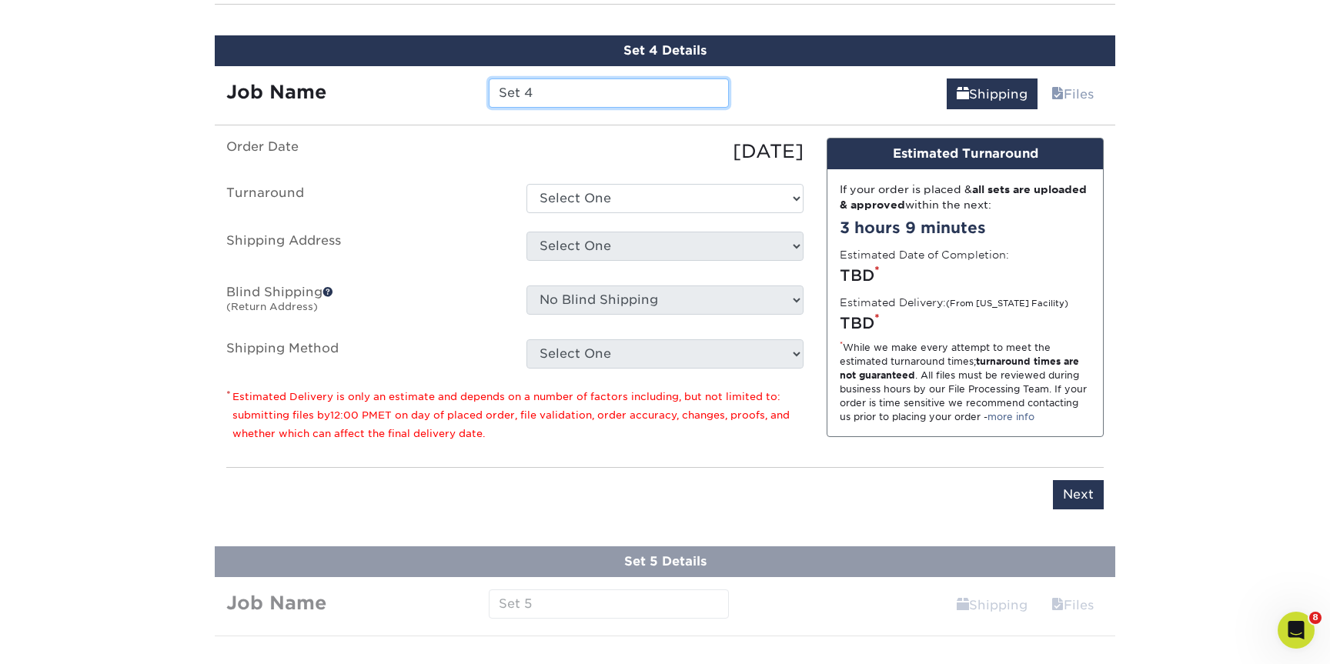
scroll to position [1187, 0]
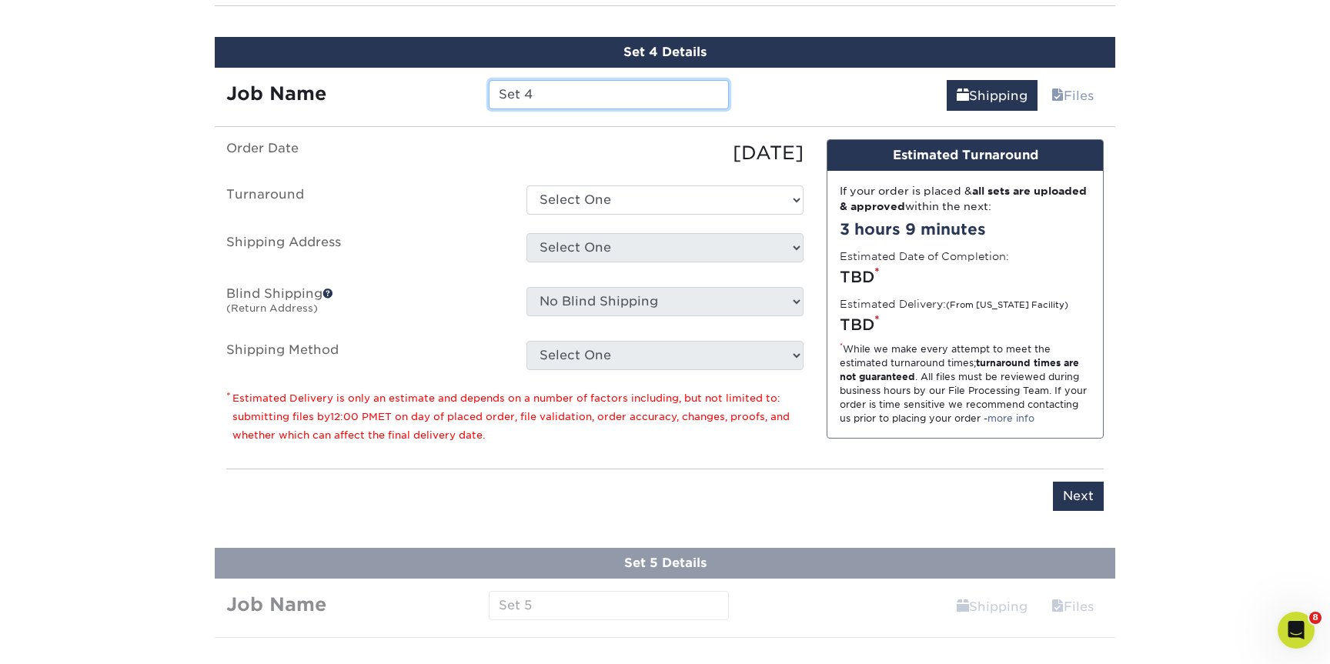
drag, startPoint x: 647, startPoint y: 96, endPoint x: 402, endPoint y: 105, distance: 244.8
click at [402, 105] on div "Job Name Set 4" at bounding box center [478, 94] width 526 height 29
type input "[PERSON_NAME] CO"
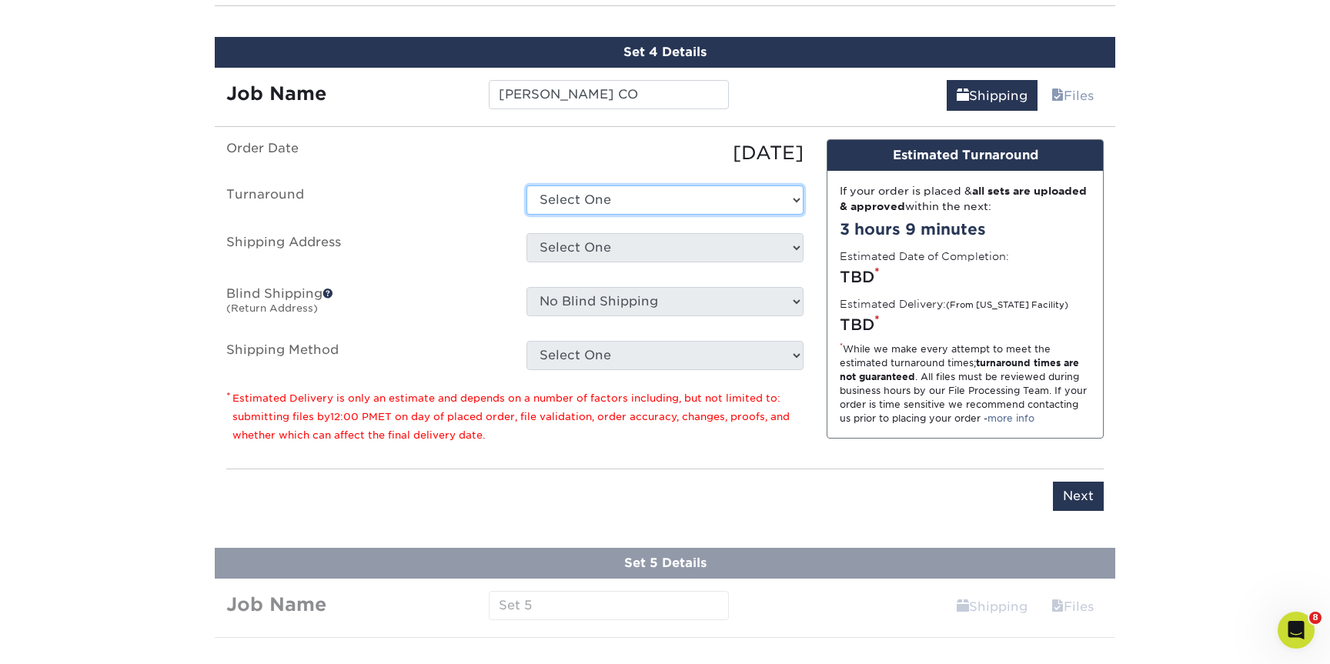
click at [614, 211] on select "Select One 2-4 Business Days 2 Day Next Business Day" at bounding box center [664, 199] width 277 height 29
select select "6247fa13-6ec4-4bd5-81ce-27fae4b5d043"
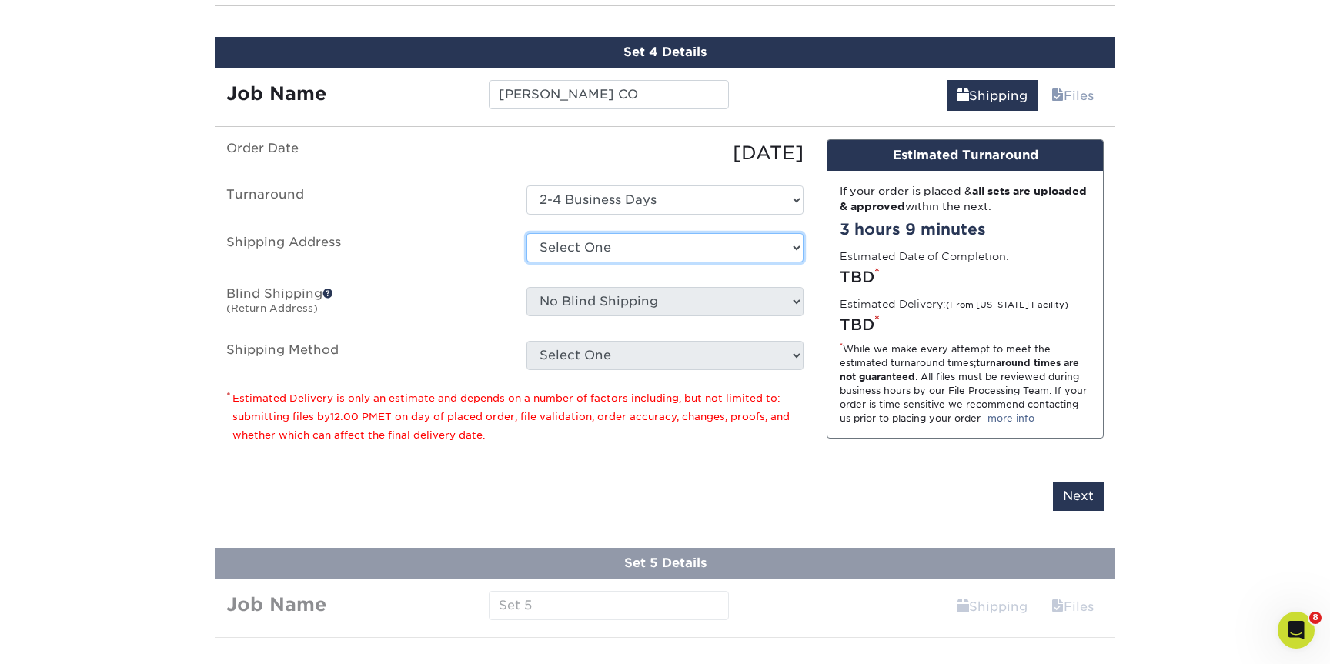
click at [562, 247] on select "Select One Annapolis Benfield Crofton Earleigh Heights Highlands Ranch Joe Zeml…" at bounding box center [664, 247] width 277 height 29
select select "259399"
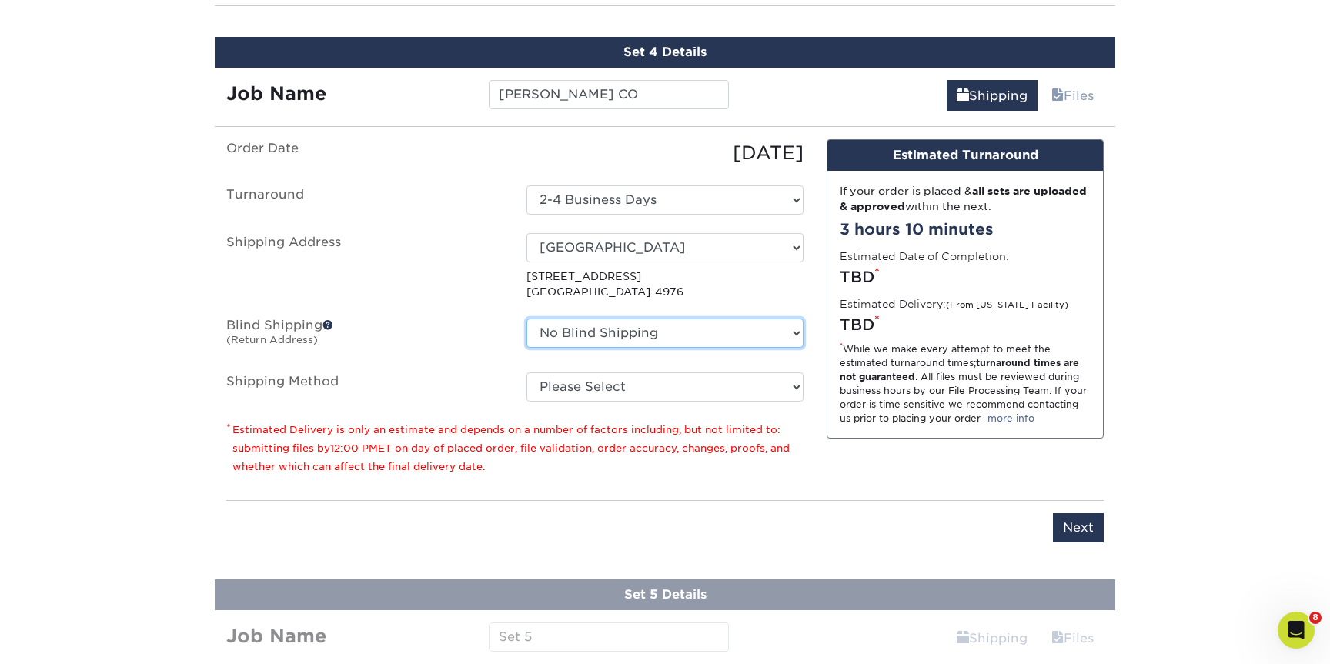
click at [632, 342] on select "No Blind Shipping Annapolis Benfield Crofton Earleigh Heights Highlands Ranch J…" at bounding box center [664, 333] width 277 height 29
select select "252374"
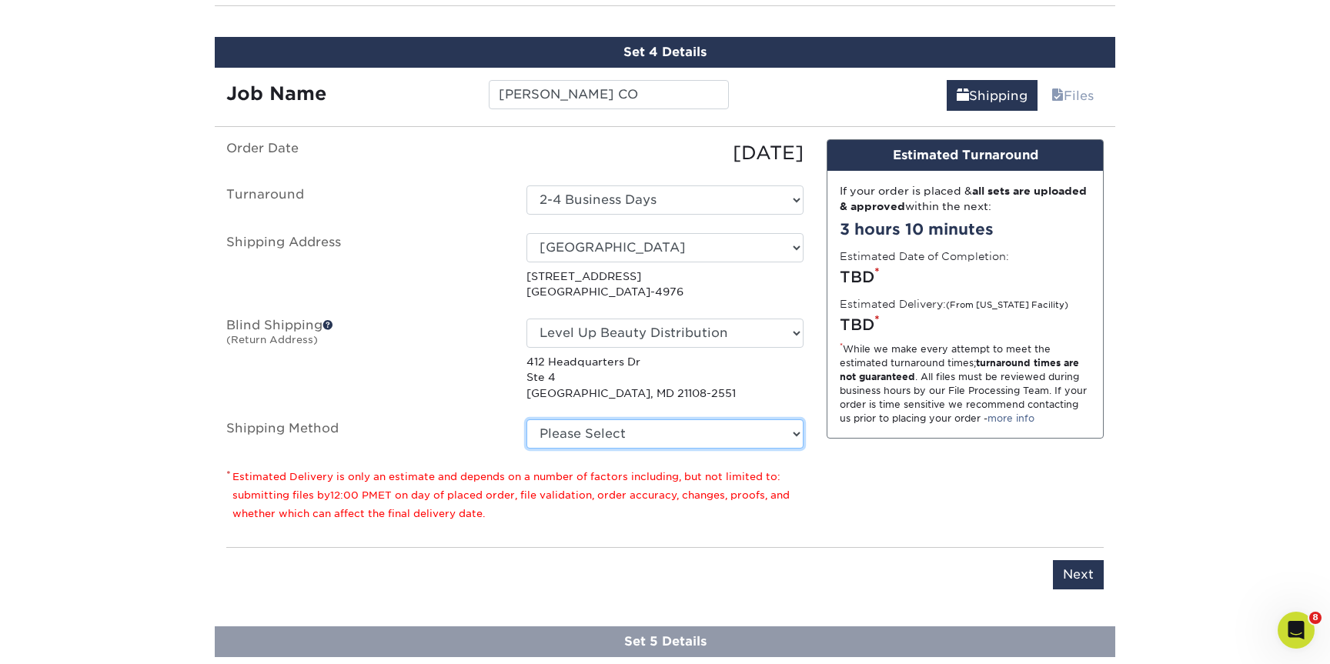
click at [601, 428] on select "Please Select Ground Shipping (+$8.96) 3 Day Shipping Service (+$15.38) 2 Day A…" at bounding box center [664, 433] width 277 height 29
select select "03"
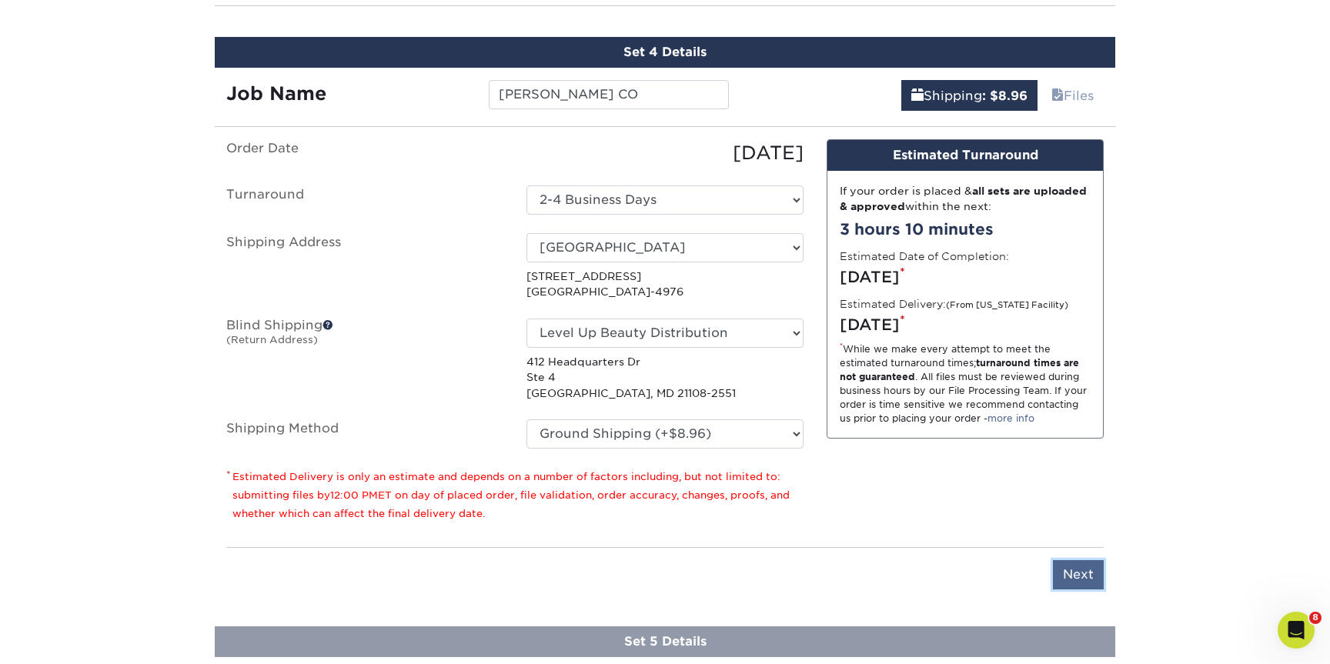
click at [1082, 571] on input "Next" at bounding box center [1078, 574] width 51 height 29
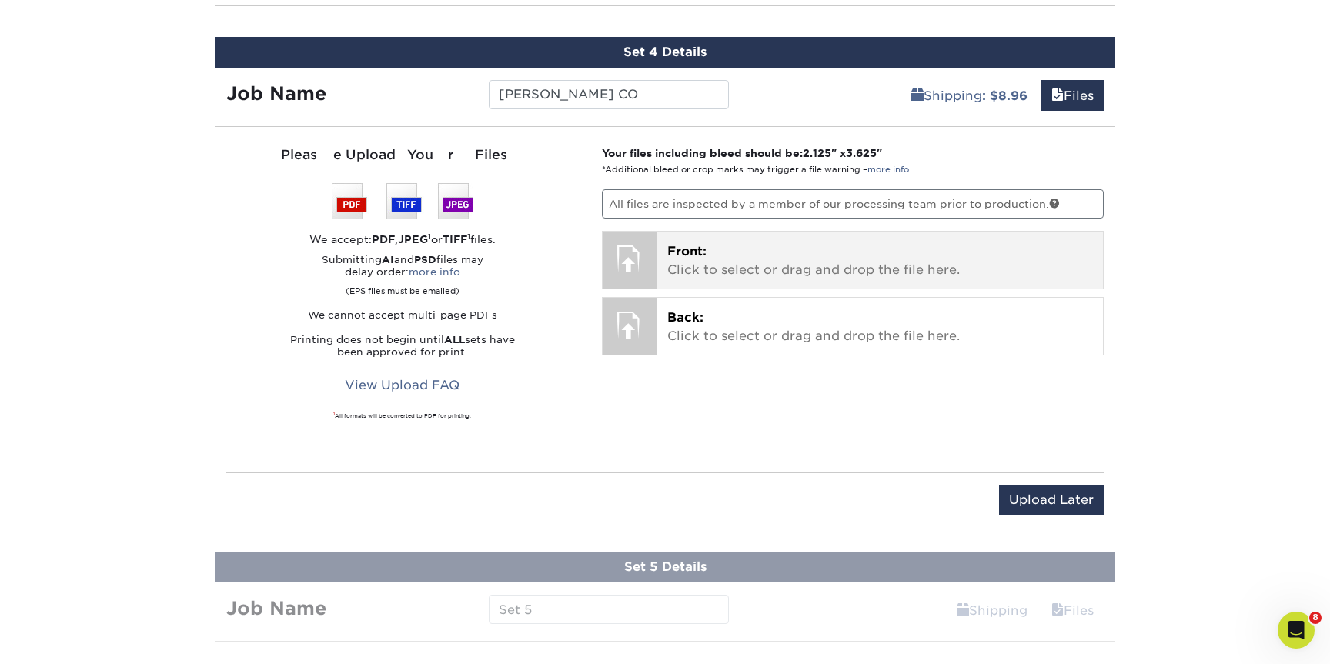
click at [681, 282] on div "Front: Click to select or drag and drop the file here. Choose file" at bounding box center [879, 260] width 447 height 57
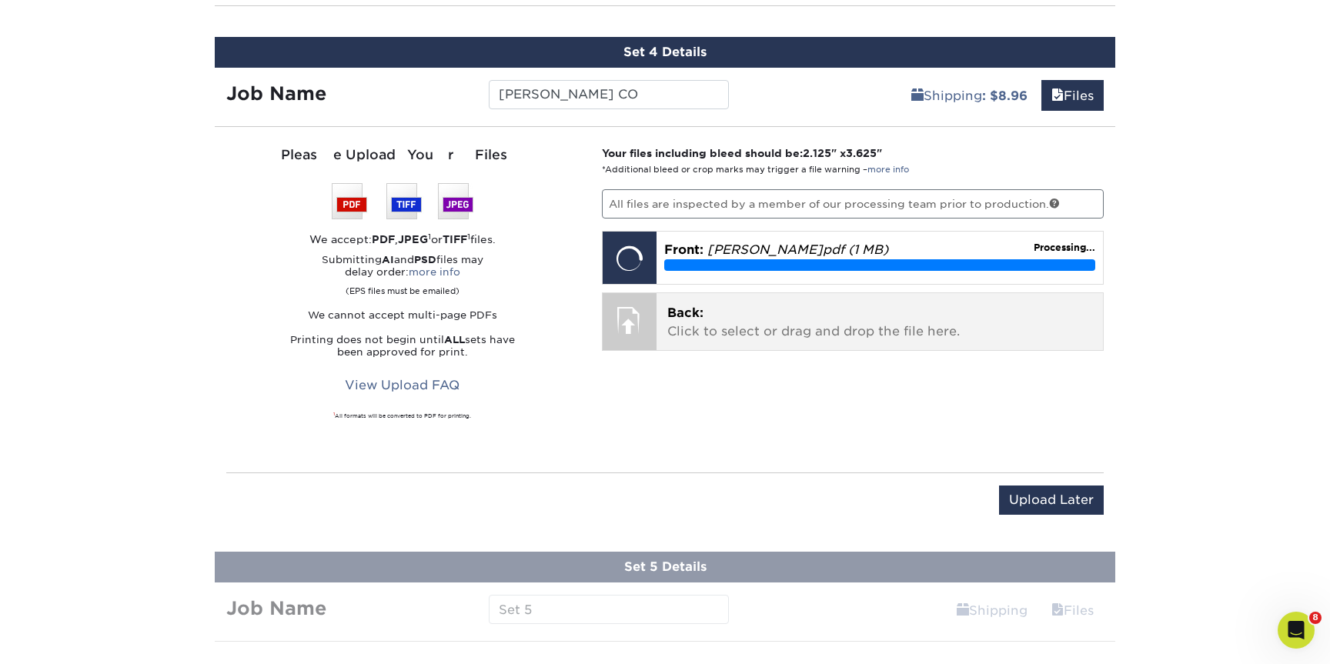
click at [692, 325] on p "Back: Click to select or drag and drop the file here." at bounding box center [880, 322] width 426 height 37
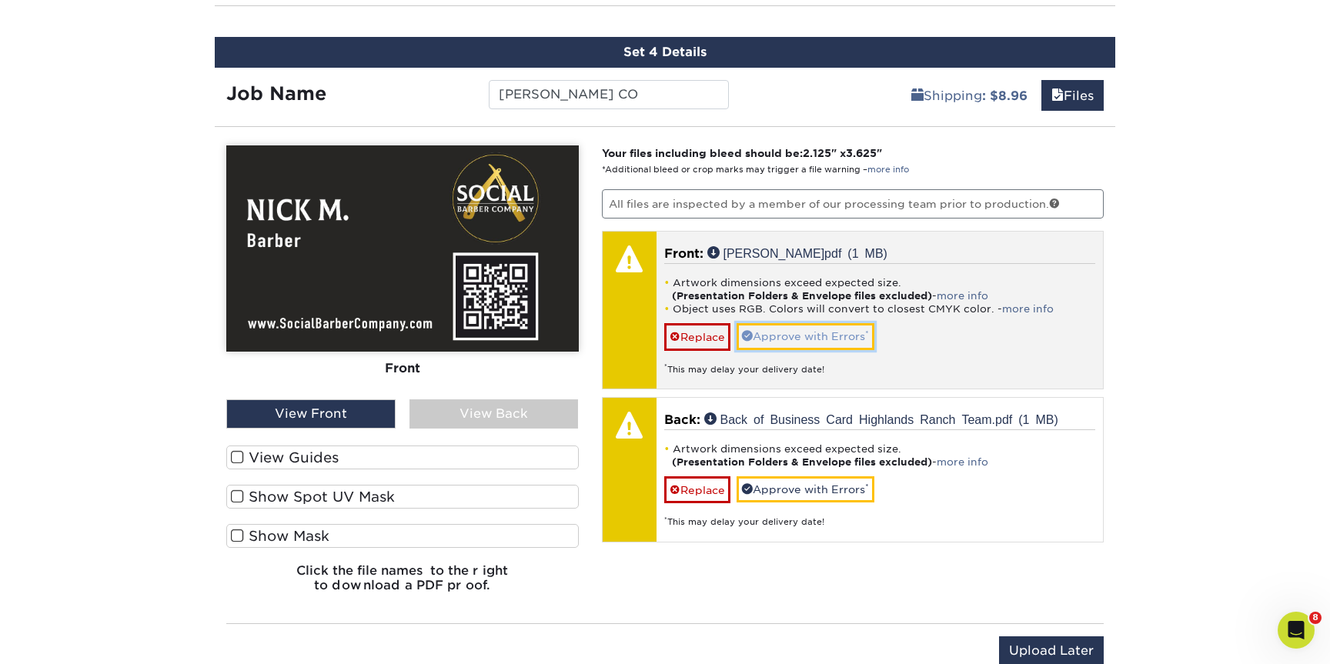
click at [770, 335] on link "Approve with Errors *" at bounding box center [805, 336] width 138 height 26
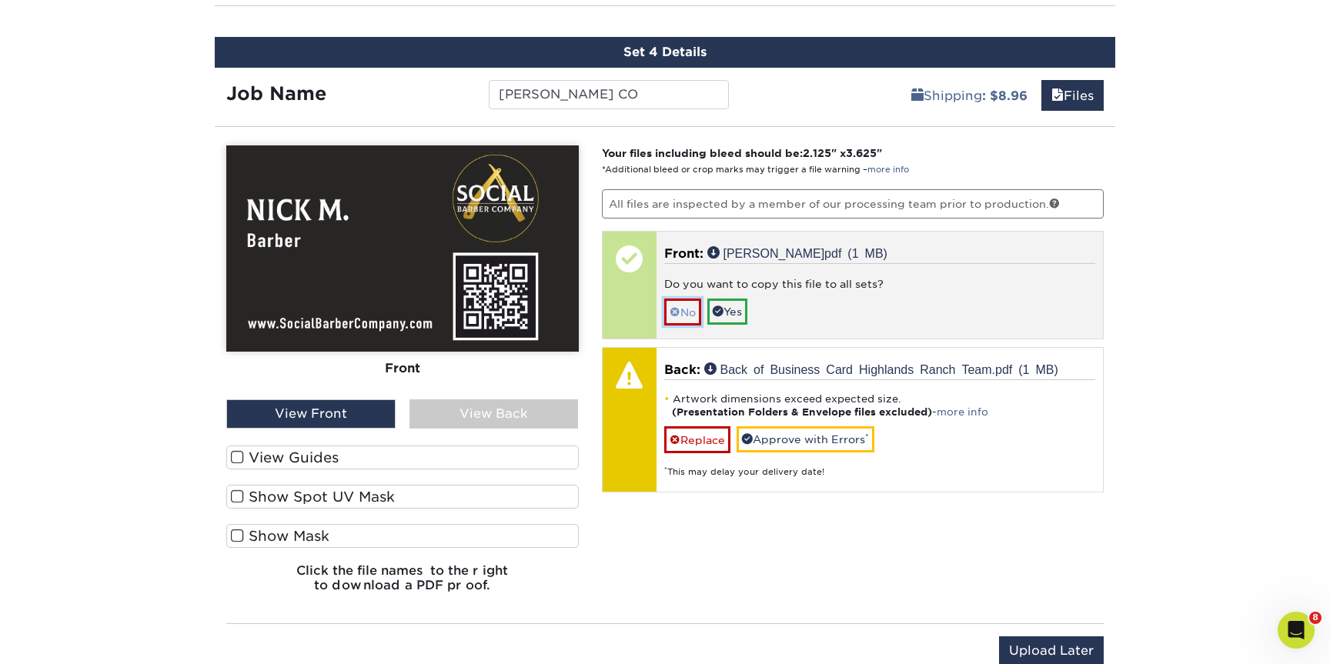
click at [679, 318] on link "No" at bounding box center [682, 312] width 37 height 27
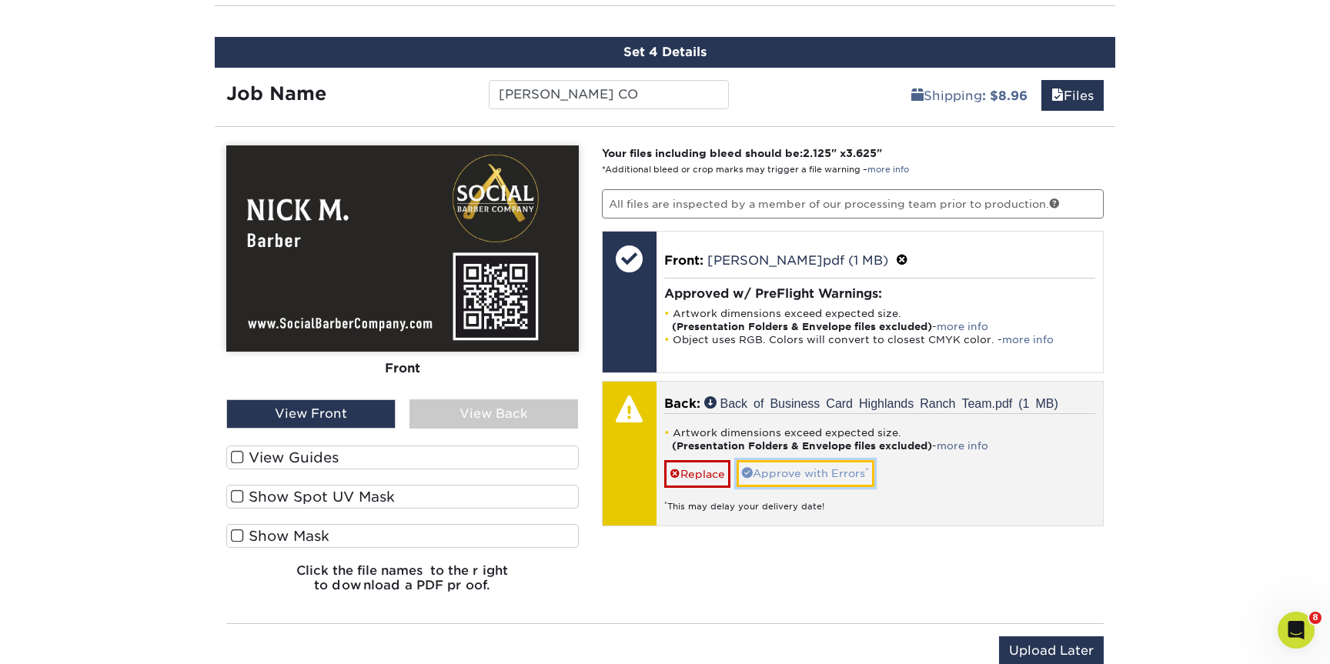
click at [781, 472] on link "Approve with Errors *" at bounding box center [805, 473] width 138 height 26
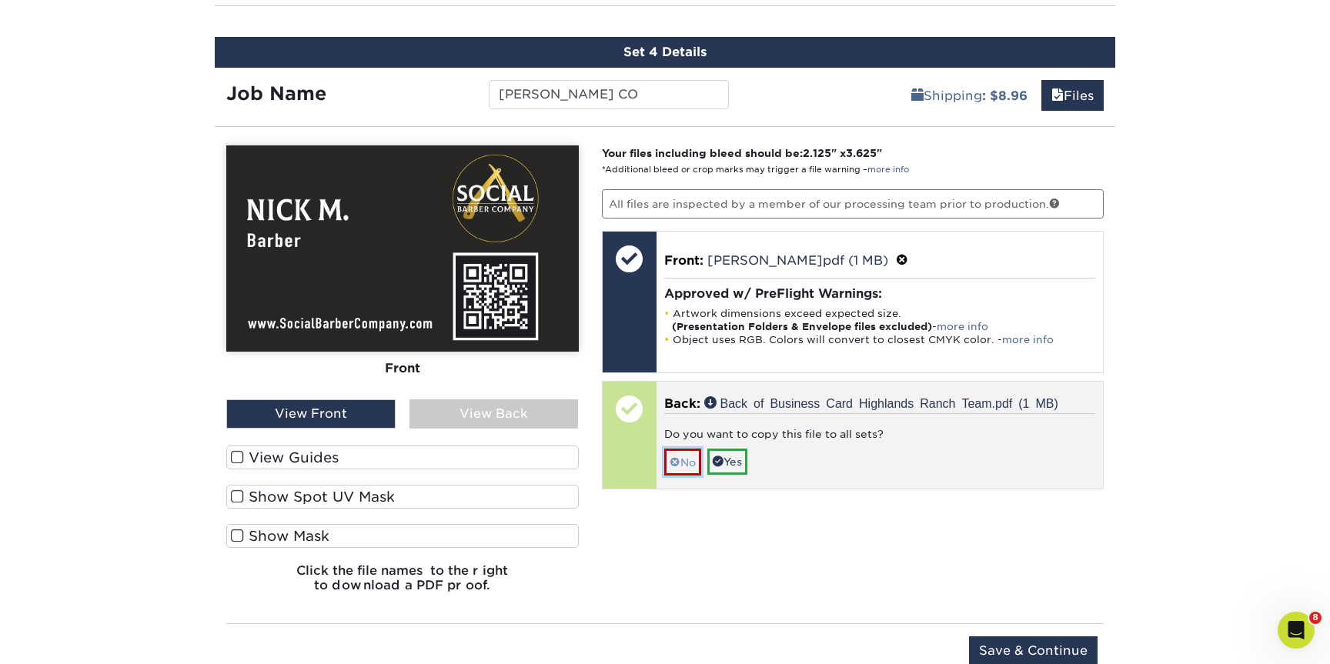
click at [676, 460] on span at bounding box center [674, 462] width 11 height 12
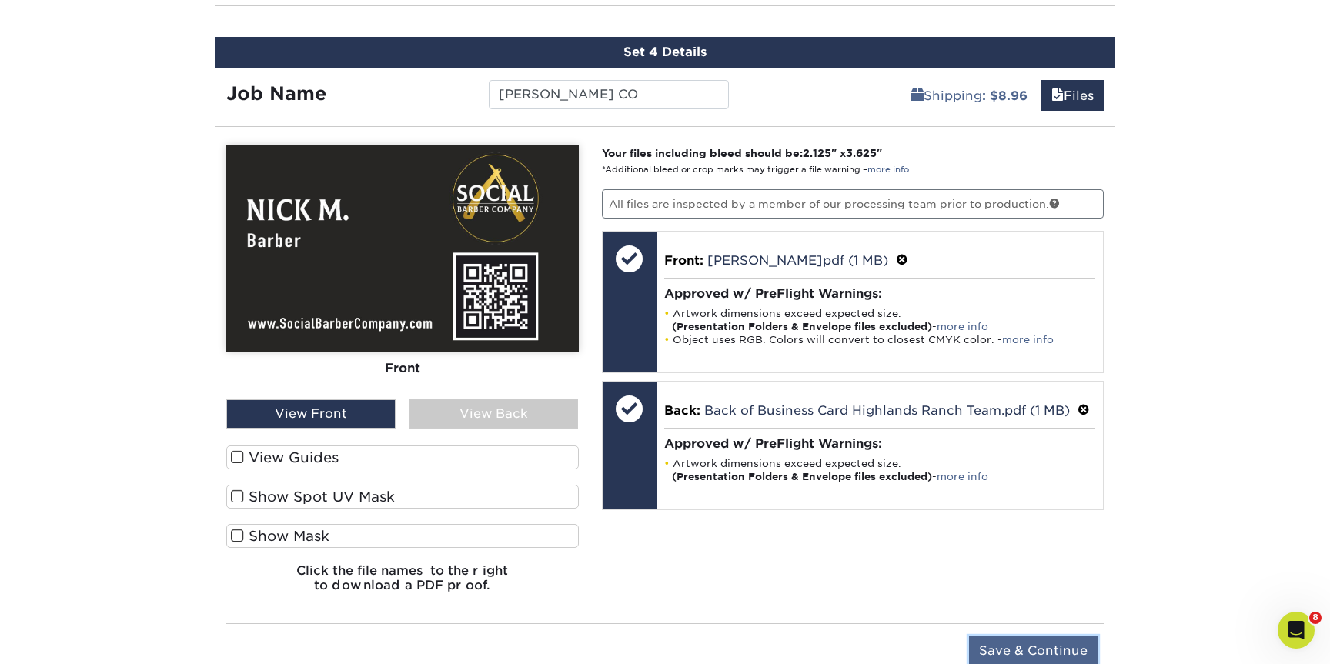
click at [1039, 644] on input "Save & Continue" at bounding box center [1033, 650] width 129 height 29
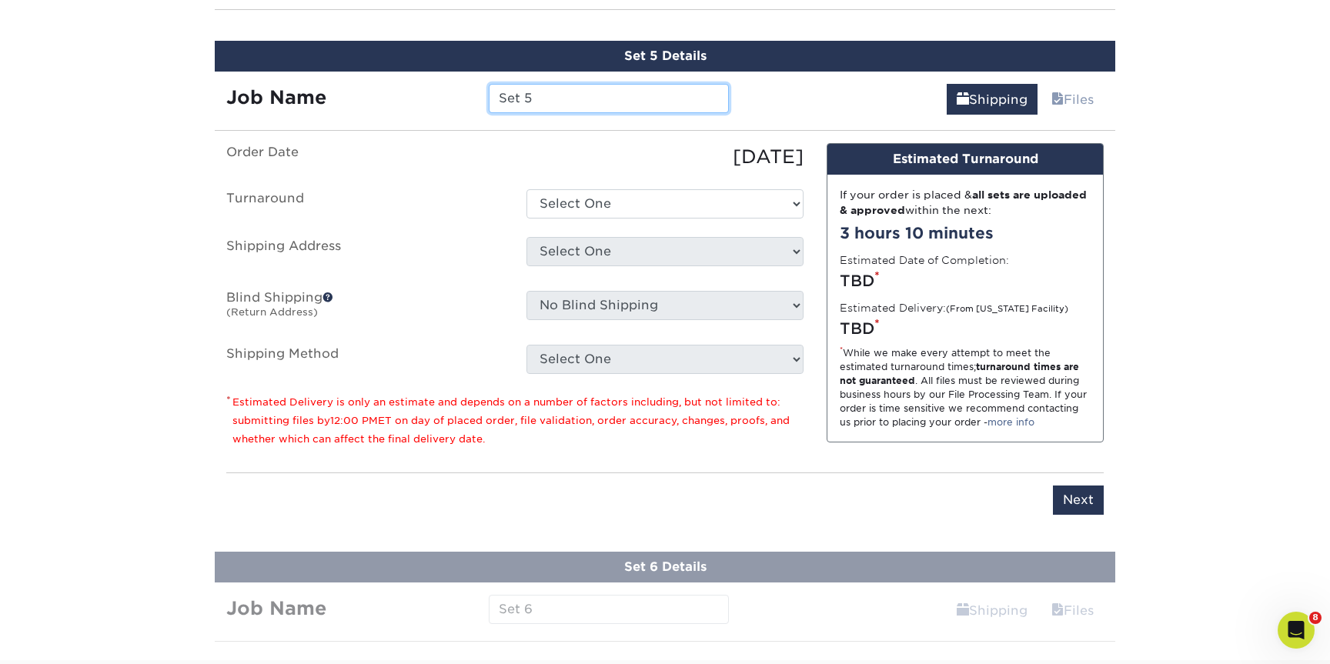
scroll to position [1308, 0]
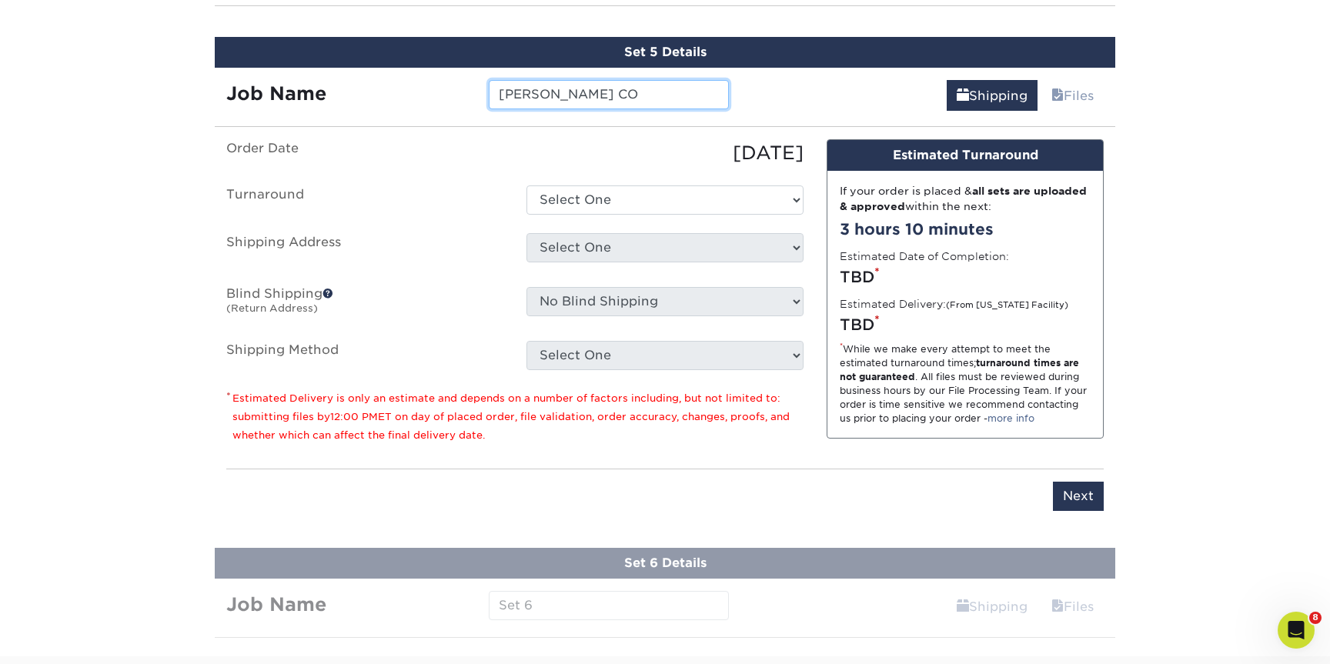
type input "[PERSON_NAME] CO"
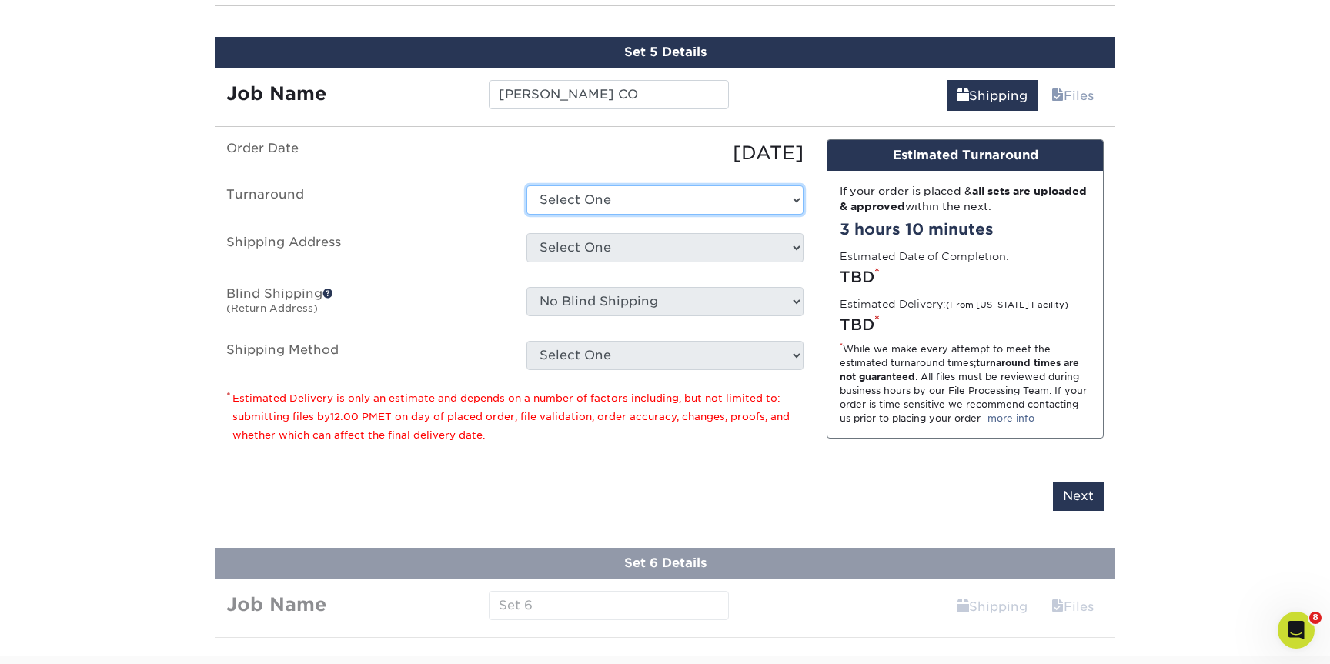
click at [697, 212] on select "Select One 2-4 Business Days 2 Day Next Business Day" at bounding box center [664, 199] width 277 height 29
select select "6247fa13-6ec4-4bd5-81ce-27fae4b5d043"
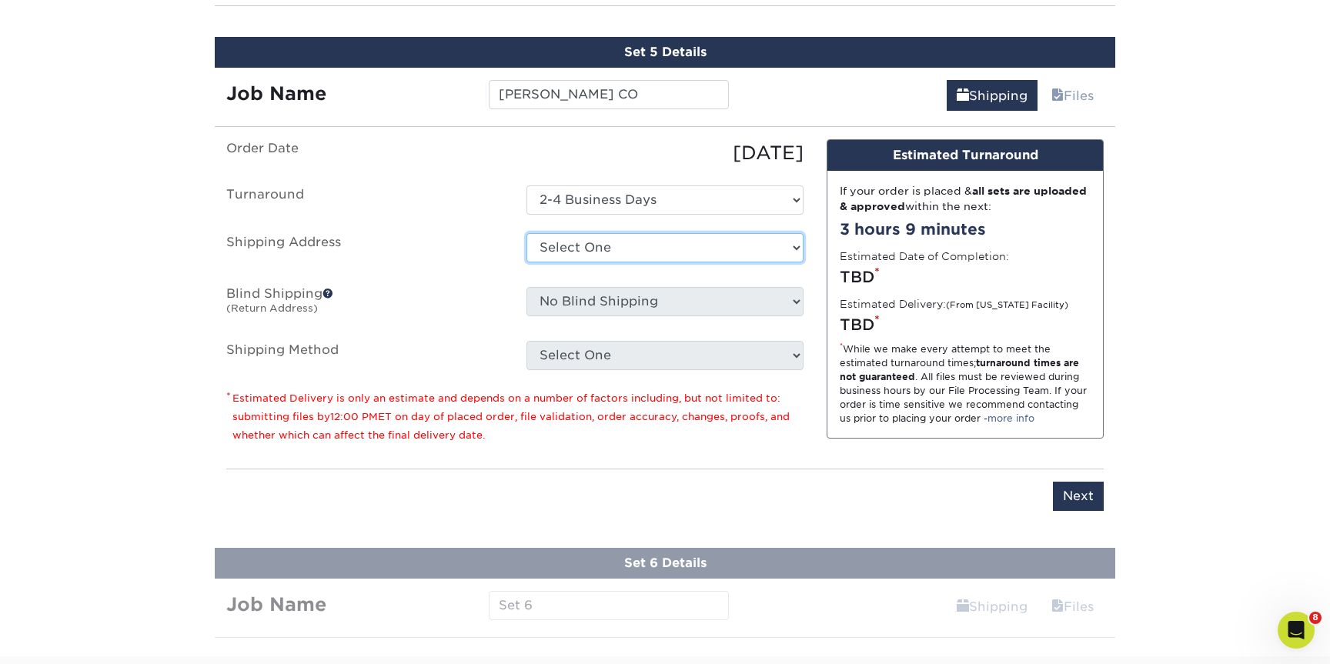
click at [641, 241] on select "Select One Annapolis Benfield Crofton Earleigh Heights Highlands Ranch Joe Zeml…" at bounding box center [664, 247] width 277 height 29
select select "259399"
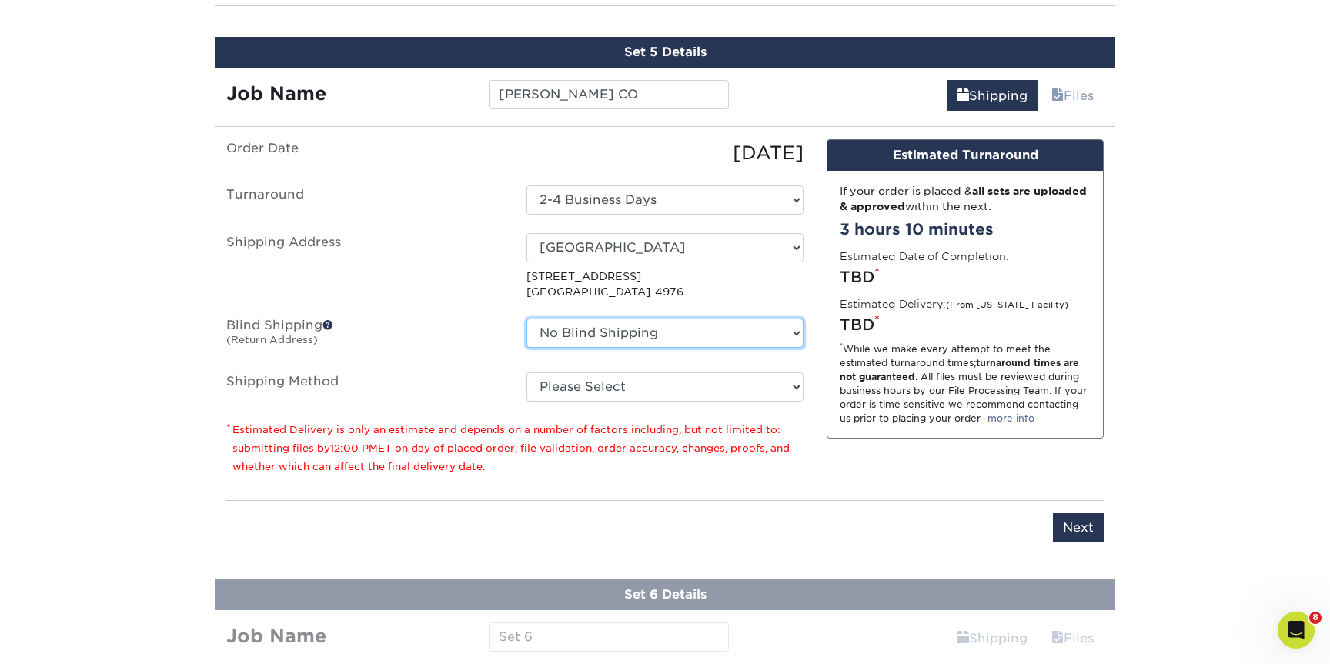
click at [789, 335] on select "No Blind Shipping Annapolis Benfield Crofton Earleigh Heights Highlands Ranch J…" at bounding box center [664, 333] width 277 height 29
select select "252374"
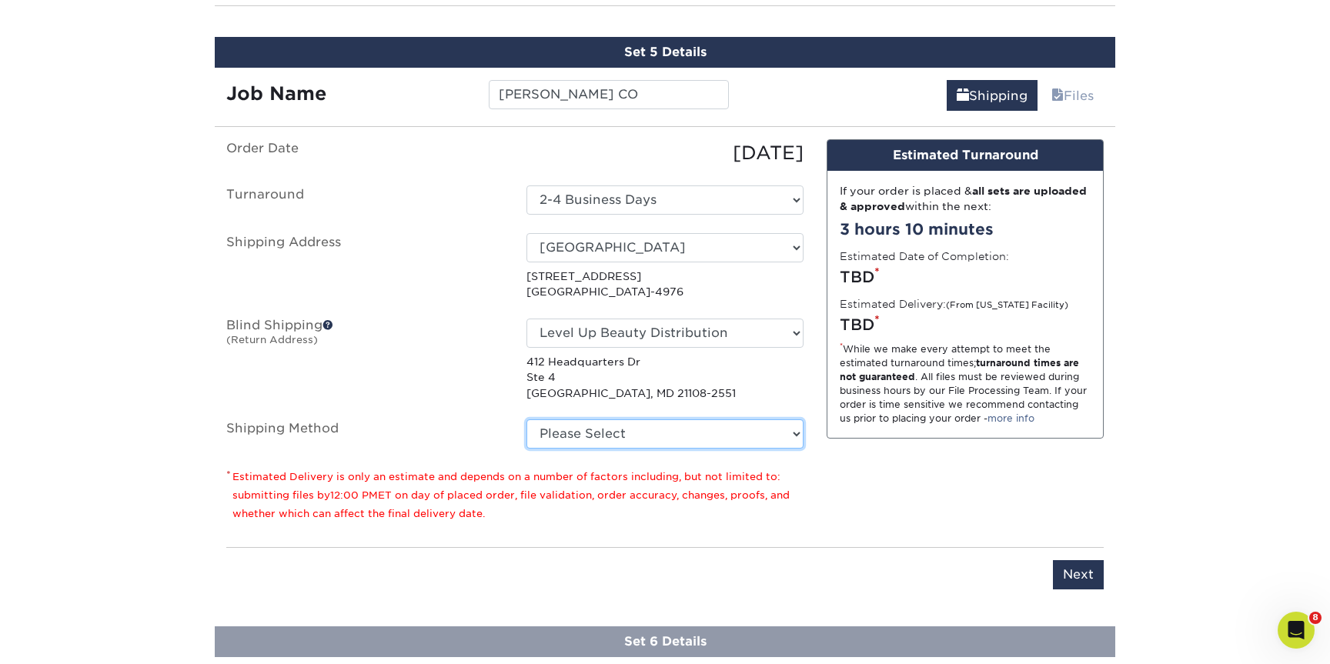
click at [704, 439] on select "Please Select Ground Shipping (+$8.96) 3 Day Shipping Service (+$15.38) 2 Day A…" at bounding box center [664, 433] width 277 height 29
select select "03"
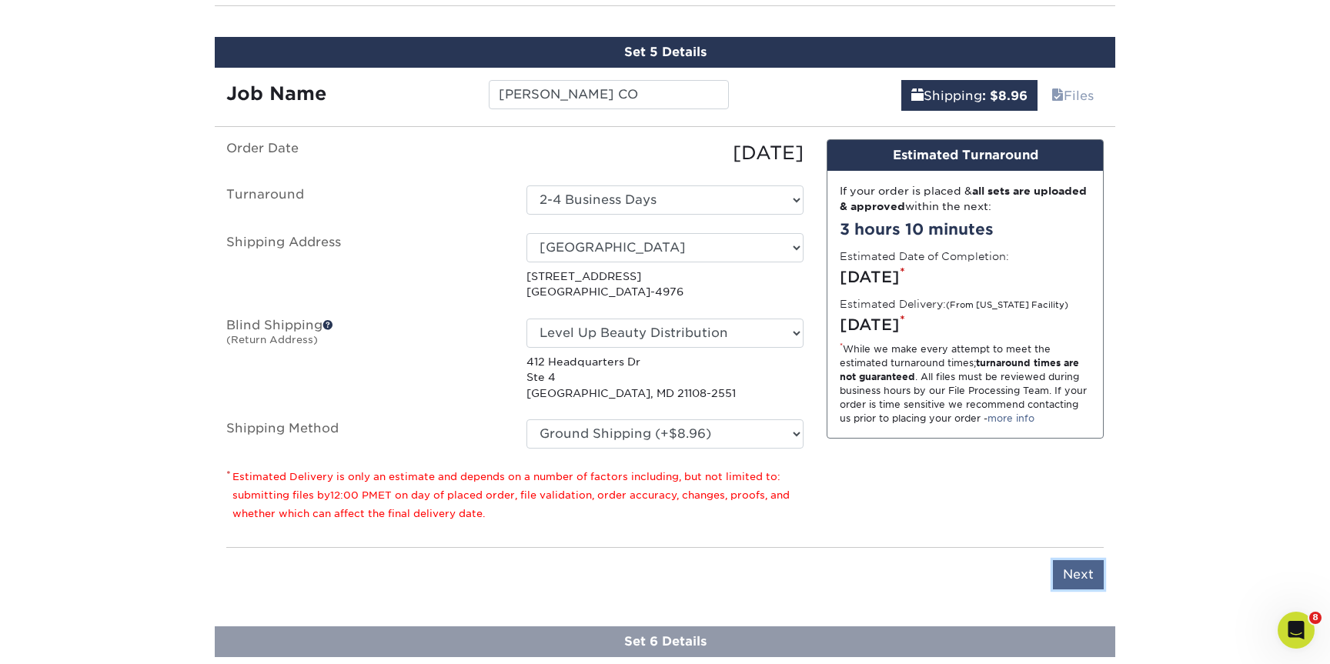
click at [1090, 579] on input "Next" at bounding box center [1078, 574] width 51 height 29
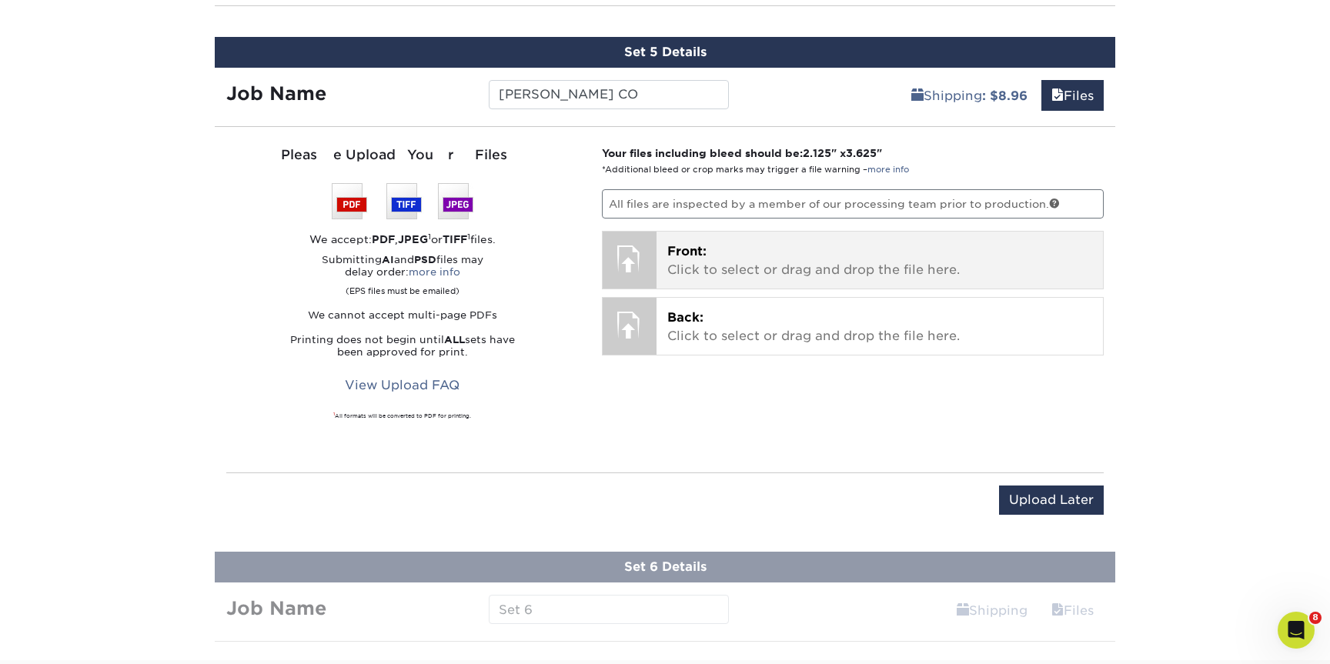
click at [1020, 272] on p "Front: Click to select or drag and drop the file here." at bounding box center [880, 260] width 426 height 37
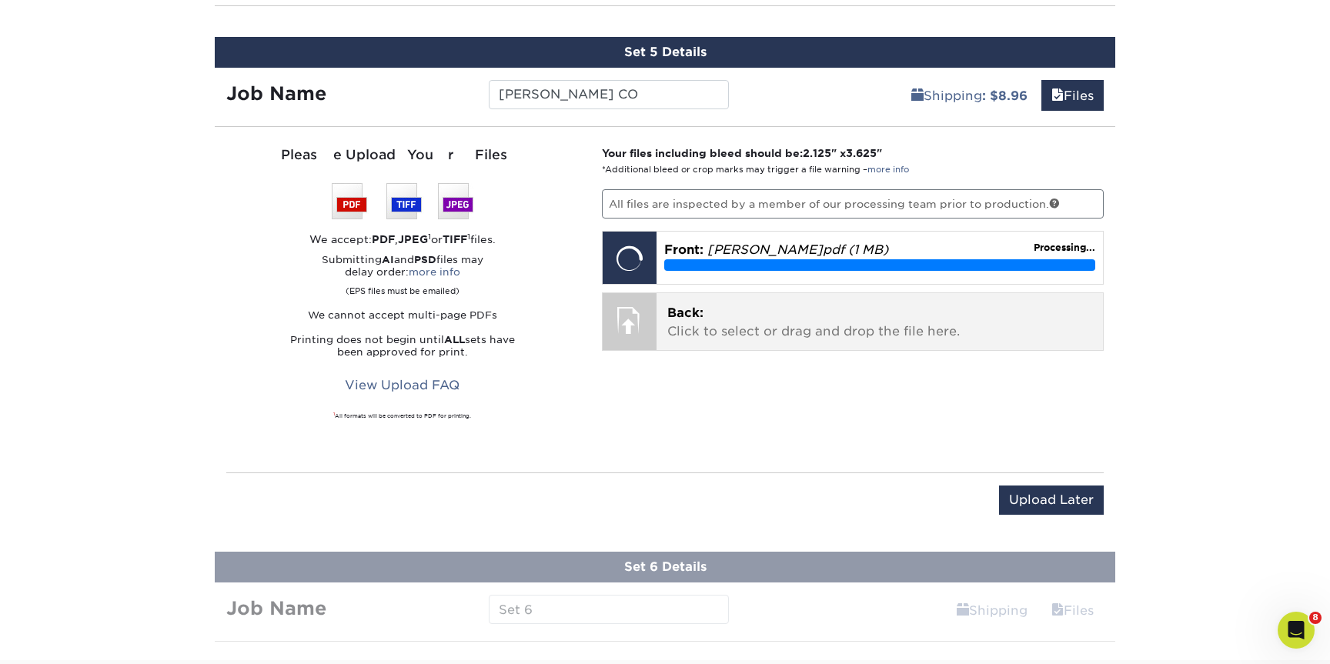
click at [795, 323] on p "Back: Click to select or drag and drop the file here." at bounding box center [880, 322] width 426 height 37
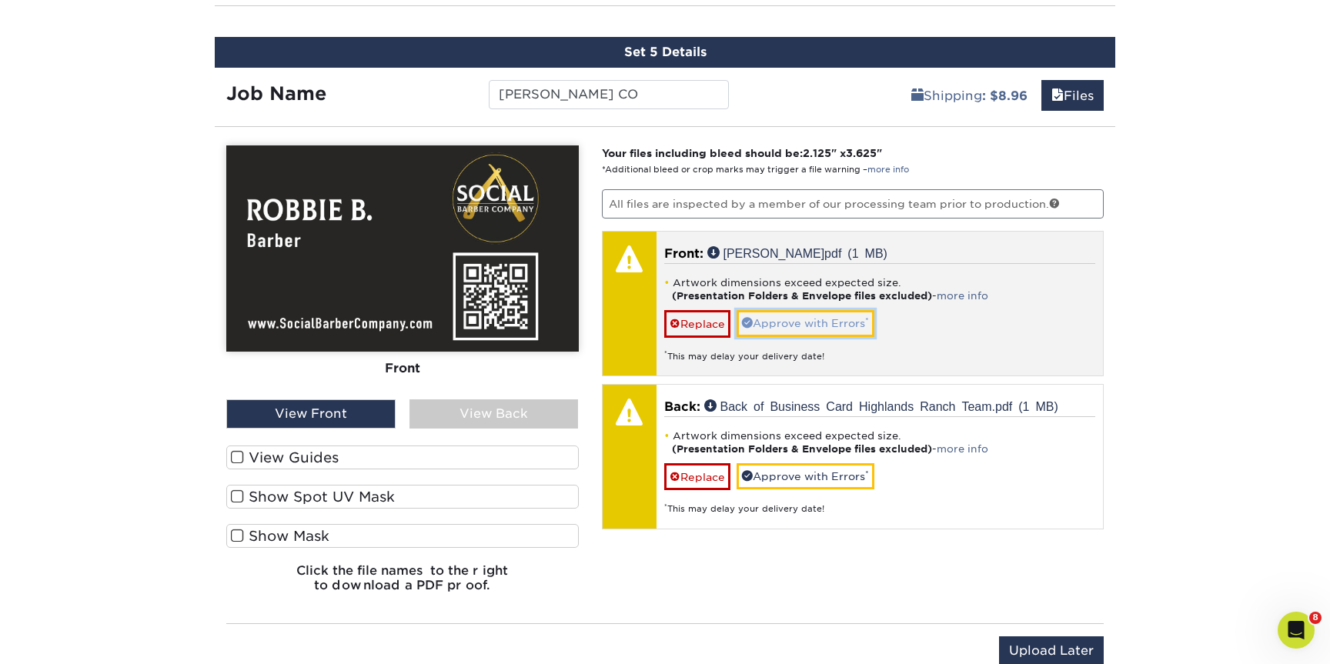
click at [770, 327] on link "Approve with Errors *" at bounding box center [805, 323] width 138 height 26
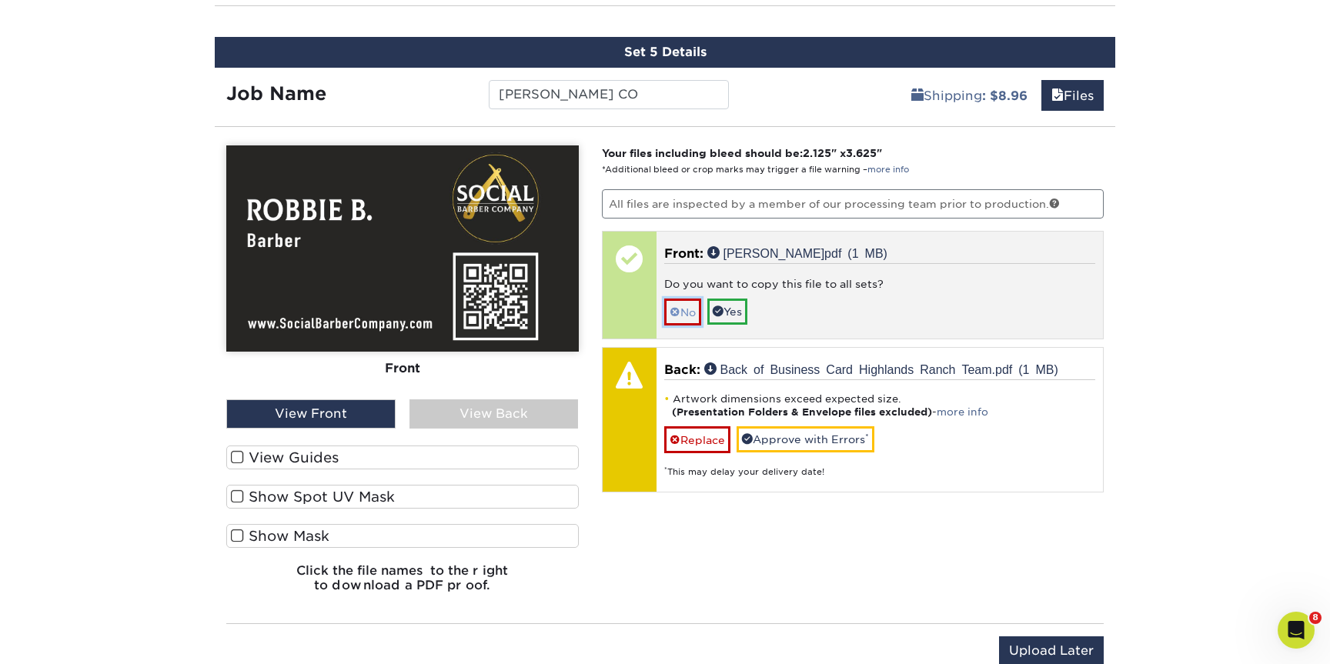
click at [680, 313] on link "No" at bounding box center [682, 312] width 37 height 27
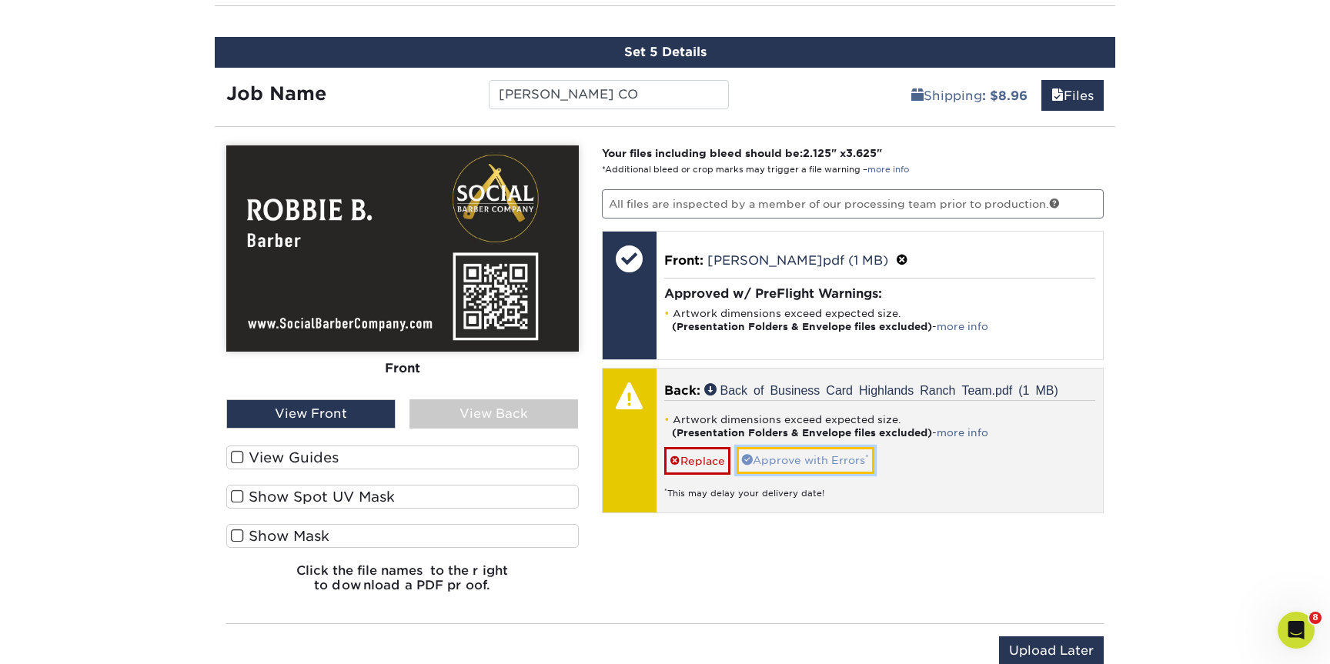
click at [763, 459] on link "Approve with Errors *" at bounding box center [805, 460] width 138 height 26
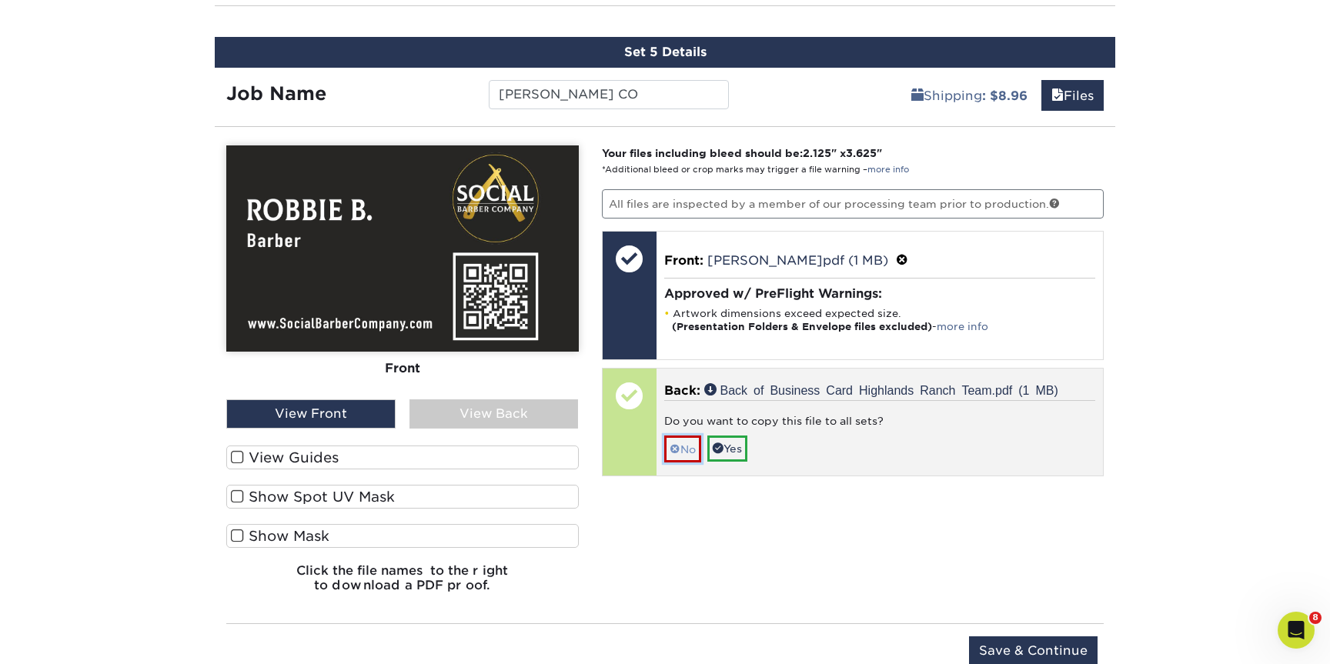
click at [680, 447] on link "No" at bounding box center [682, 449] width 37 height 27
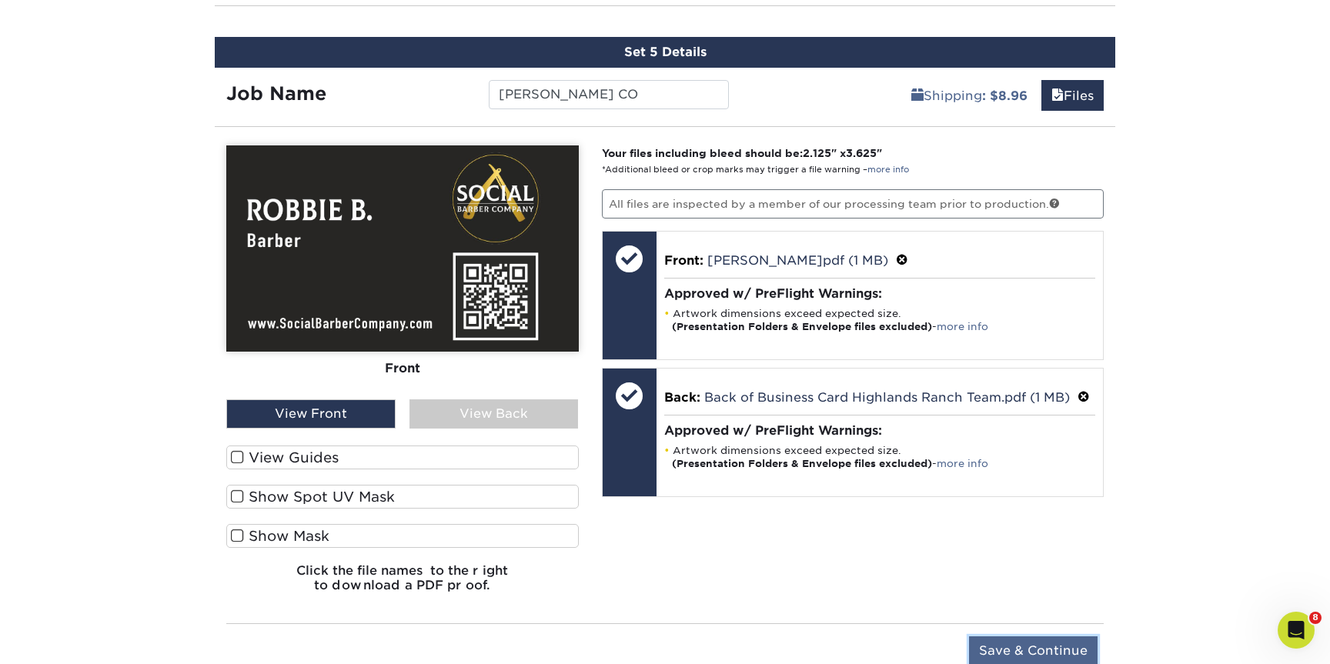
click at [1083, 642] on input "Save & Continue" at bounding box center [1033, 650] width 129 height 29
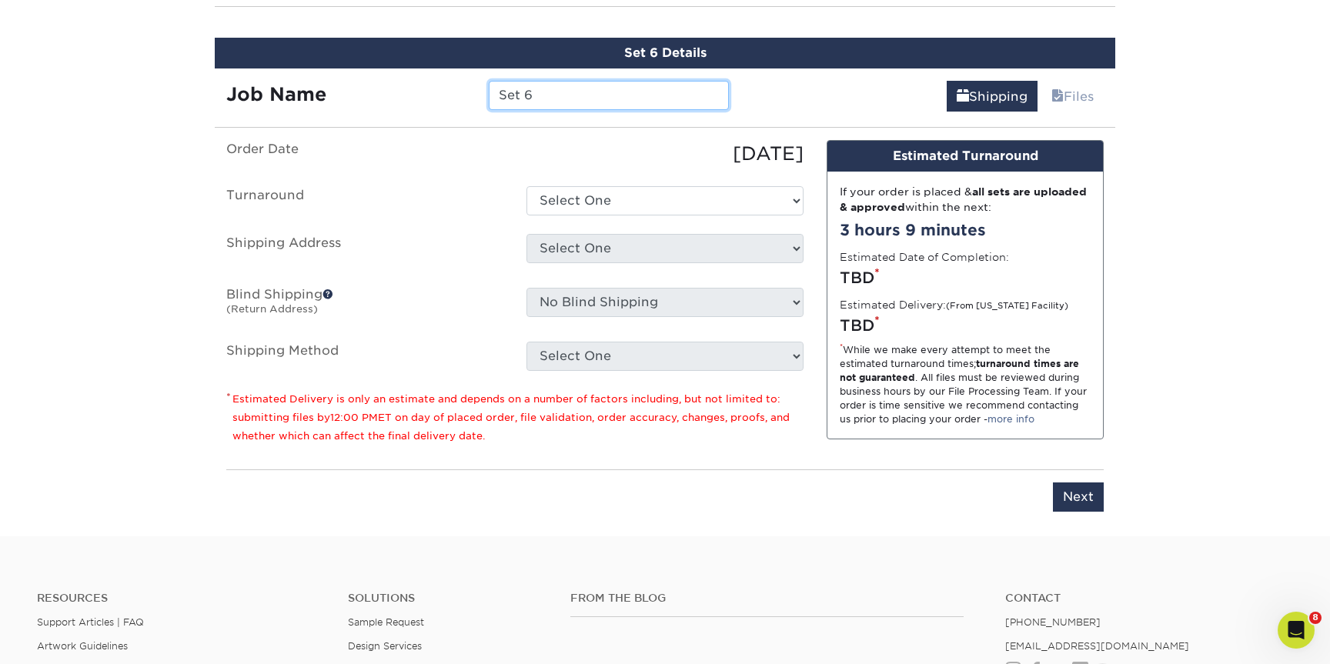
scroll to position [1428, 0]
type input "[PERSON_NAME] CO"
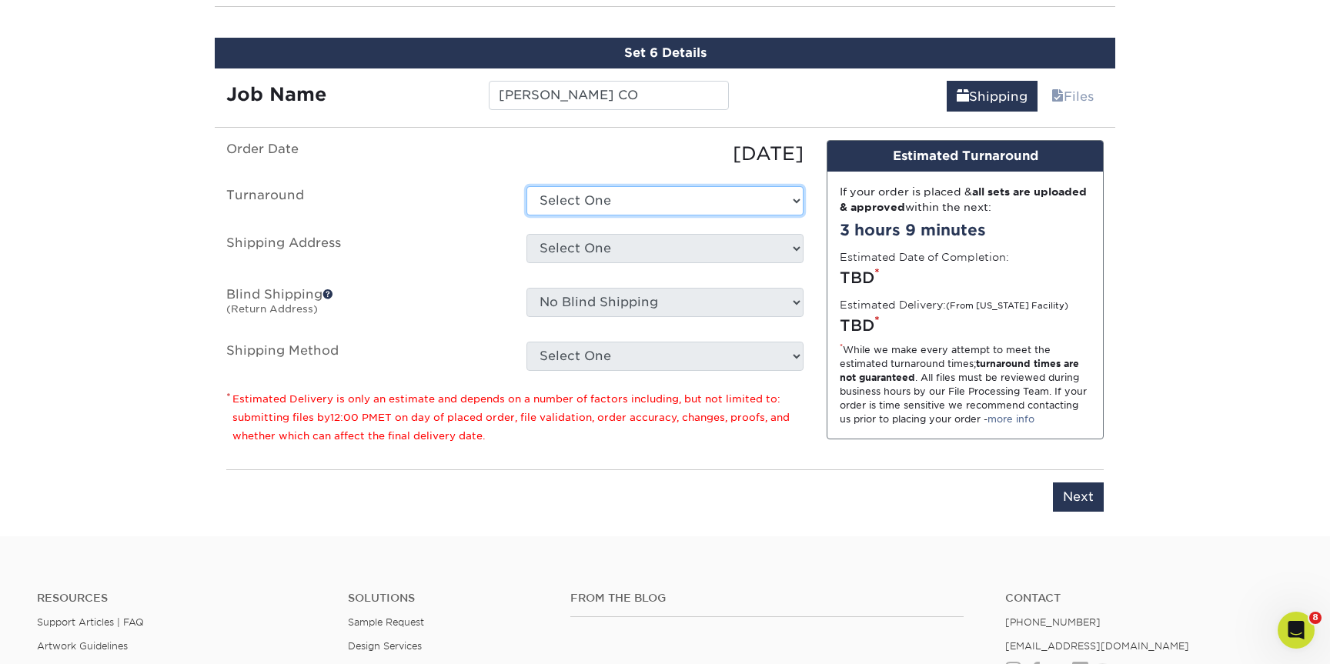
click at [770, 189] on select "Select One 2-4 Business Days 2 Day Next Business Day" at bounding box center [664, 200] width 277 height 29
select select "6247fa13-6ec4-4bd5-81ce-27fae4b5d043"
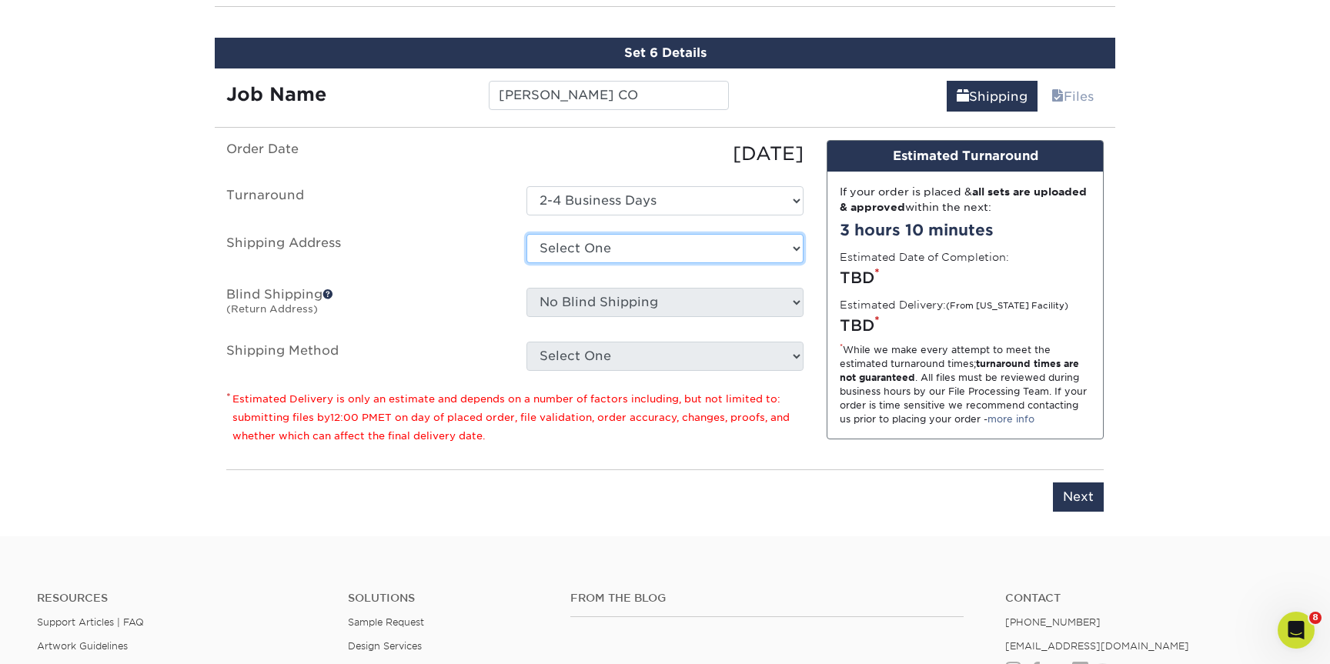
click at [699, 240] on select "Select One Annapolis Benfield Crofton Earleigh Heights Highlands Ranch Joe Zeml…" at bounding box center [664, 248] width 277 height 29
select select "259399"
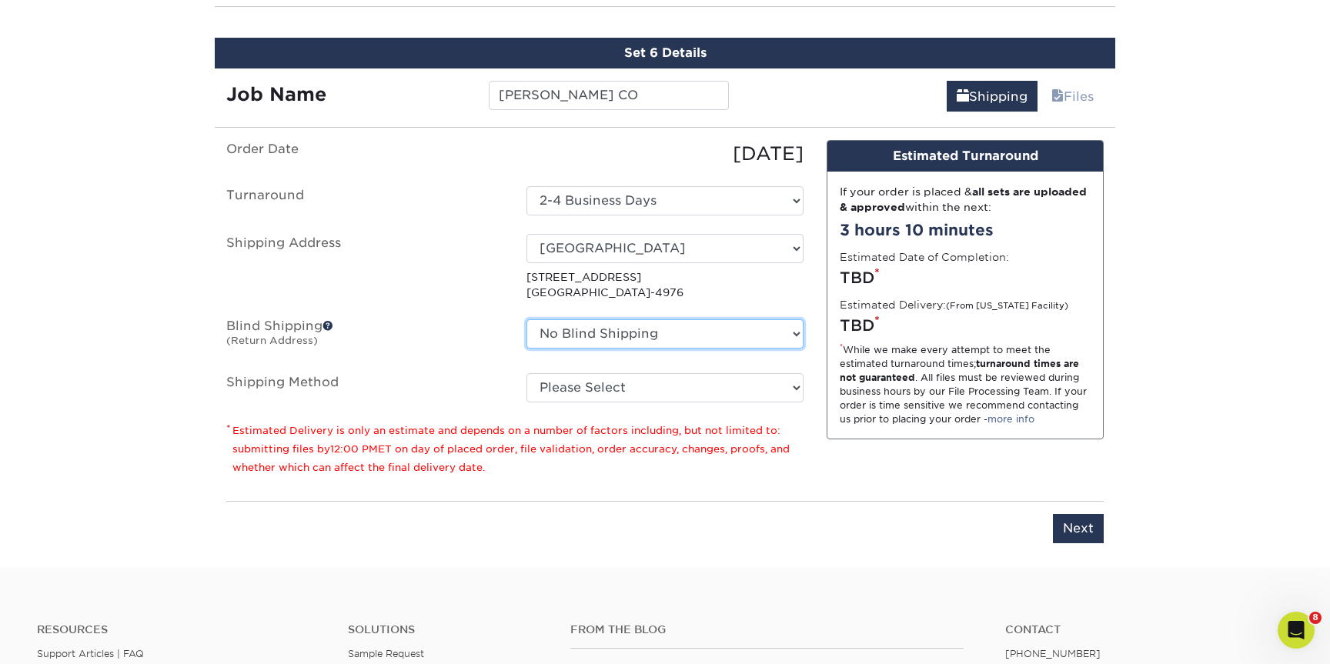
click at [635, 325] on select "No Blind Shipping Annapolis Benfield Crofton Earleigh Heights Highlands Ranch J…" at bounding box center [664, 333] width 277 height 29
select select "252374"
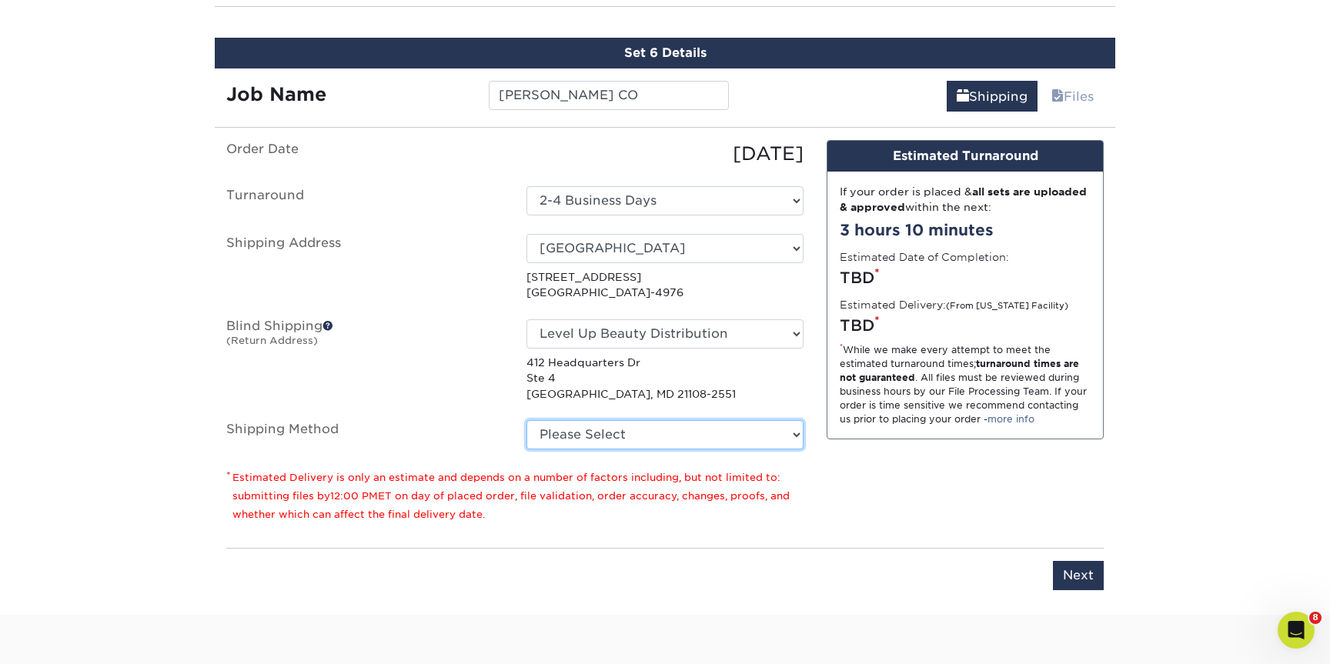
click at [638, 426] on select "Please Select Ground Shipping (+$8.96) 3 Day Shipping Service (+$15.38) 2 Day A…" at bounding box center [664, 434] width 277 height 29
select select "03"
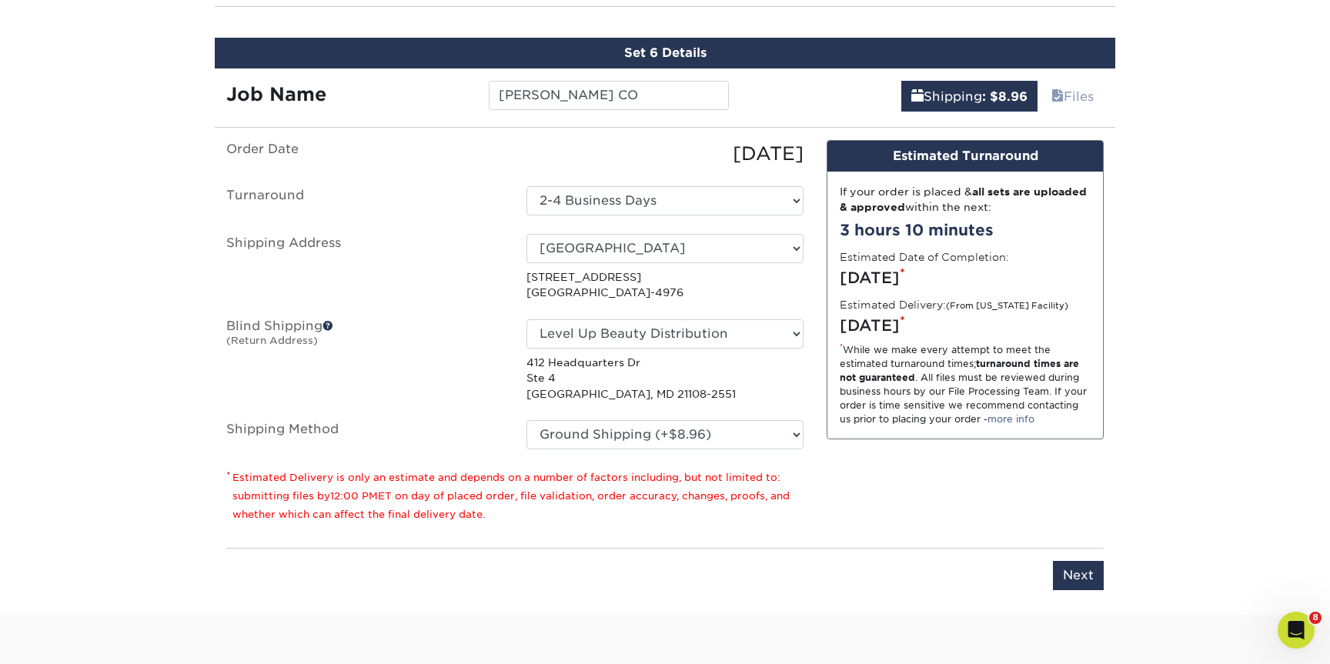
click at [958, 484] on div "Design Estimated Turnaround If your order is placed & all sets are uploaded & a…" at bounding box center [965, 338] width 300 height 396
click at [1074, 568] on input "Next" at bounding box center [1078, 575] width 51 height 29
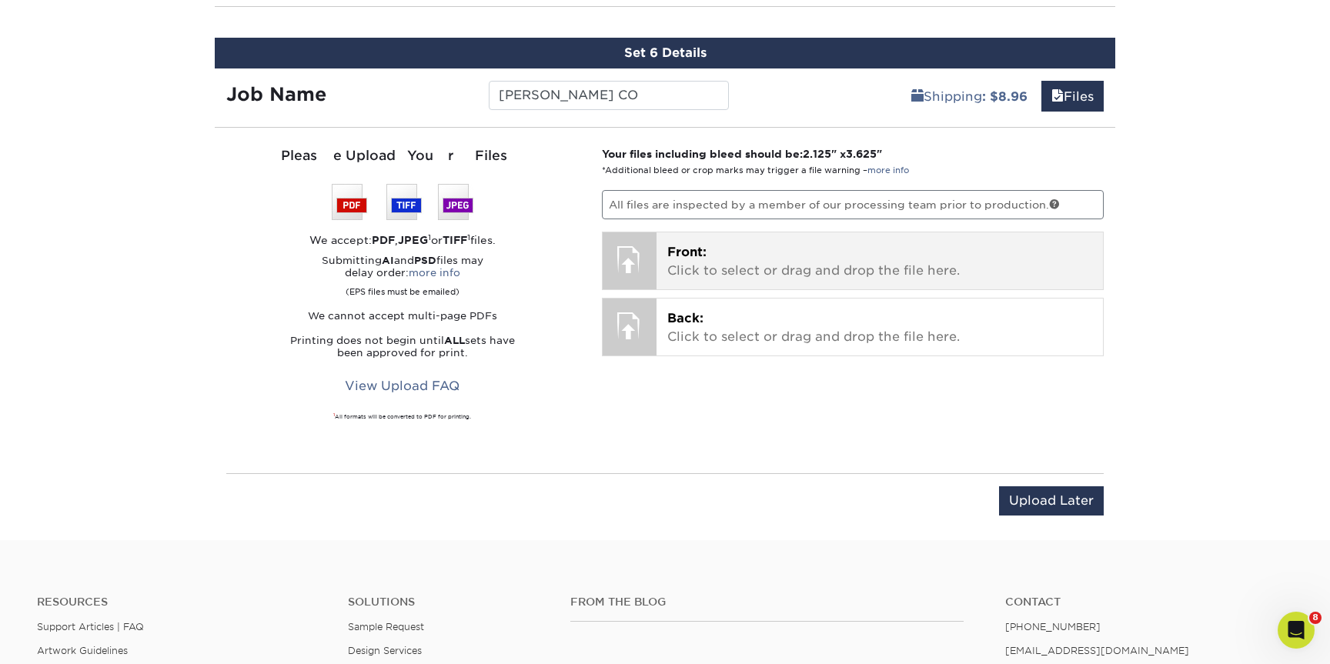
click at [700, 268] on p "Front: Click to select or drag and drop the file here." at bounding box center [880, 261] width 426 height 37
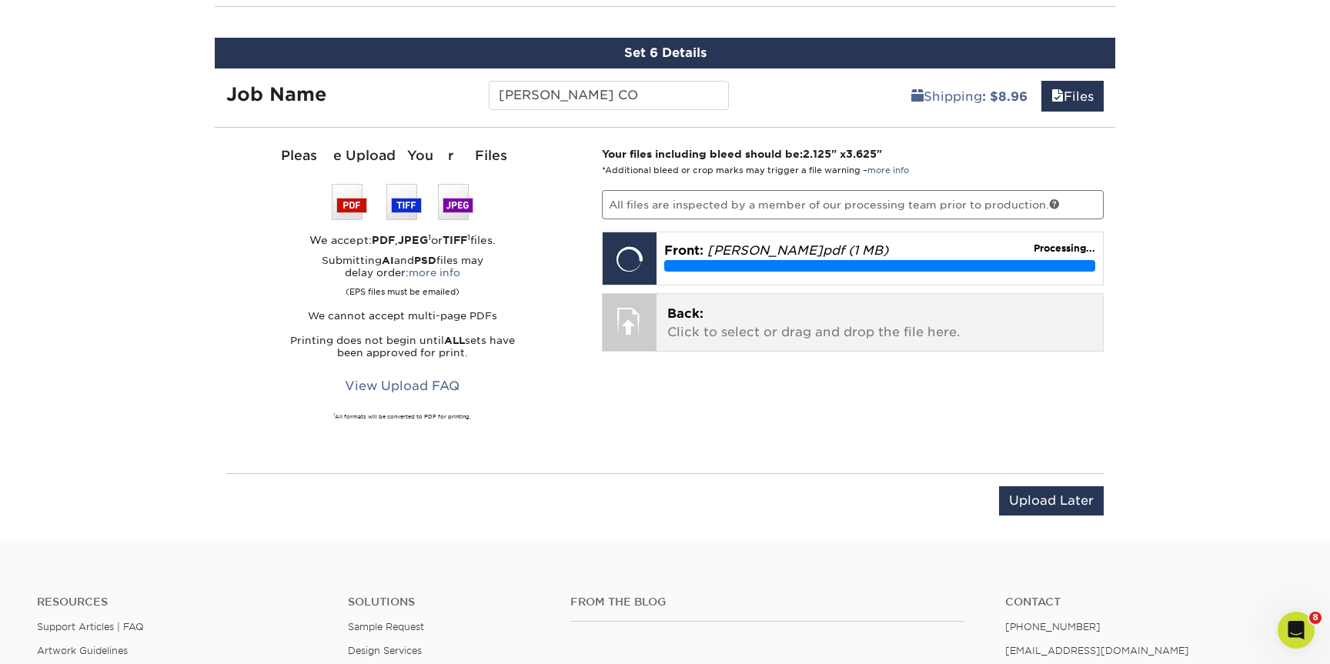
click at [799, 330] on p "Back: Click to select or drag and drop the file here." at bounding box center [880, 323] width 426 height 37
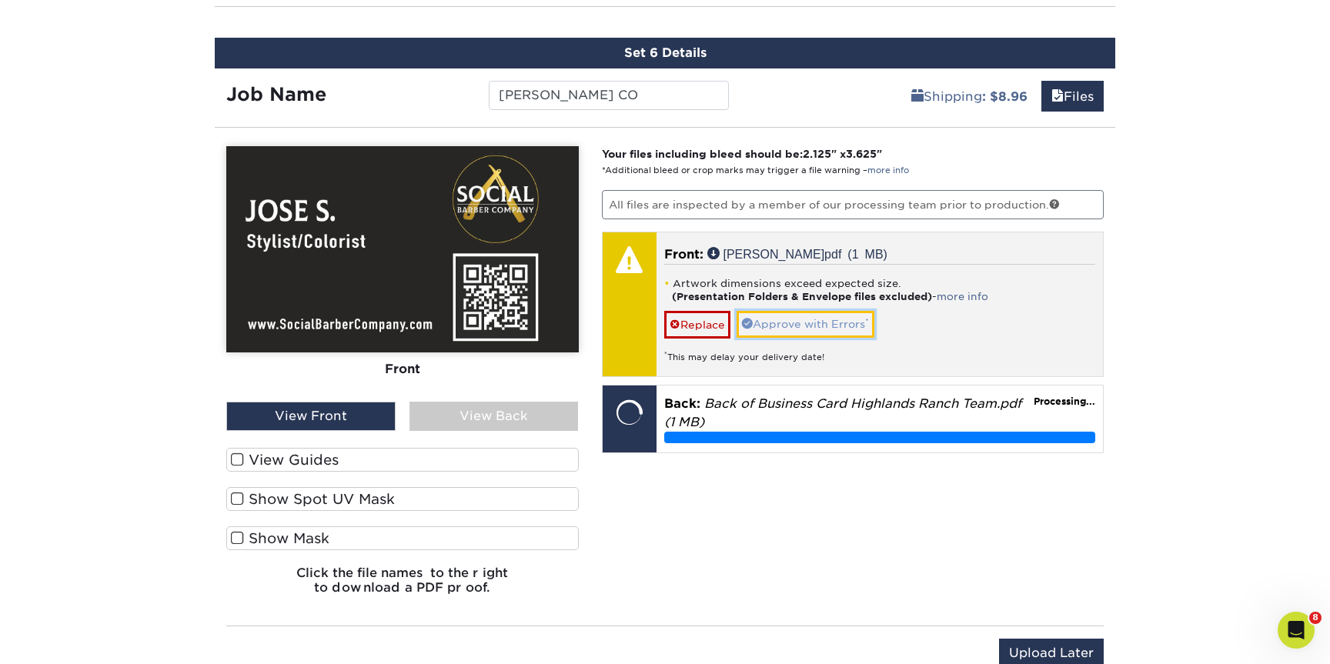
click at [791, 316] on link "Approve with Errors *" at bounding box center [805, 324] width 138 height 26
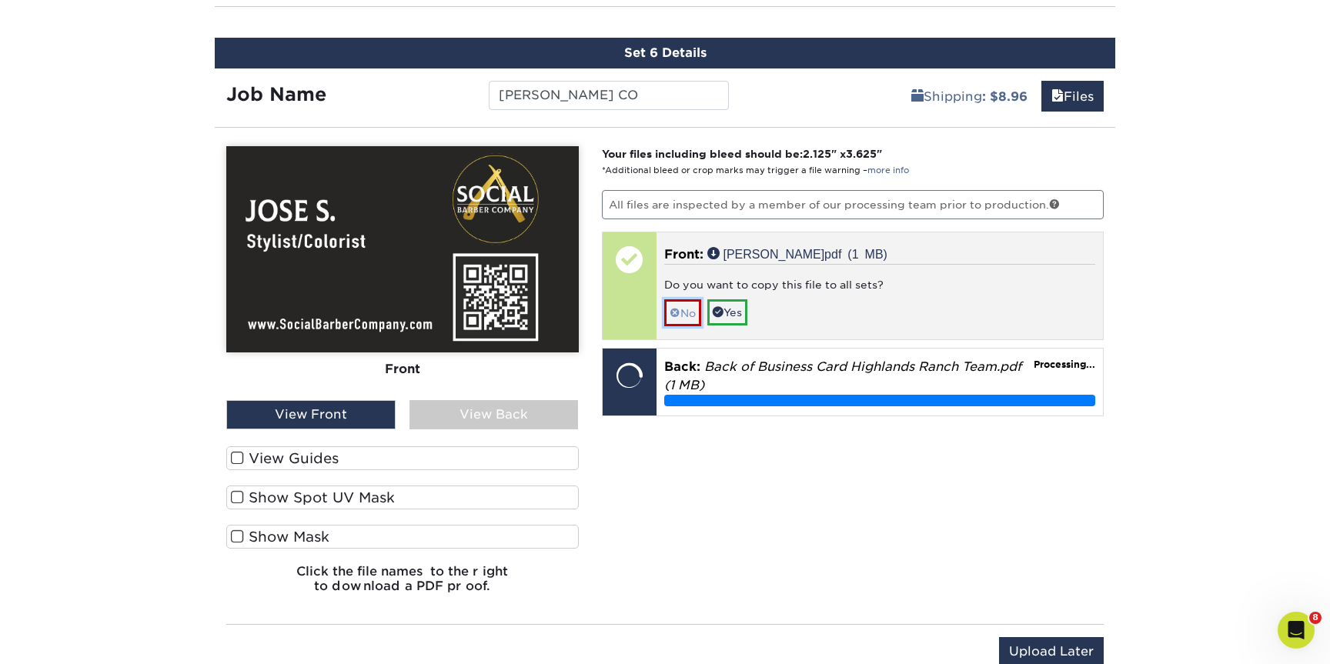
click at [678, 309] on span at bounding box center [674, 313] width 11 height 12
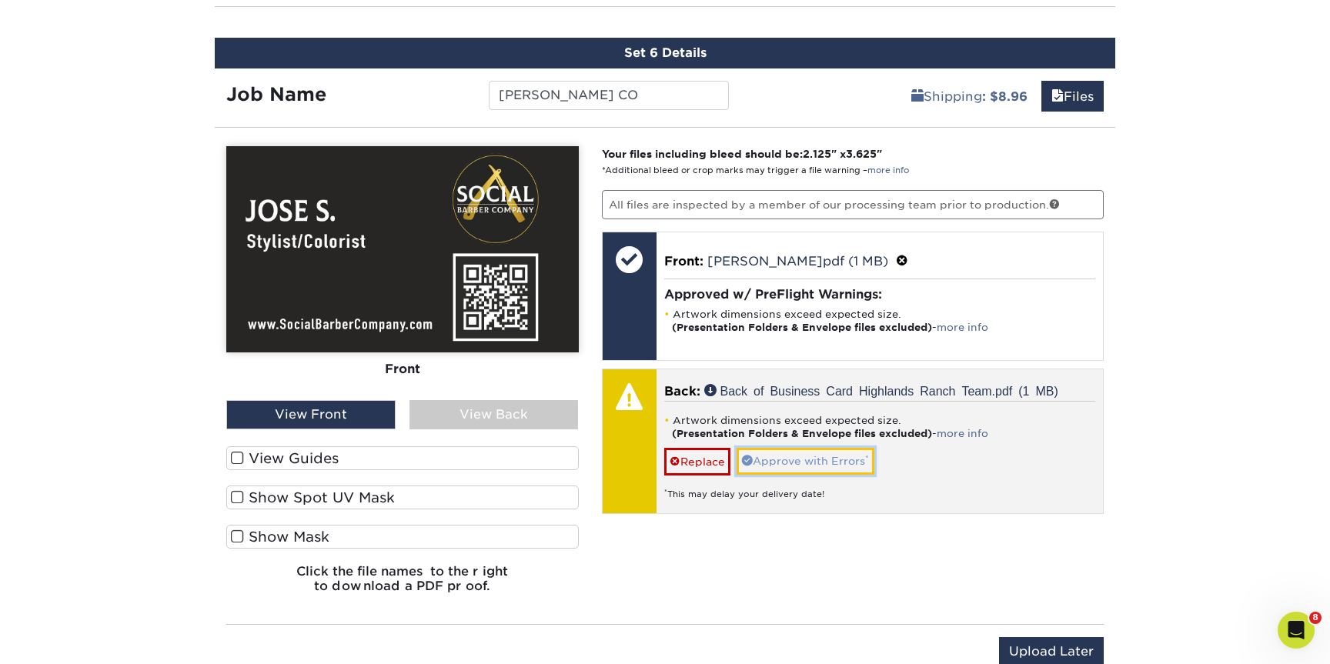
click at [798, 453] on link "Approve with Errors *" at bounding box center [805, 461] width 138 height 26
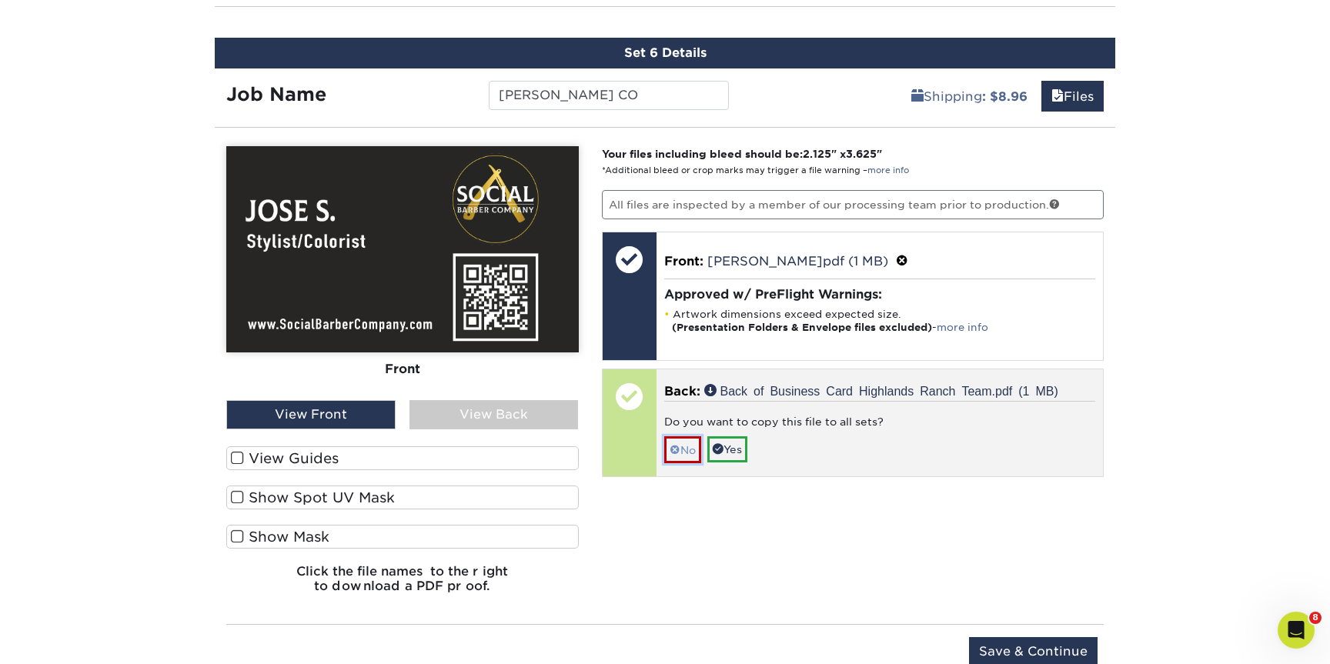
click at [694, 448] on link "No" at bounding box center [682, 449] width 37 height 27
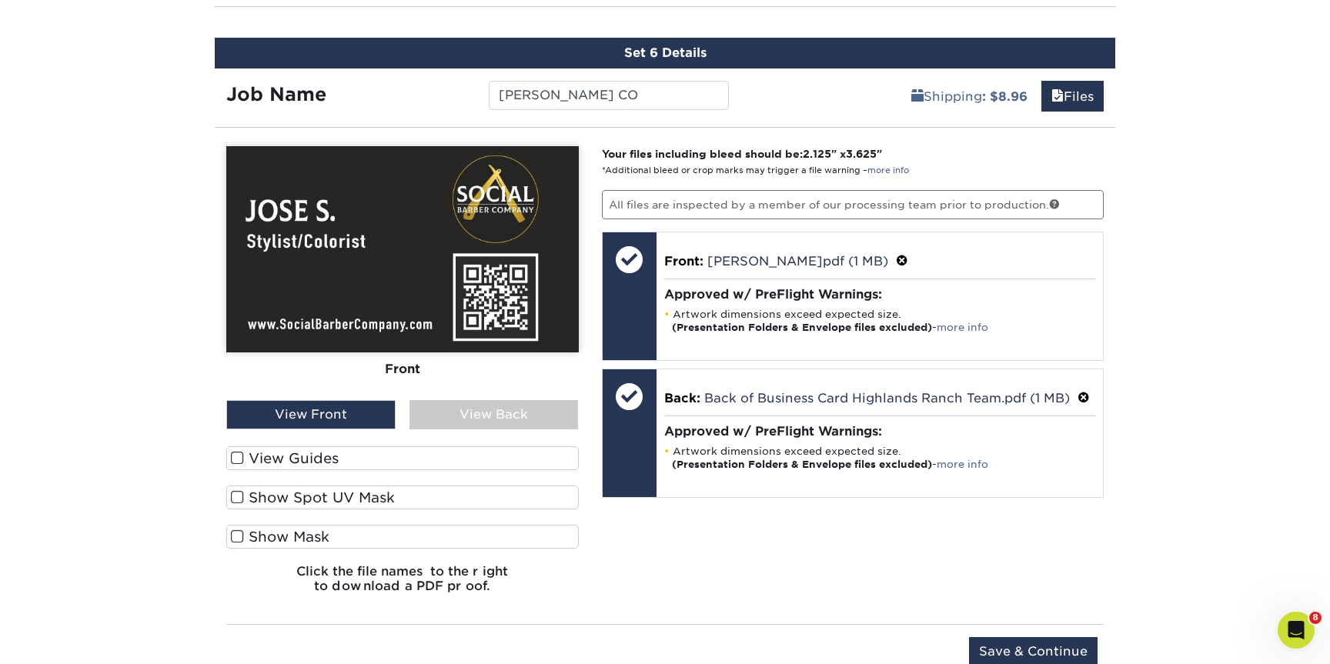
click at [783, 542] on div "Your files including bleed should be: 2.125 " x 3.625 " *Additional bleed or cr…" at bounding box center [853, 375] width 526 height 459
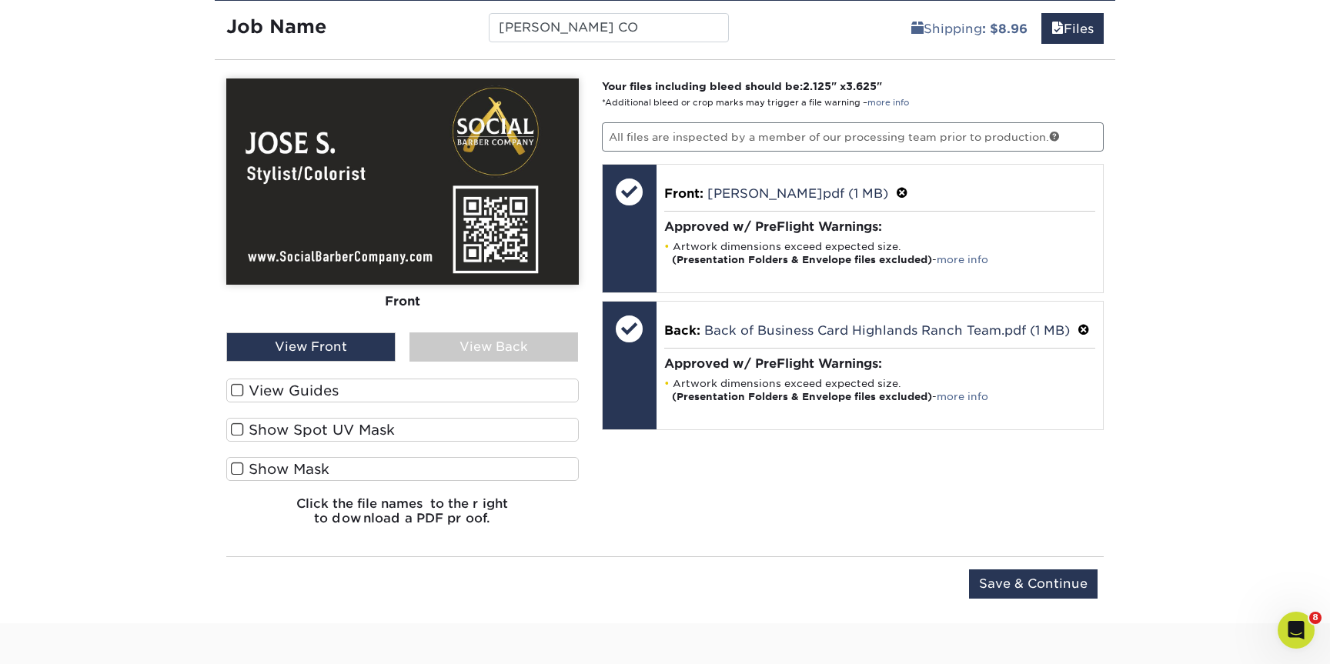
scroll to position [1511, 0]
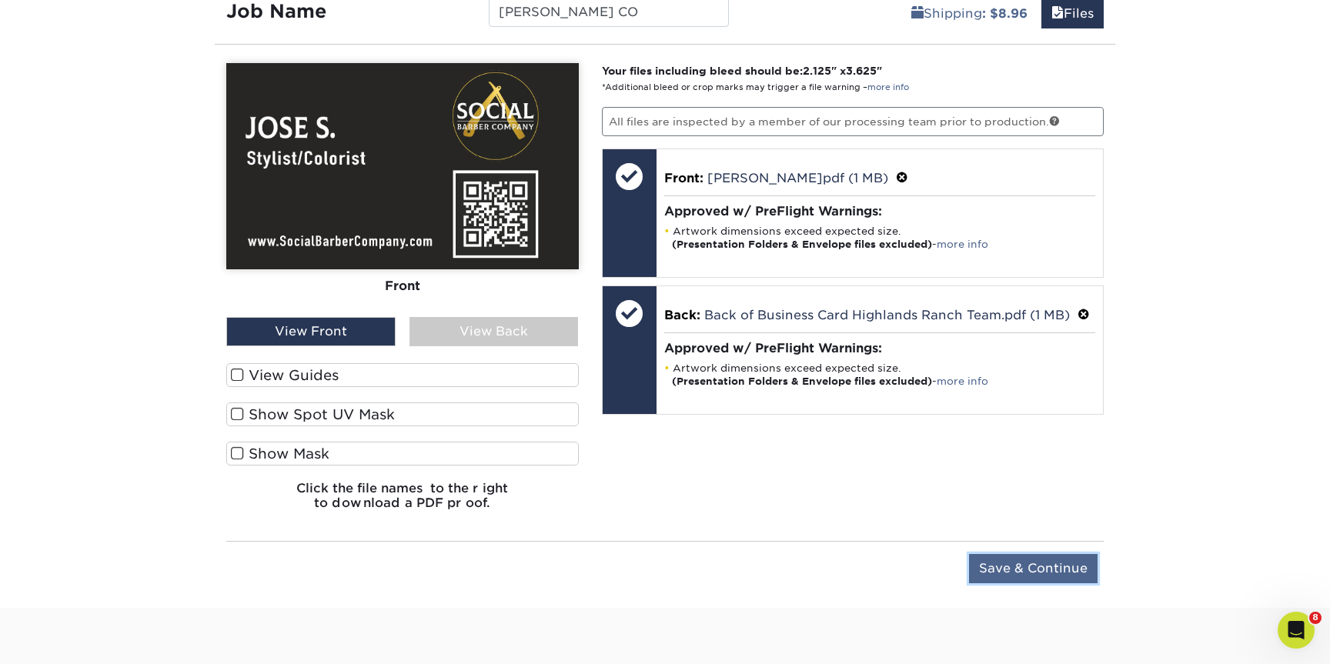
click at [1024, 572] on input "Save & Continue" at bounding box center [1033, 568] width 129 height 29
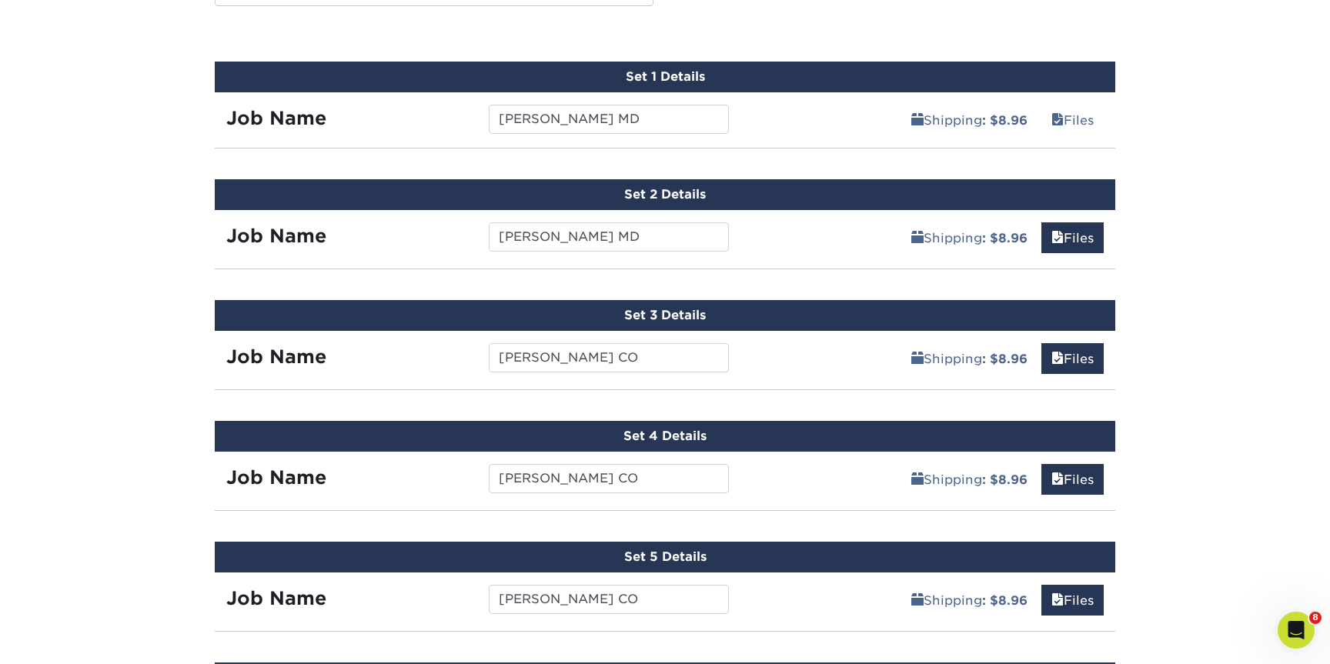
scroll to position [1251, 0]
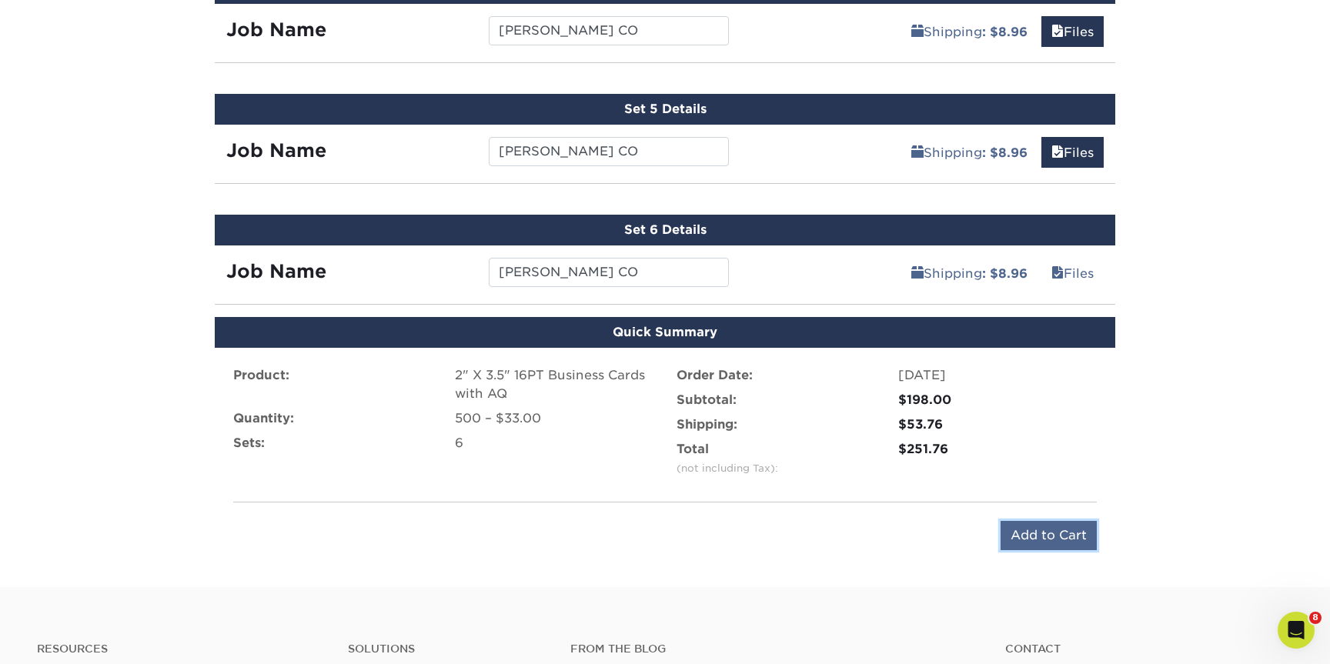
click at [1026, 542] on input "Add to Cart" at bounding box center [1048, 535] width 96 height 29
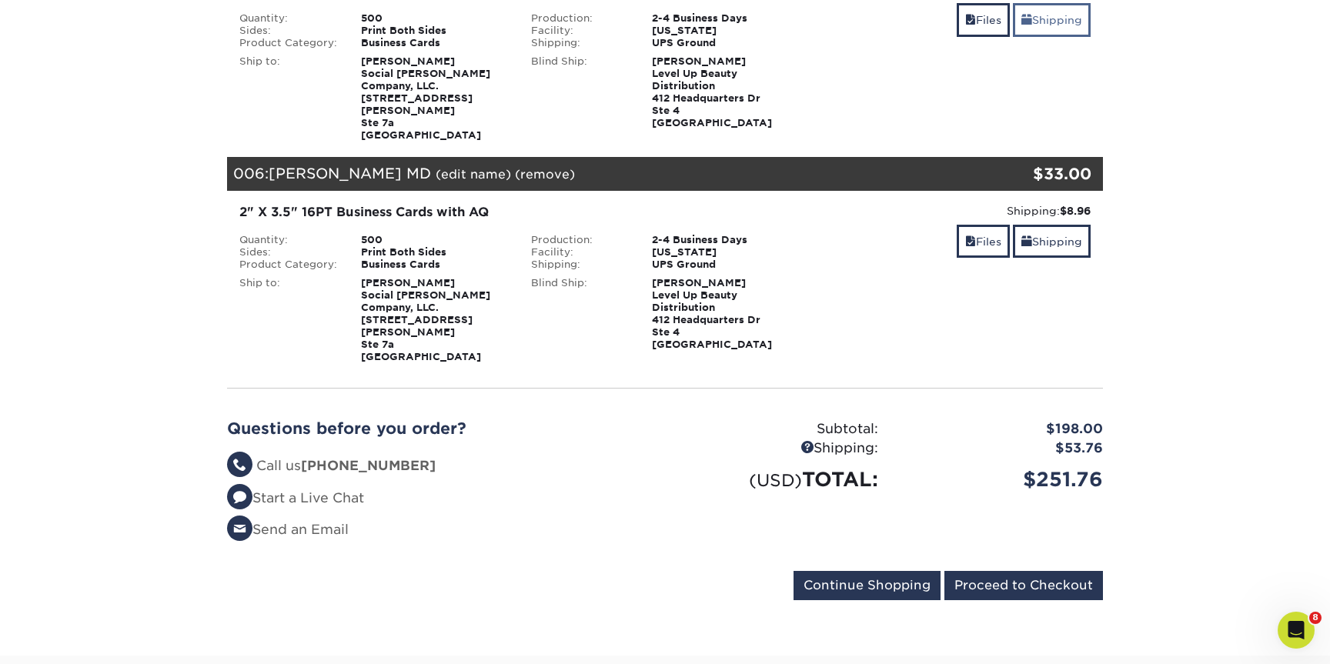
scroll to position [1135, 0]
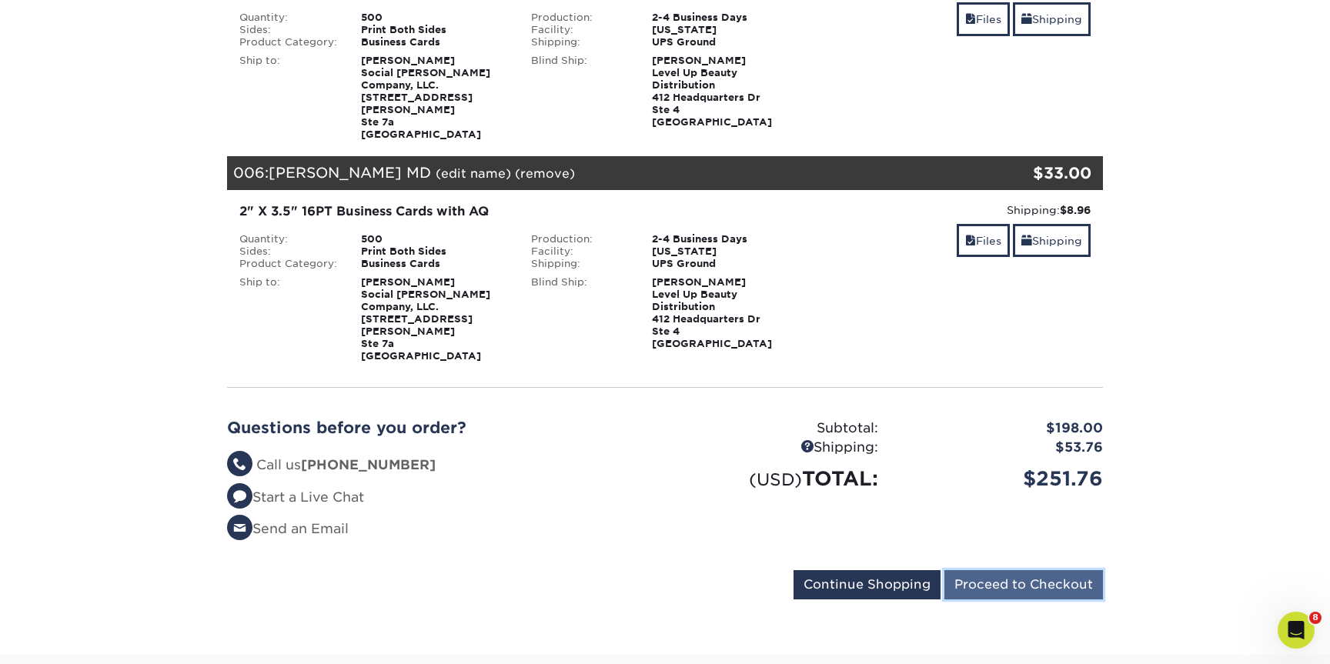
click at [1037, 570] on input "Proceed to Checkout" at bounding box center [1023, 584] width 159 height 29
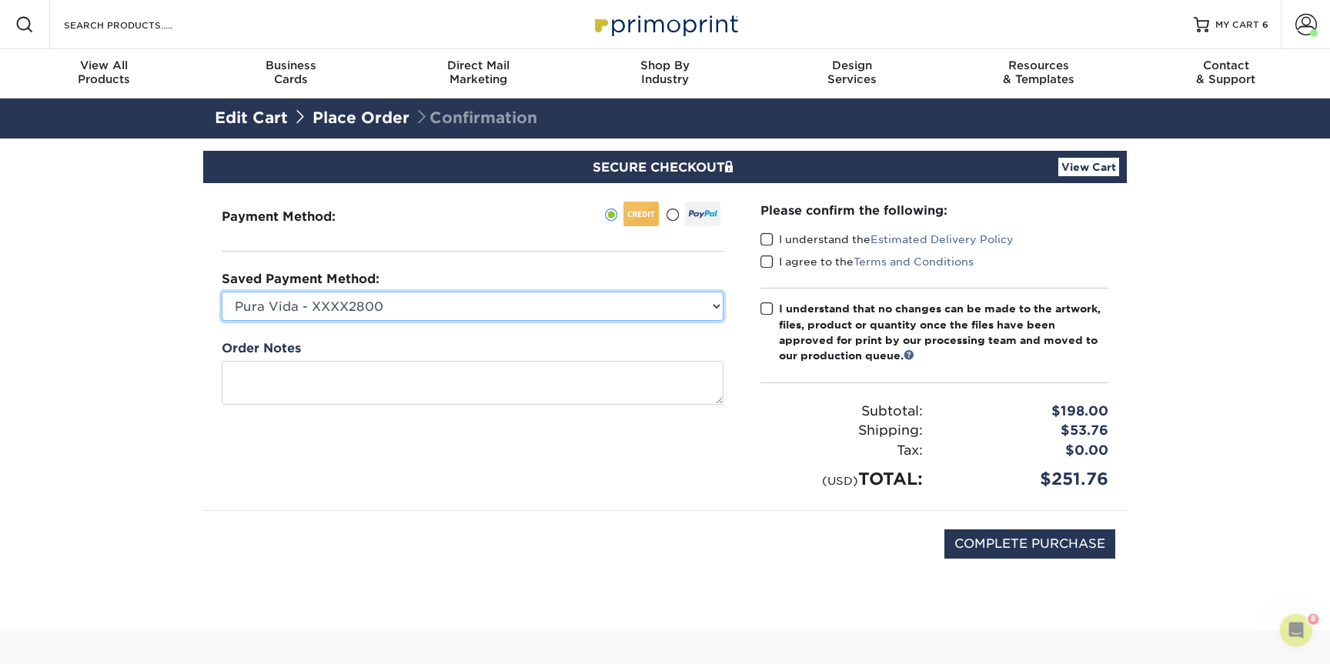
click at [719, 312] on select "Pura Vida - XXXX2800 MasterCard - XXXX7585 Visa - XXXX7244 New Credit Card" at bounding box center [473, 306] width 502 height 29
select select "69493"
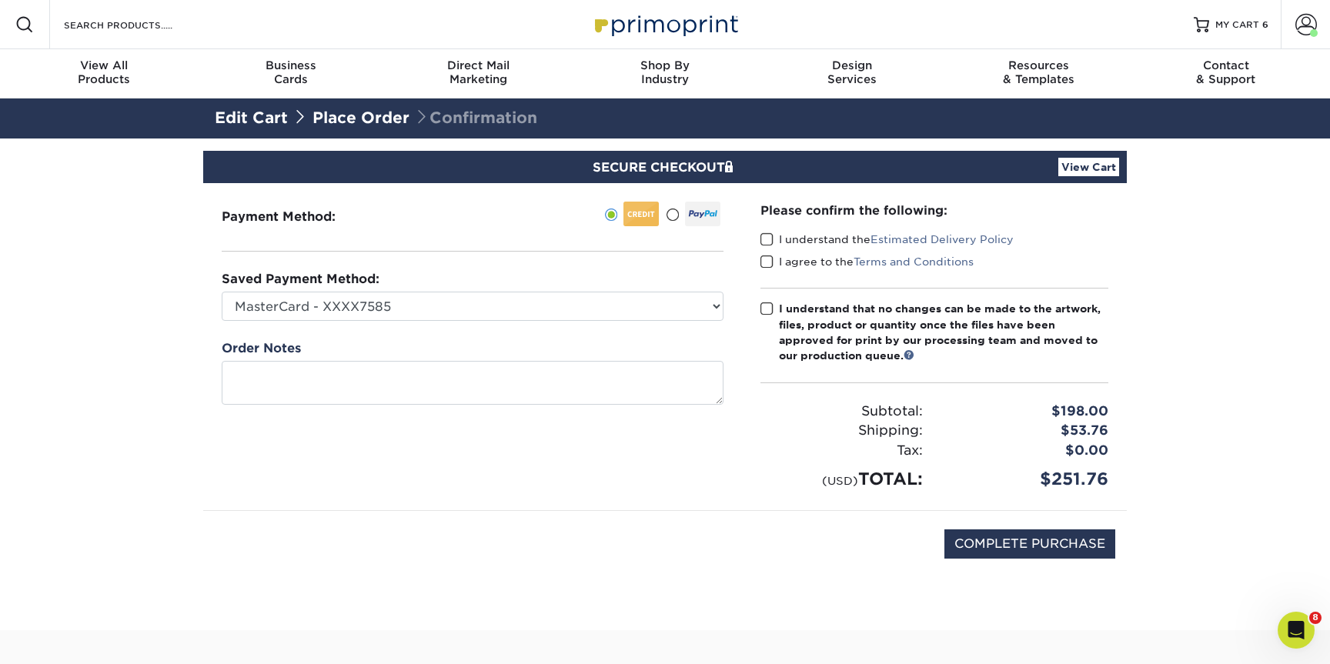
click at [768, 232] on span at bounding box center [766, 239] width 13 height 15
click at [0, 0] on input "I understand the Estimated Delivery Policy" at bounding box center [0, 0] width 0 height 0
click at [776, 262] on label "I agree to the Terms and Conditions" at bounding box center [866, 261] width 213 height 15
click at [0, 0] on input "I agree to the Terms and Conditions" at bounding box center [0, 0] width 0 height 0
click at [767, 306] on span at bounding box center [766, 309] width 13 height 15
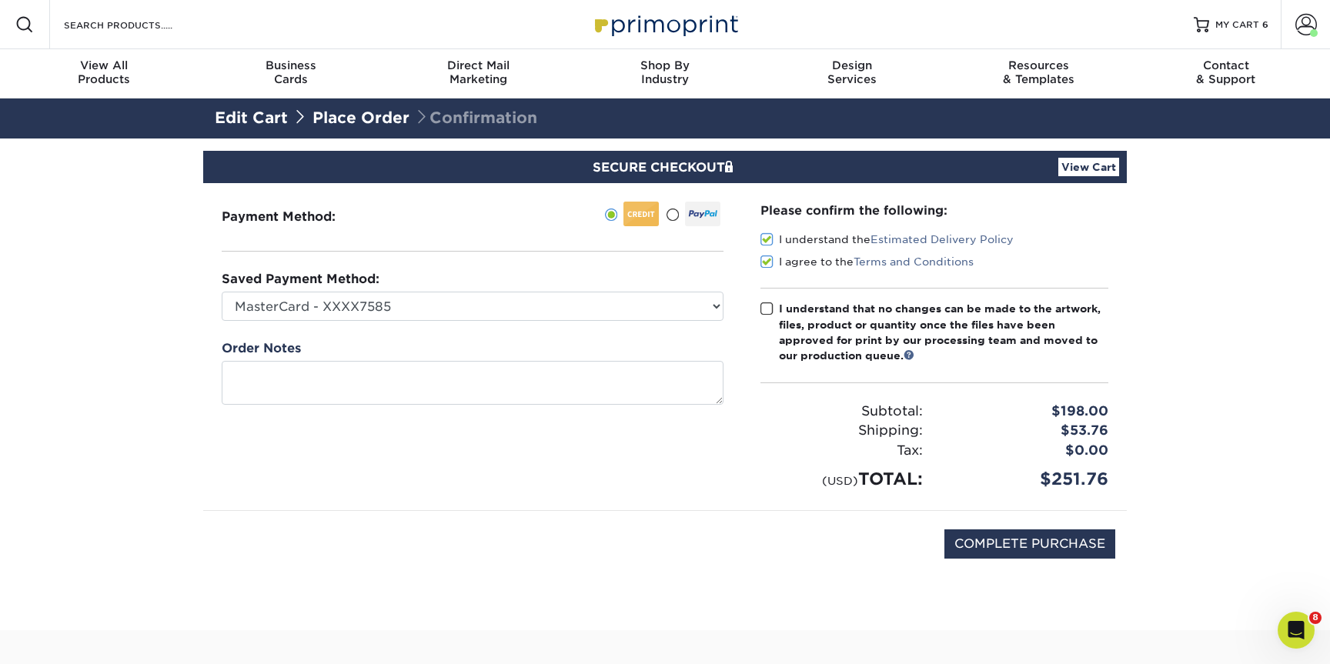
click at [0, 0] on input "I understand that no changes can be made to the artwork, files, product or quan…" at bounding box center [0, 0] width 0 height 0
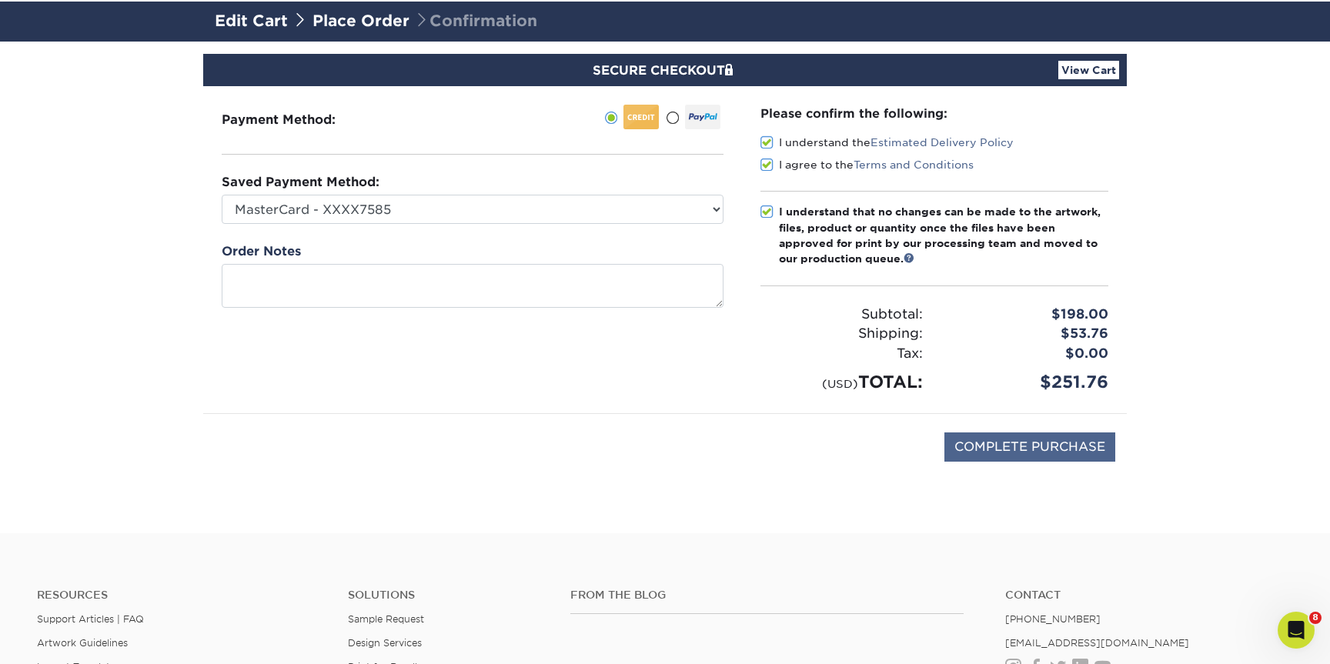
scroll to position [102, 0]
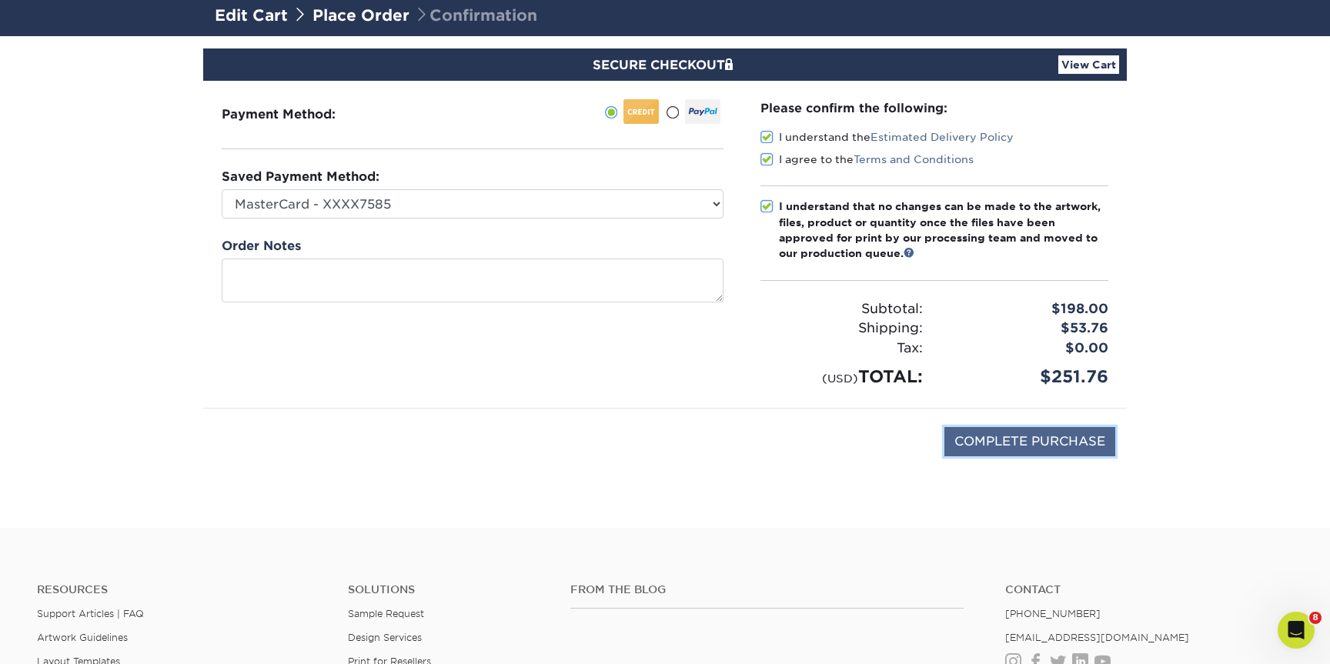
click at [1085, 446] on input "COMPLETE PURCHASE" at bounding box center [1029, 441] width 171 height 29
type input "PROCESSING, PLEASE WAIT..."
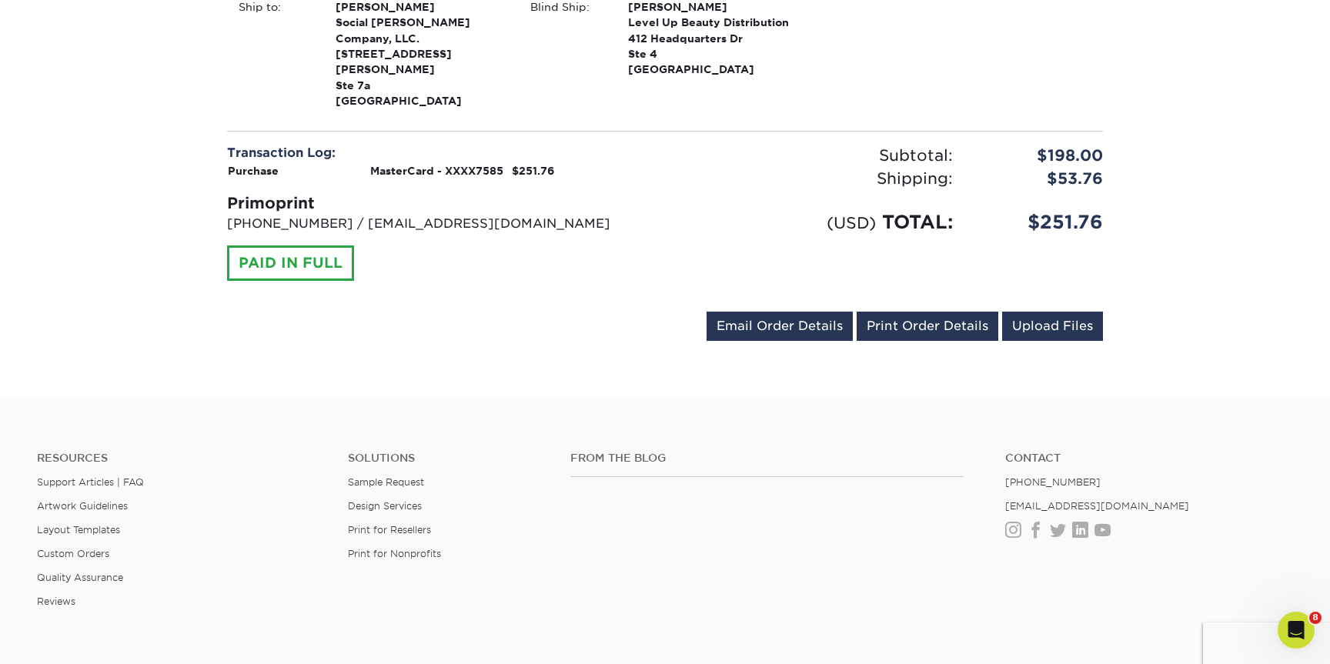
scroll to position [1843, 0]
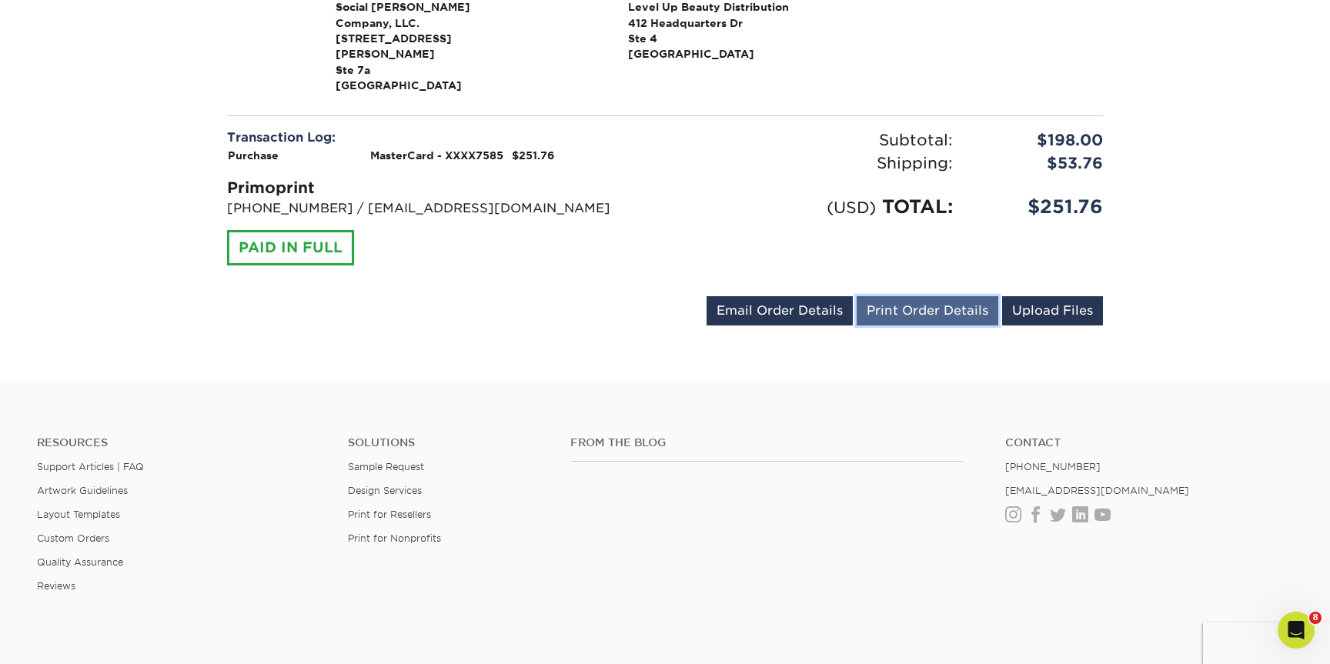
click at [920, 296] on link "Print Order Details" at bounding box center [927, 310] width 142 height 29
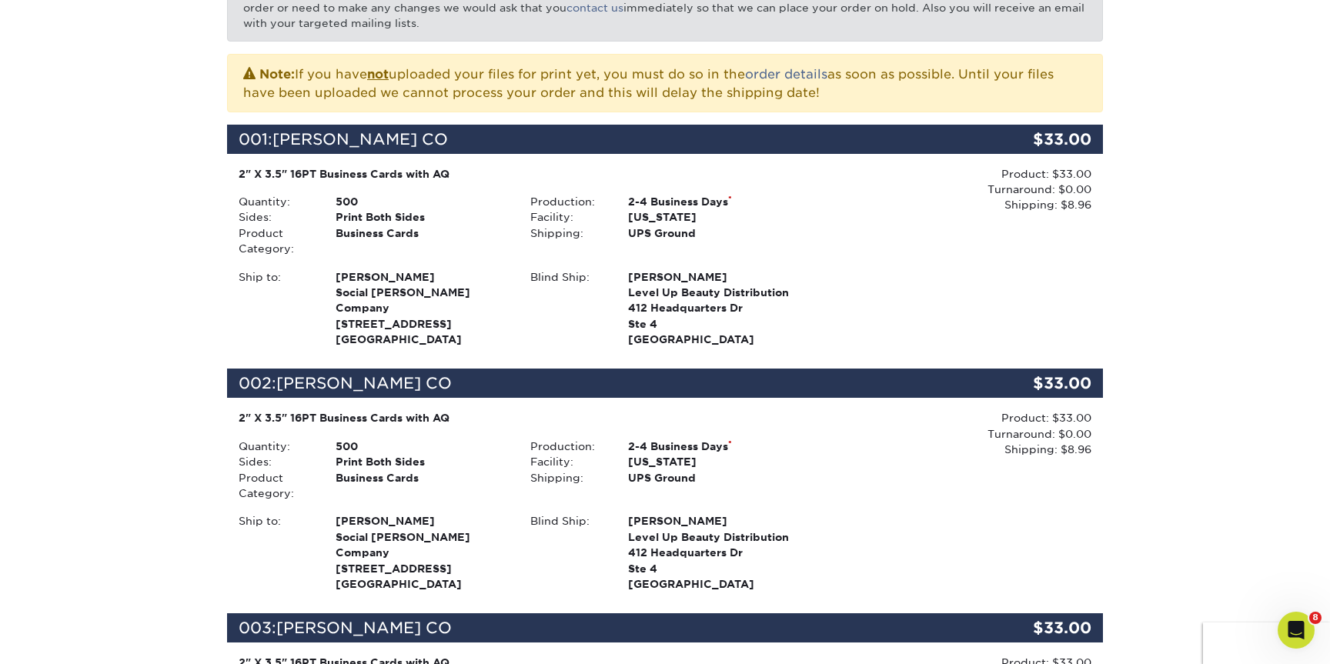
scroll to position [204, 0]
